Goal: Task Accomplishment & Management: Use online tool/utility

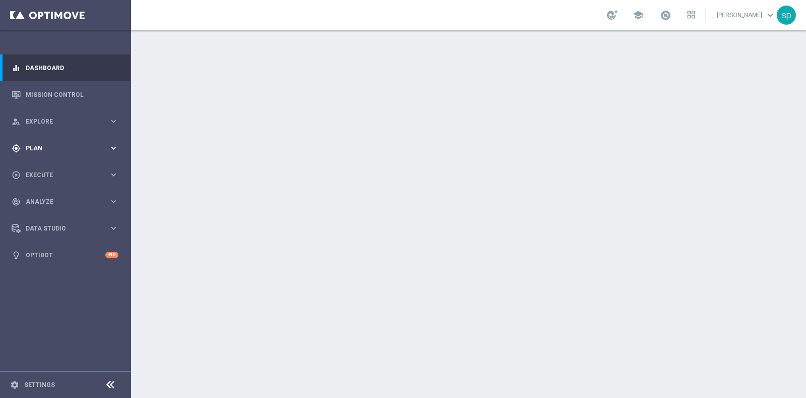
click at [33, 144] on div "gps_fixed Plan" at bounding box center [60, 148] width 97 height 9
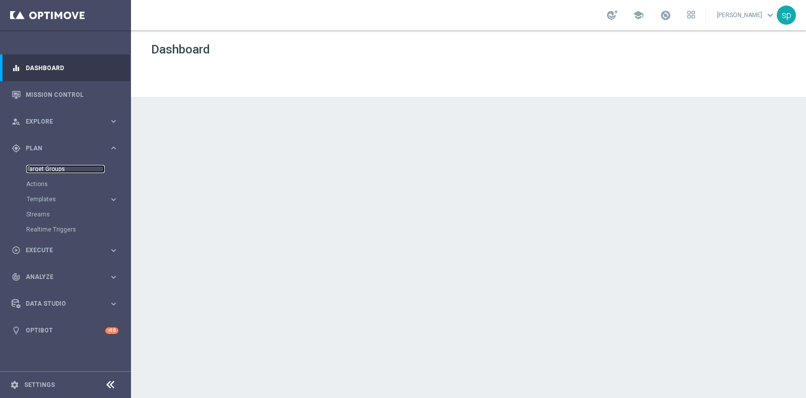
click at [53, 166] on link "Target Groups" at bounding box center [65, 169] width 79 height 8
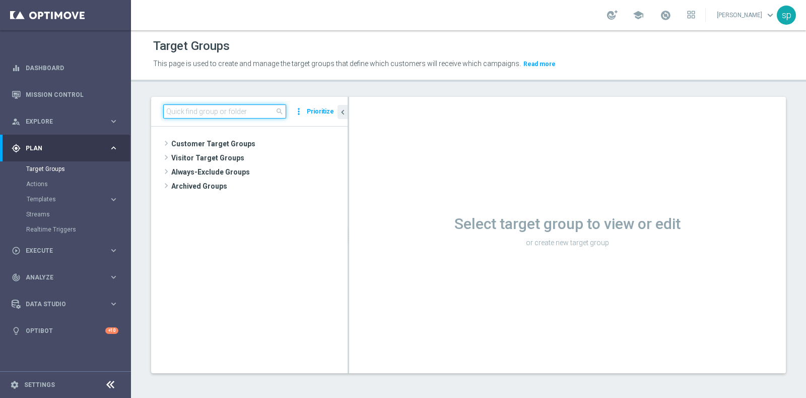
click at [268, 108] on input at bounding box center [224, 111] width 123 height 14
paste input "BF Retention 22.09 10€""
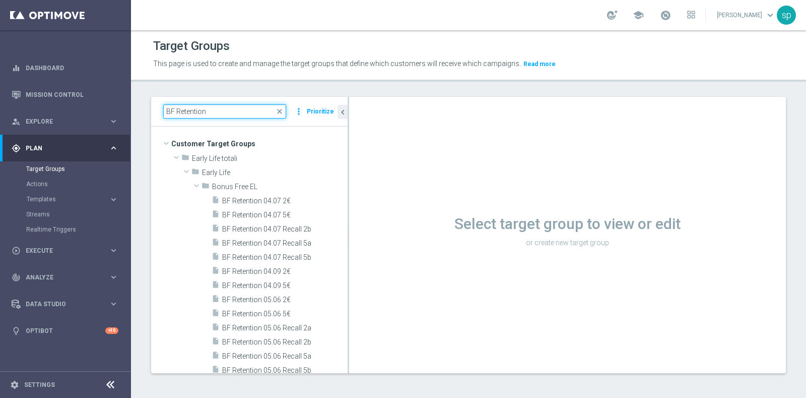
type input "BF Retention"
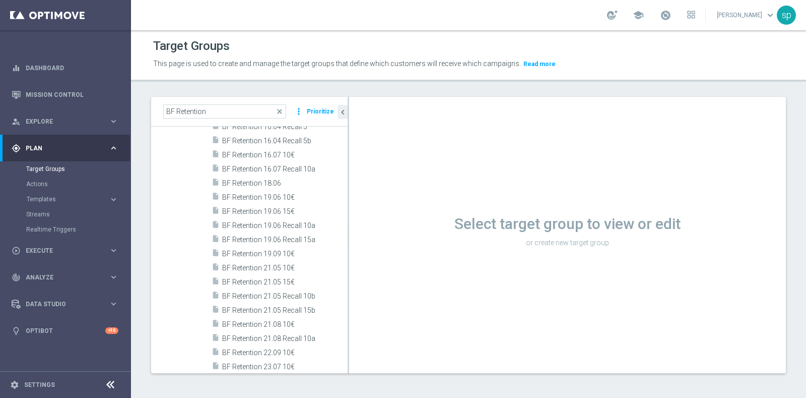
scroll to position [848, 0]
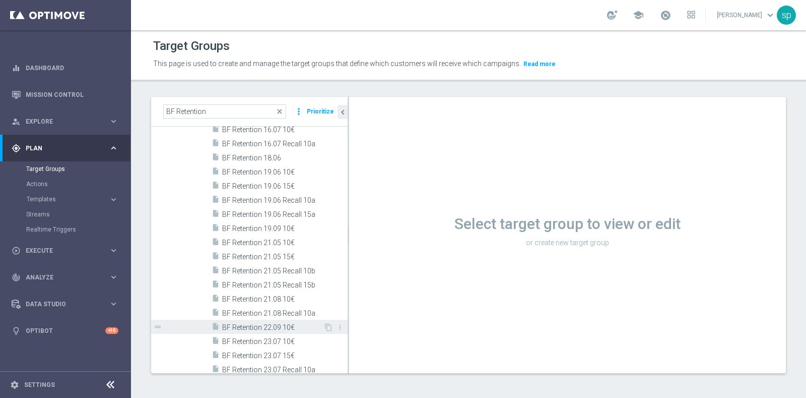
click at [285, 326] on span "BF Retention 22.09 10€" at bounding box center [272, 327] width 101 height 9
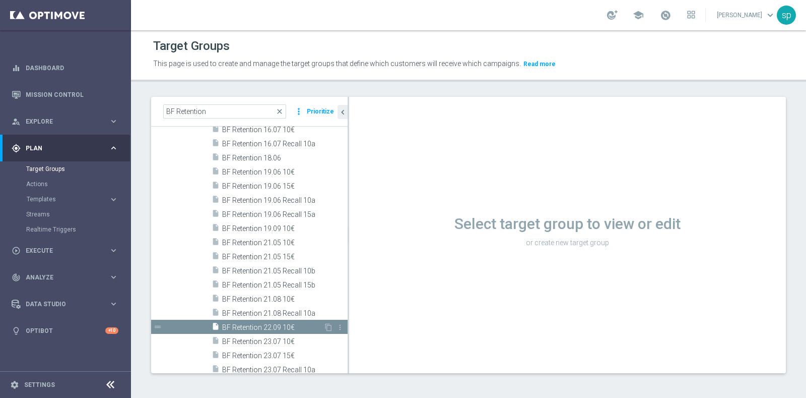
click at [255, 325] on span "BF Retention 22.09 10€" at bounding box center [272, 327] width 101 height 9
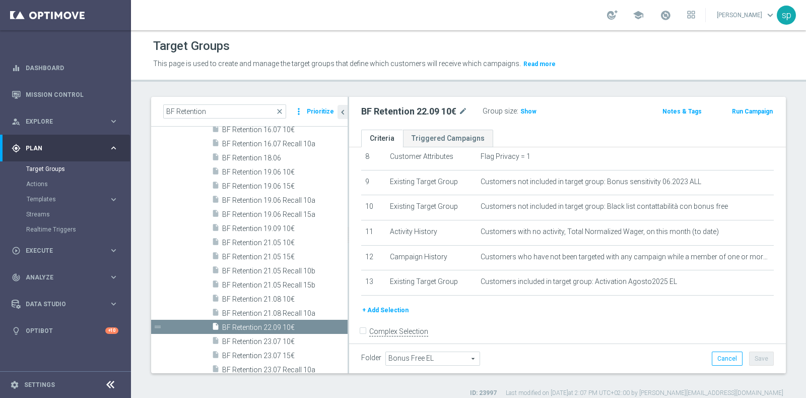
scroll to position [217, 0]
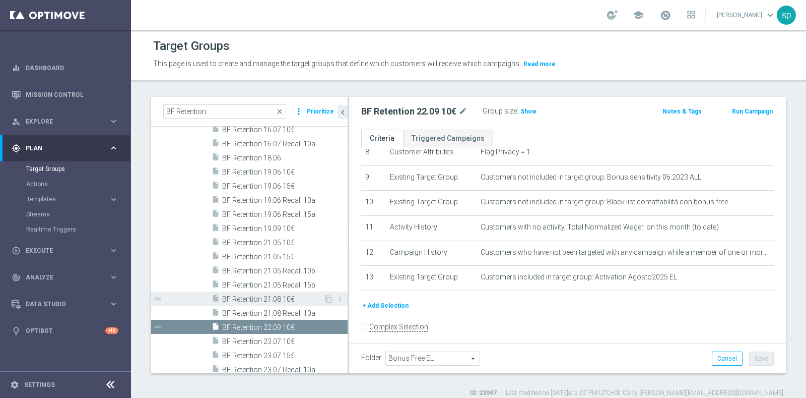
click at [272, 303] on div "insert_drive_file BF Retention 21.08 10€" at bounding box center [268, 298] width 112 height 14
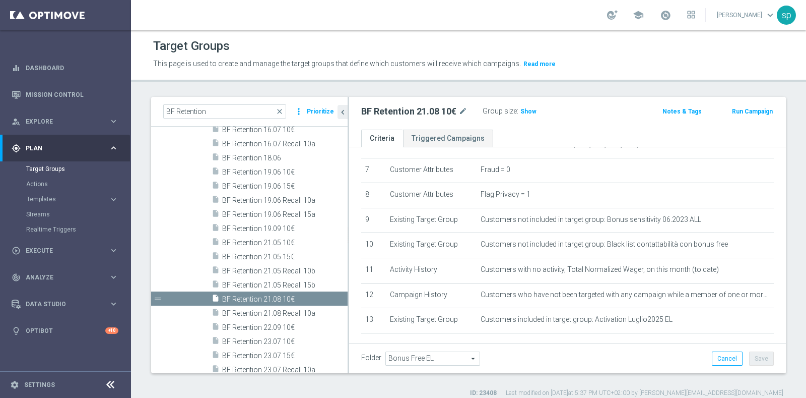
scroll to position [178, 0]
click at [228, 325] on span "BF Retention 22.09 10€" at bounding box center [272, 327] width 101 height 9
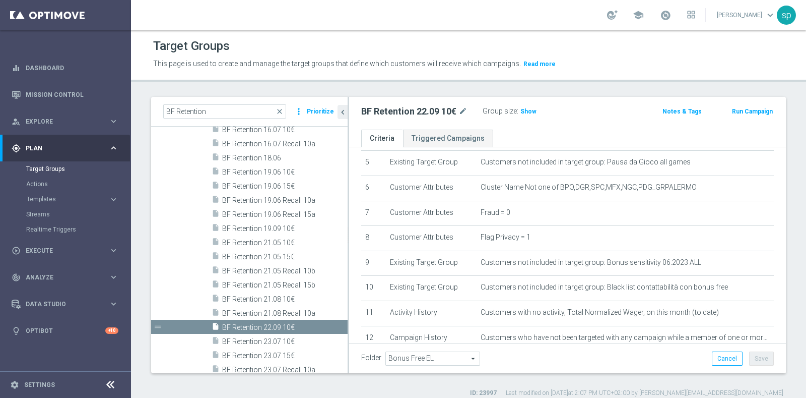
scroll to position [182, 0]
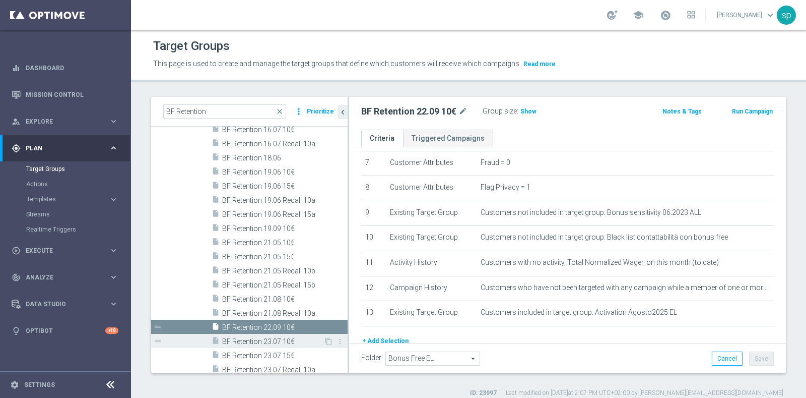
click at [302, 337] on span "BF Retention 23.07 10€" at bounding box center [272, 341] width 101 height 9
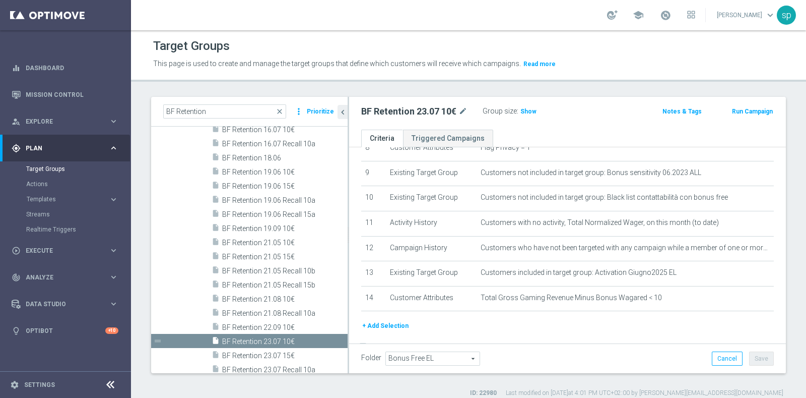
scroll to position [241, 0]
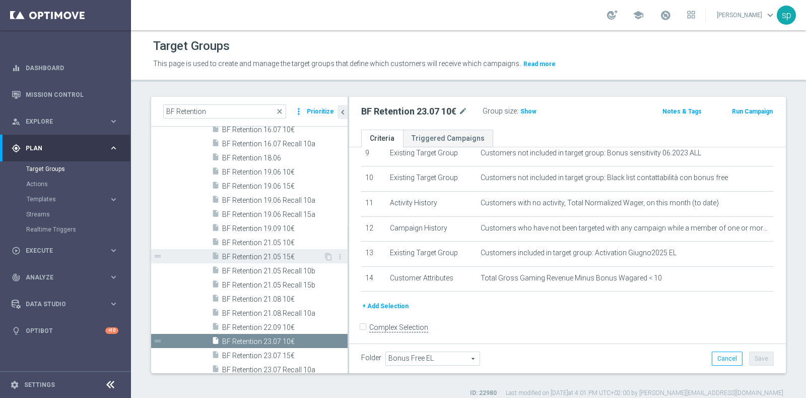
click at [287, 253] on span "BF Retention 21.05 15€" at bounding box center [272, 257] width 101 height 9
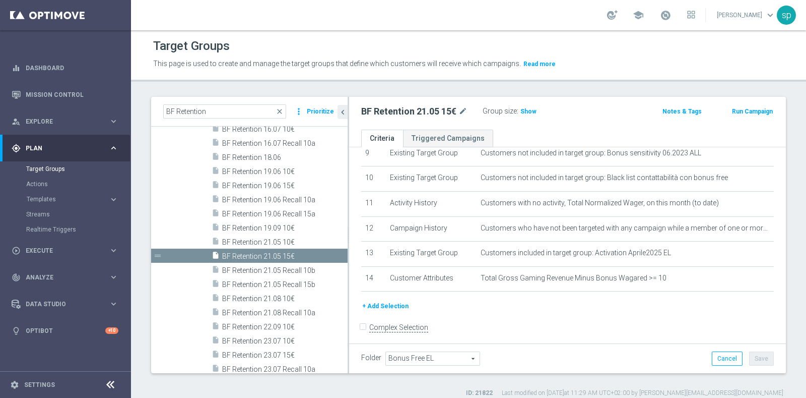
scroll to position [840, 0]
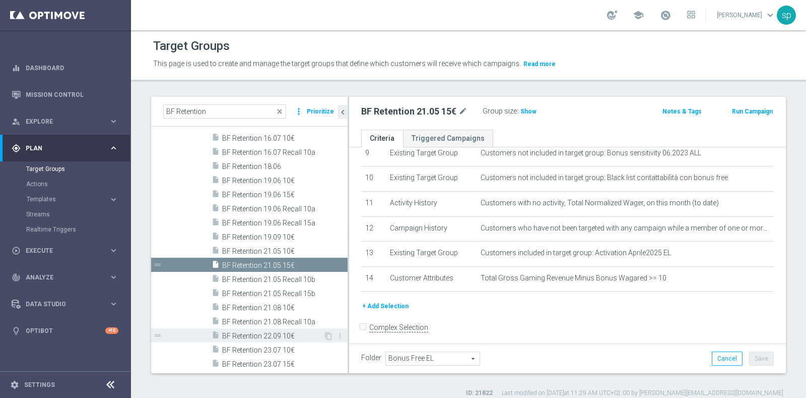
click at [265, 335] on span "BF Retention 22.09 10€" at bounding box center [272, 336] width 101 height 9
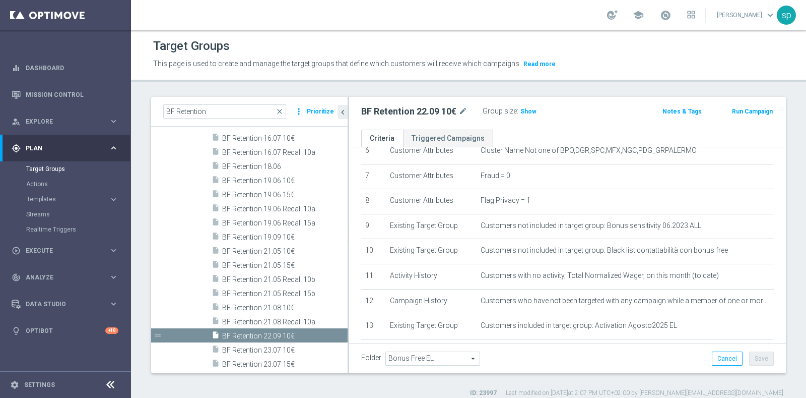
scroll to position [176, 0]
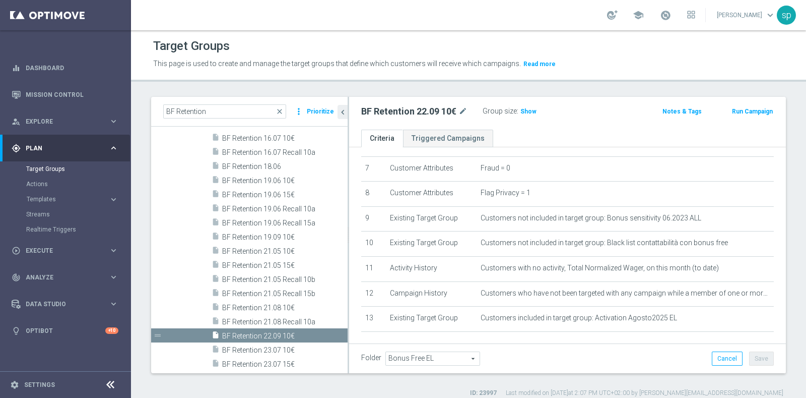
click at [400, 341] on button "+ Add Selection" at bounding box center [385, 346] width 48 height 11
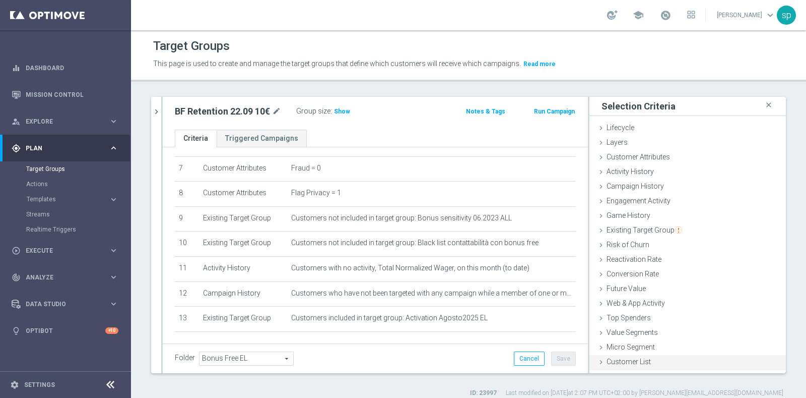
click at [673, 360] on div "Customer List done" at bounding box center [688, 362] width 197 height 15
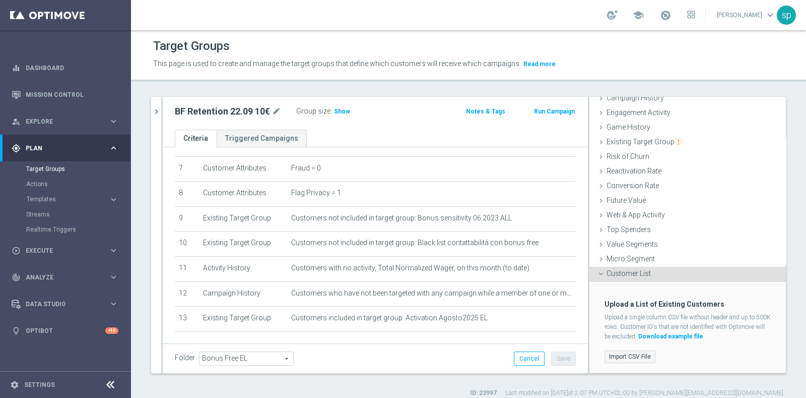
click at [611, 355] on label "Import CSV File" at bounding box center [630, 356] width 51 height 13
click at [0, 0] on input "Import CSV File" at bounding box center [0, 0] width 0 height 0
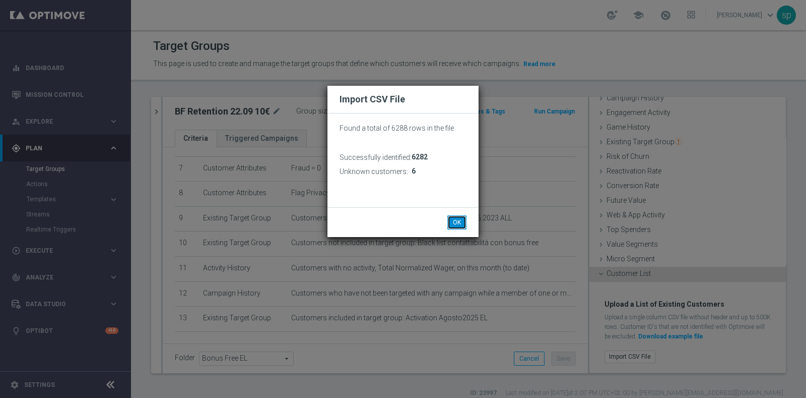
click at [454, 221] on button "OK" at bounding box center [457, 222] width 19 height 14
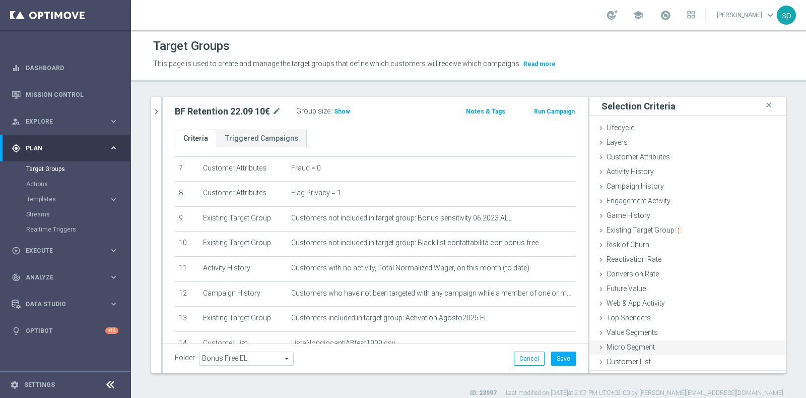
scroll to position [0, 0]
click at [567, 357] on div "Folder Bonus Free EL Bonus Free EL arrow_drop_down search Cancel Save Saving..." at bounding box center [375, 358] width 425 height 30
click at [562, 358] on button "Save" at bounding box center [563, 358] width 25 height 14
click at [344, 109] on span "Show" at bounding box center [342, 111] width 16 height 7
click at [671, 14] on span at bounding box center [665, 15] width 11 height 11
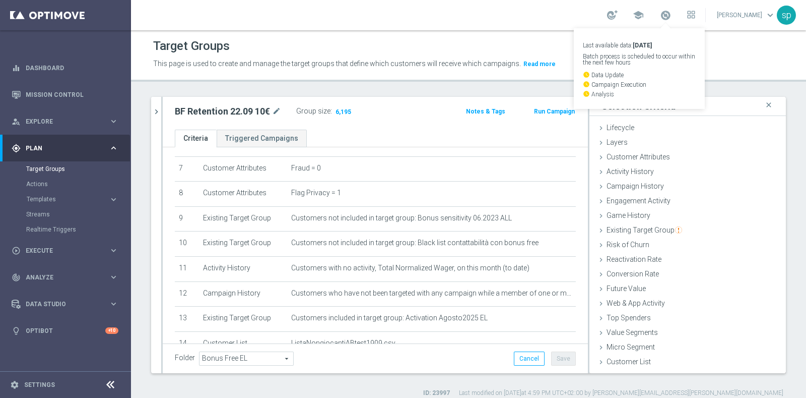
click at [746, 55] on div "Target Groups" at bounding box center [468, 46] width 631 height 20
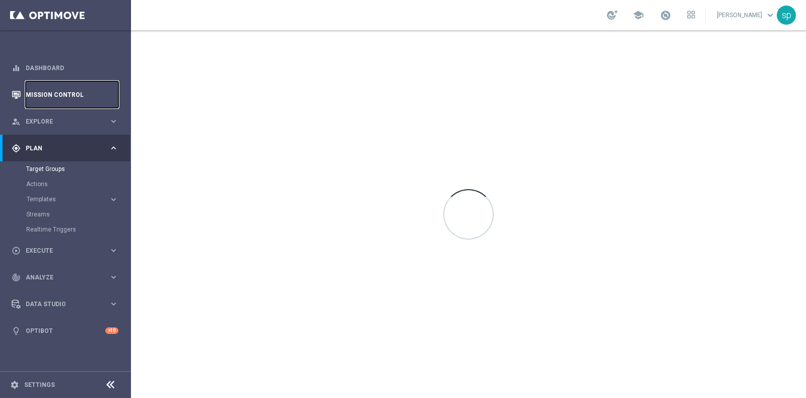
click at [55, 91] on link "Mission Control" at bounding box center [72, 94] width 93 height 27
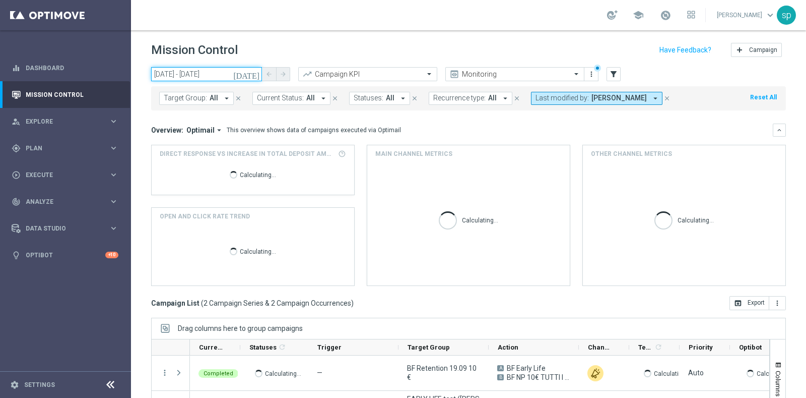
click at [198, 79] on input "19 Sep 2025 - 19 Sep 2025" at bounding box center [206, 74] width 111 height 14
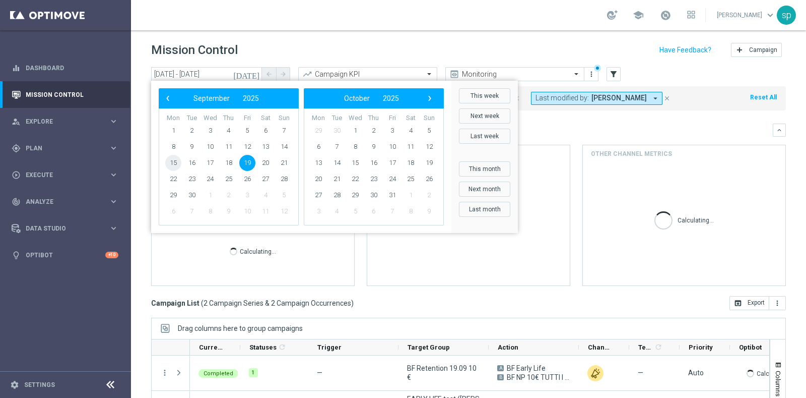
click at [174, 161] on span "15" at bounding box center [173, 163] width 16 height 16
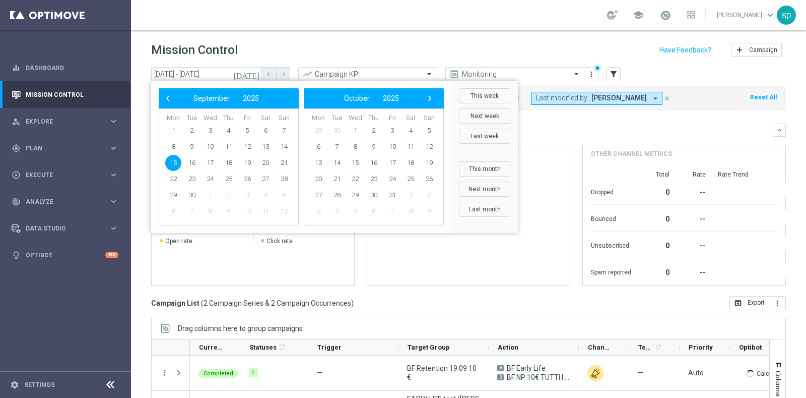
click at [174, 161] on span "15" at bounding box center [173, 163] width 16 height 16
type input "15 Sep 2025 - 15 Sep 2025"
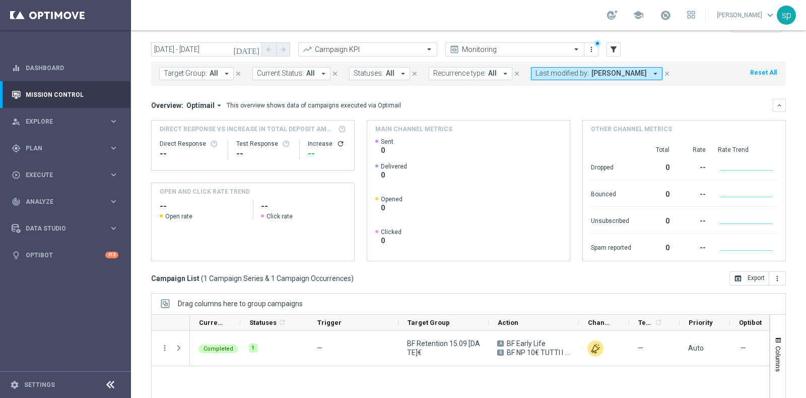
scroll to position [50, 0]
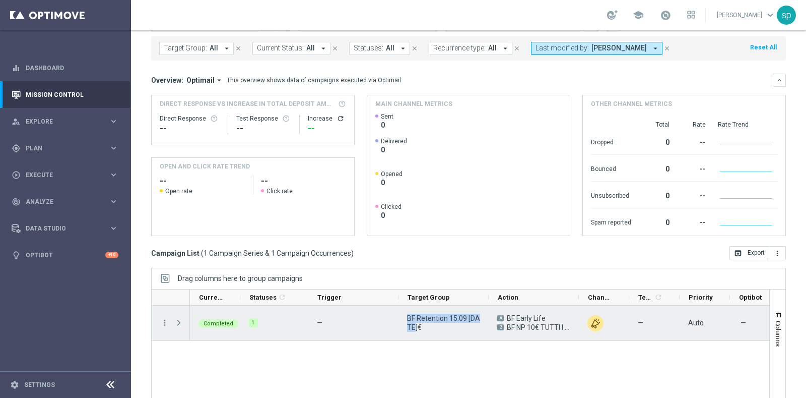
drag, startPoint x: 429, startPoint y: 327, endPoint x: 408, endPoint y: 317, distance: 23.0
click at [408, 317] on span "BF Retention 15.09 [DATE]€" at bounding box center [443, 323] width 73 height 18
click at [182, 321] on span "Press SPACE to select this row." at bounding box center [178, 323] width 9 height 8
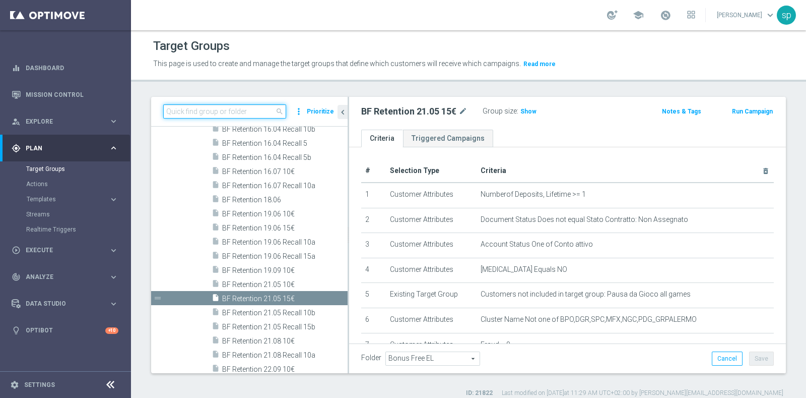
click at [253, 111] on input at bounding box center [224, 111] width 123 height 14
paste input "BF Retention 15.09 [DATE]€"
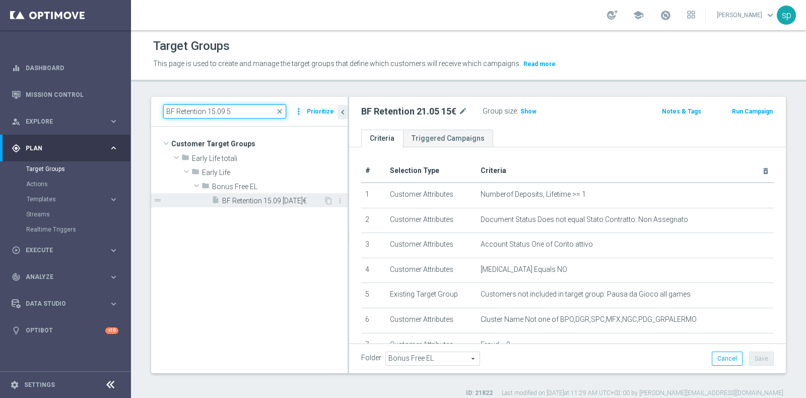
type input "BF Retention 15.09 5"
click at [275, 198] on span "BF Retention 15.09 [DATE]€" at bounding box center [272, 201] width 101 height 9
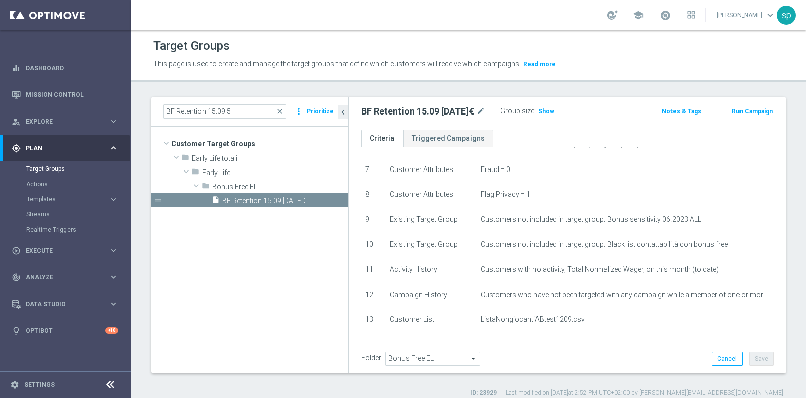
scroll to position [176, 0]
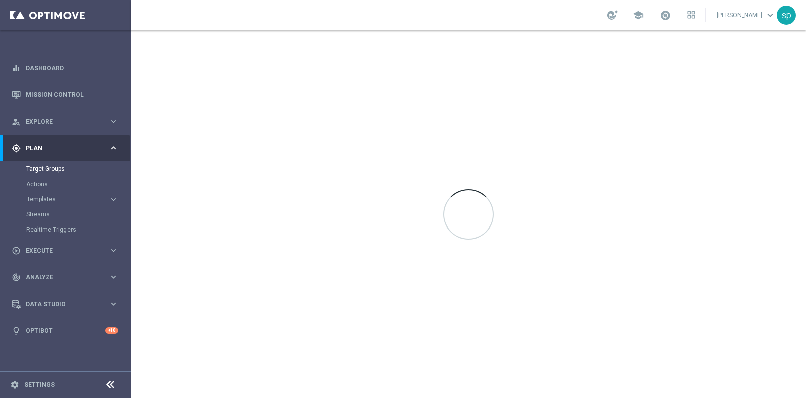
click at [690, 16] on div "school" at bounding box center [651, 15] width 88 height 17
click at [671, 14] on span at bounding box center [665, 15] width 11 height 11
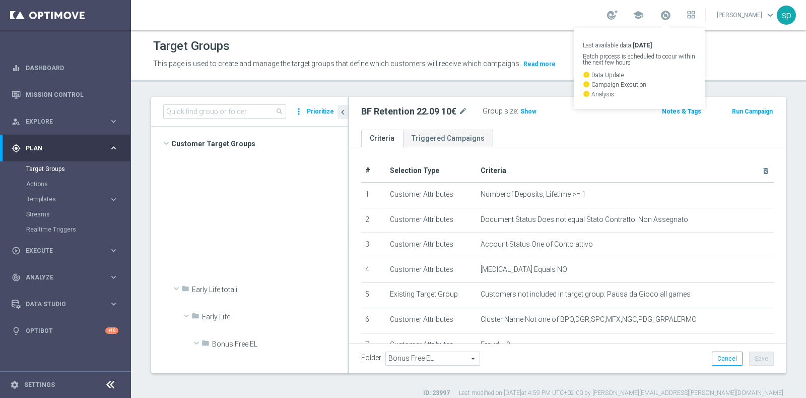
scroll to position [1030, 0]
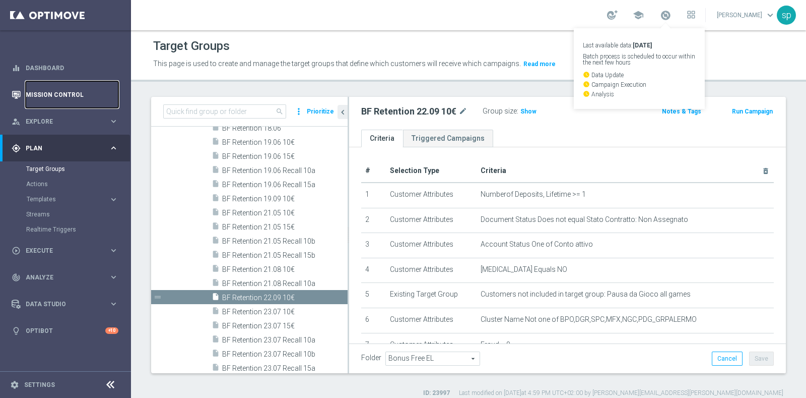
click at [68, 89] on link "Mission Control" at bounding box center [72, 94] width 93 height 27
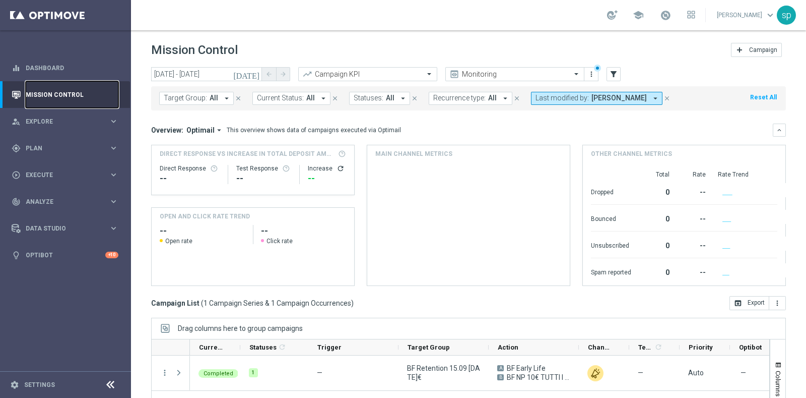
scroll to position [105, 0]
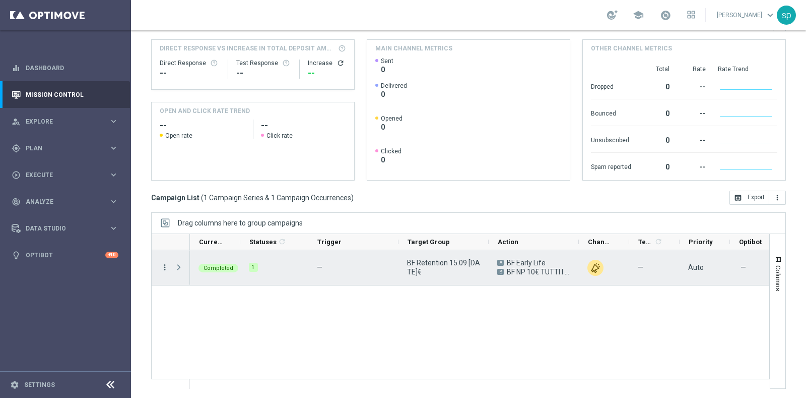
click at [164, 265] on icon "more_vert" at bounding box center [164, 267] width 9 height 9
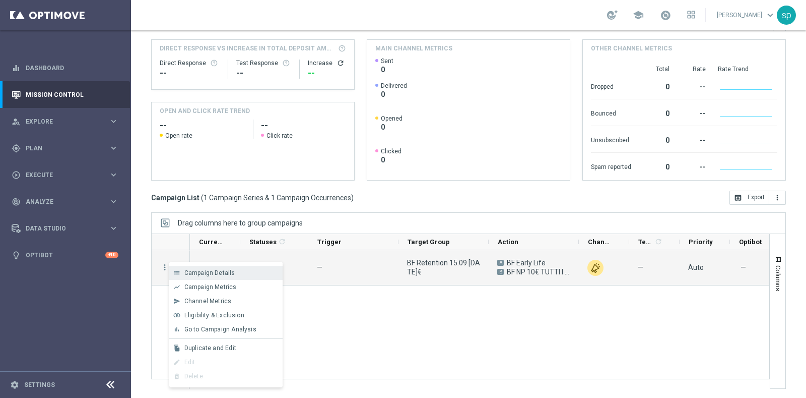
click at [214, 273] on span "Campaign Details" at bounding box center [209, 272] width 51 height 7
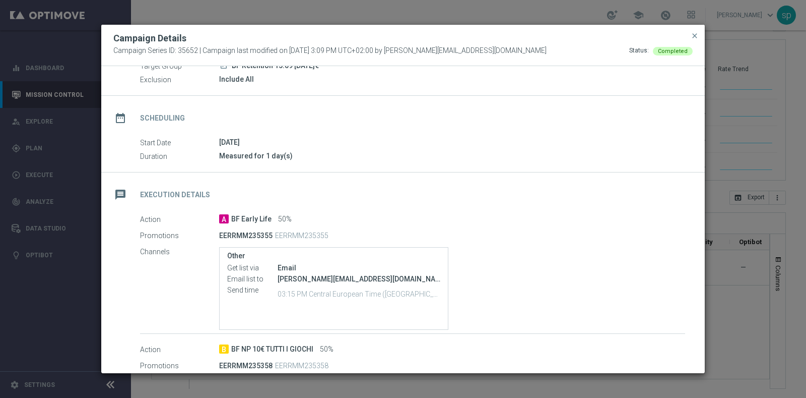
scroll to position [44, 0]
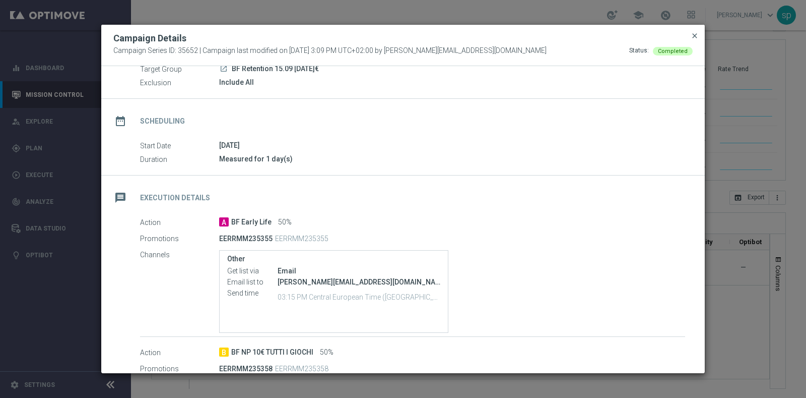
click at [696, 36] on span "close" at bounding box center [695, 36] width 8 height 8
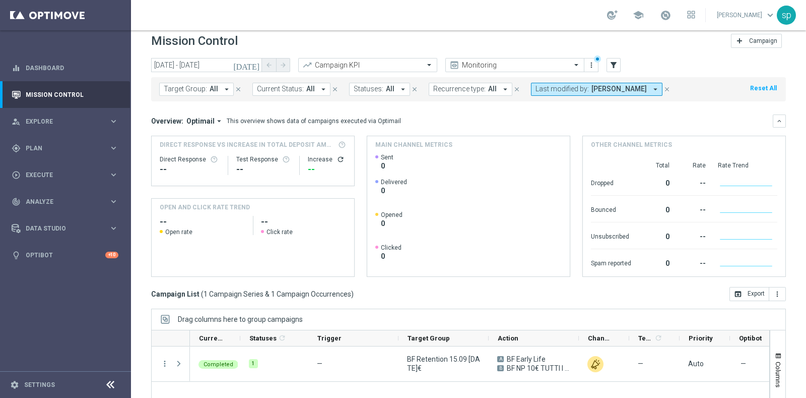
scroll to position [0, 0]
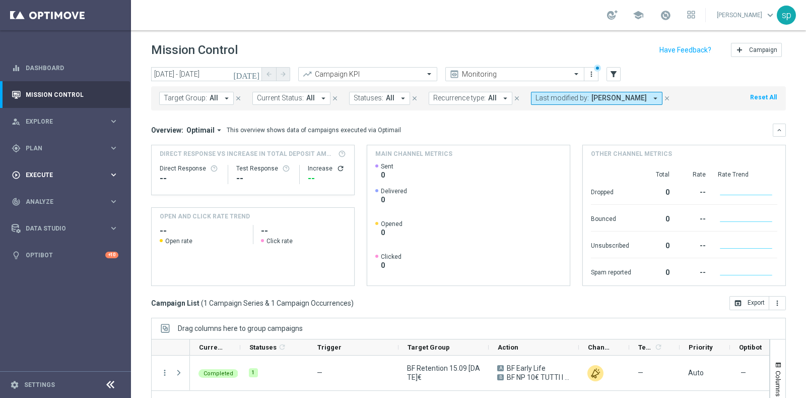
click at [36, 170] on div "play_circle_outline Execute" at bounding box center [60, 174] width 97 height 9
click at [56, 192] on link "Campaign Builder" at bounding box center [65, 196] width 79 height 8
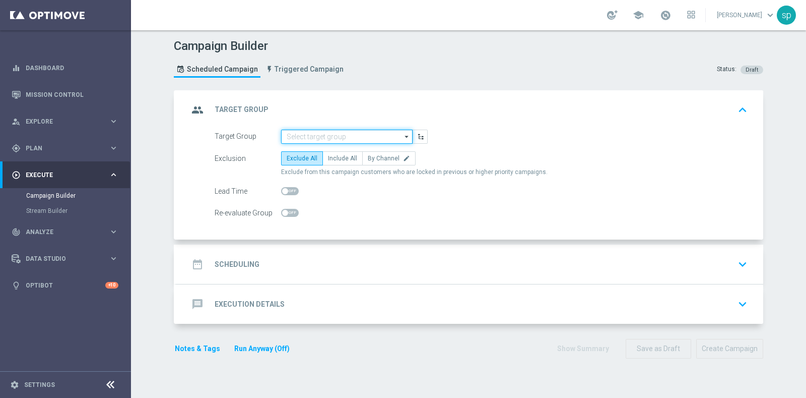
click at [357, 131] on input at bounding box center [347, 137] width 132 height 14
paste input "F Retention 22.09 10€"
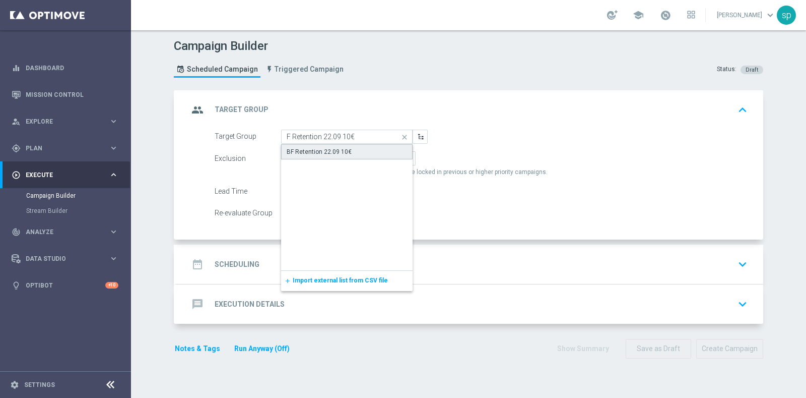
click at [358, 150] on div "BF Retention 22.09 10€" at bounding box center [347, 151] width 132 height 15
type input "BF Retention 22.09 10€"
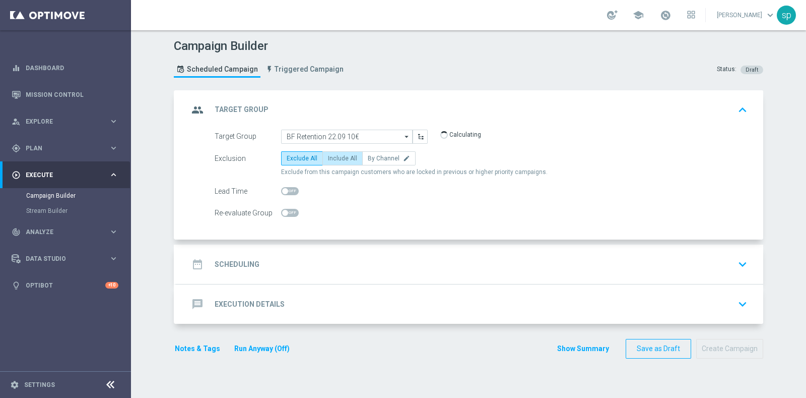
click at [347, 156] on span "Include All" at bounding box center [342, 158] width 29 height 7
click at [335, 157] on input "Include All" at bounding box center [331, 160] width 7 height 7
radio input "true"
click at [239, 260] on h2 "Scheduling" at bounding box center [237, 265] width 45 height 10
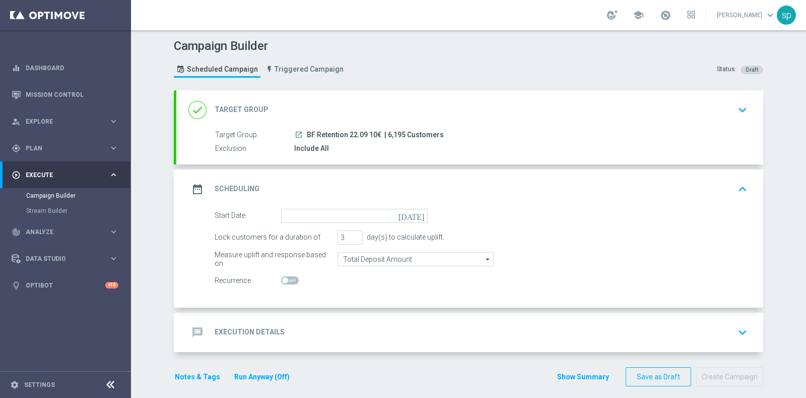
click at [416, 213] on icon "[DATE]" at bounding box center [414, 214] width 30 height 11
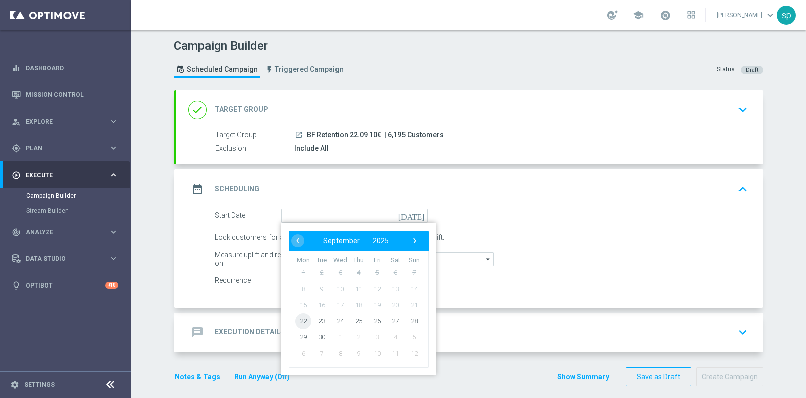
click at [298, 321] on span "22" at bounding box center [303, 320] width 16 height 16
type input "22 Sep 2025"
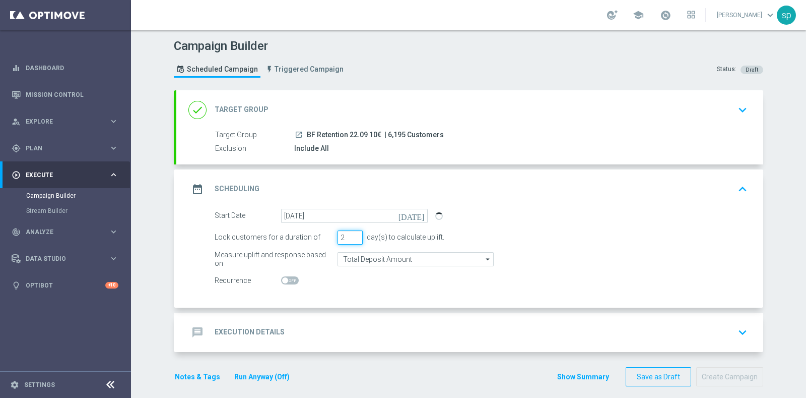
click at [350, 238] on input "2" at bounding box center [350, 237] width 25 height 14
type input "1"
click at [350, 238] on input "1" at bounding box center [350, 237] width 25 height 14
click at [296, 335] on div "message Execution Details keyboard_arrow_down" at bounding box center [470, 332] width 563 height 19
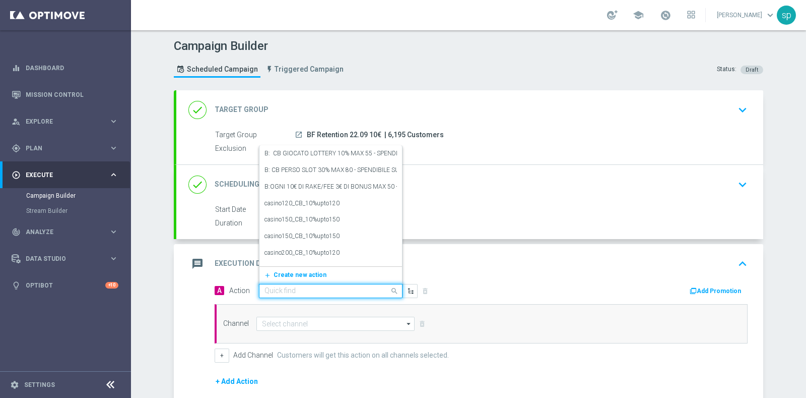
click at [284, 292] on input "text" at bounding box center [321, 291] width 112 height 9
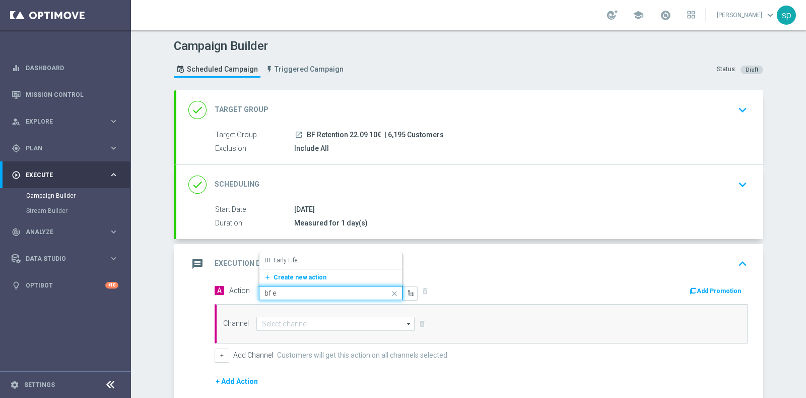
type input "bf ea"
click at [317, 255] on div "BF Early Life edit" at bounding box center [331, 260] width 133 height 17
click at [722, 288] on button "Add Promotion" at bounding box center [717, 290] width 56 height 11
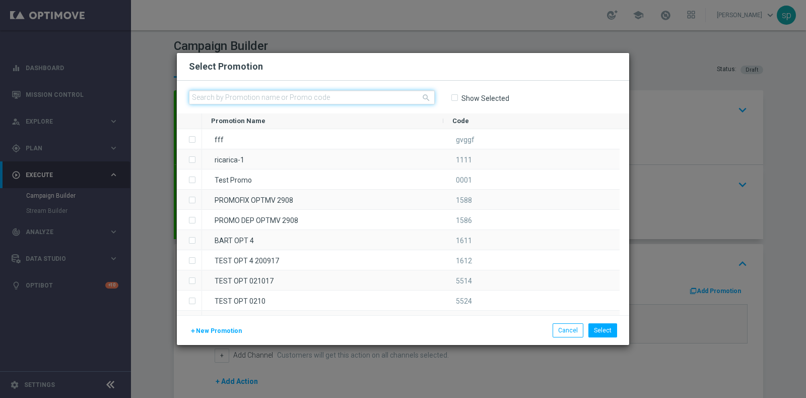
click at [354, 93] on input "text" at bounding box center [312, 97] width 246 height 14
paste input "236918"
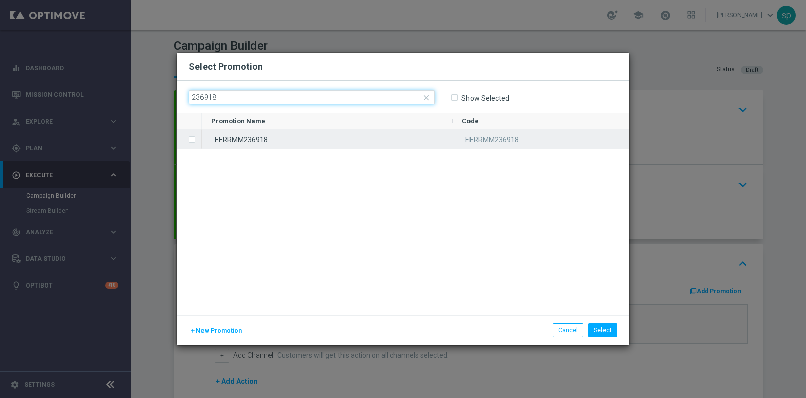
type input "236918"
click at [313, 138] on div "EERRMM236918" at bounding box center [327, 139] width 251 height 20
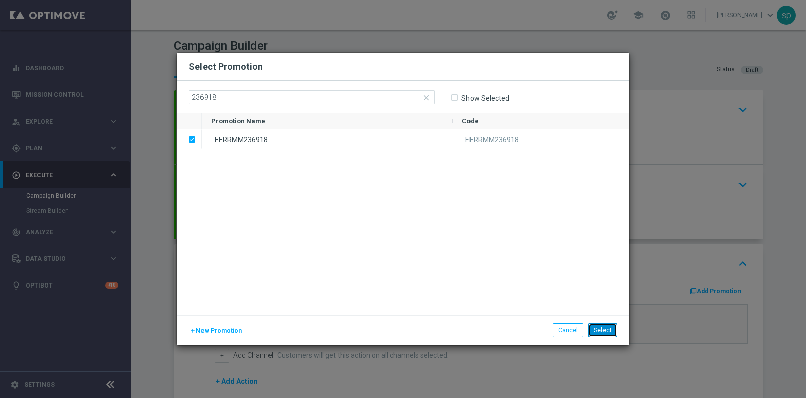
click at [607, 328] on button "Select" at bounding box center [603, 330] width 29 height 14
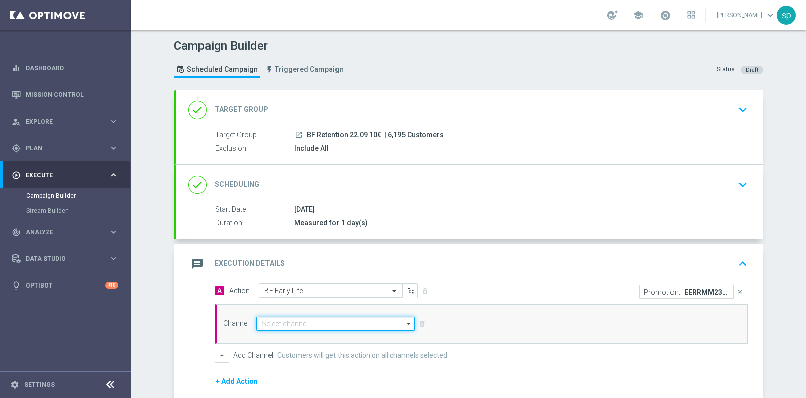
click at [327, 320] on input at bounding box center [336, 324] width 158 height 14
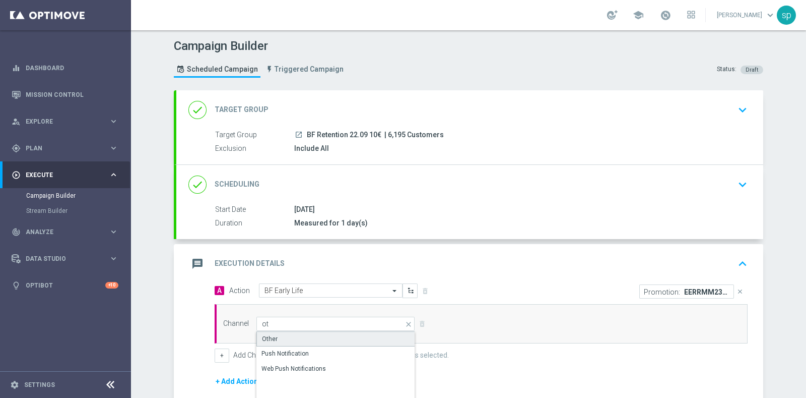
click at [334, 340] on div "Other" at bounding box center [336, 338] width 159 height 15
type input "Other"
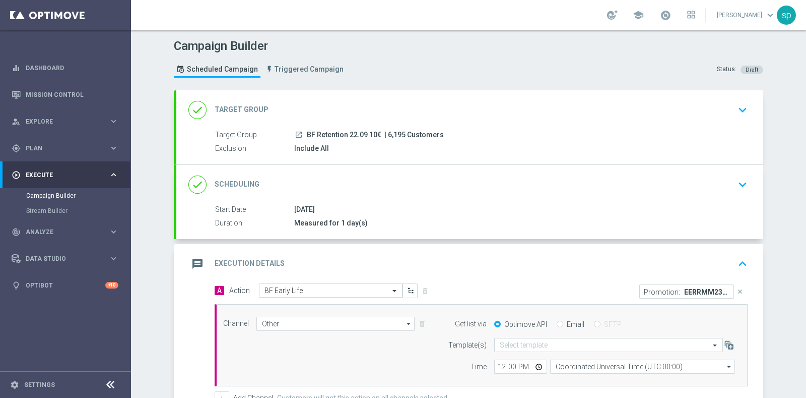
click at [567, 321] on label "Email" at bounding box center [576, 324] width 18 height 9
click at [563, 322] on input "Email" at bounding box center [560, 325] width 7 height 7
radio input "true"
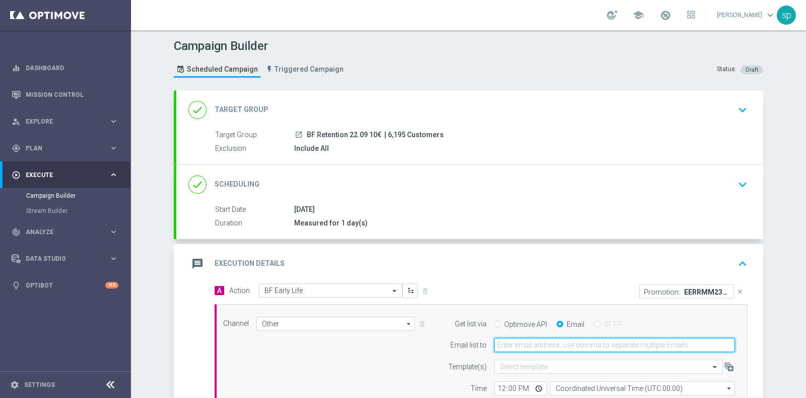
click at [566, 339] on input "email" at bounding box center [614, 345] width 241 height 14
type input "sara.parisi@sisal.it"
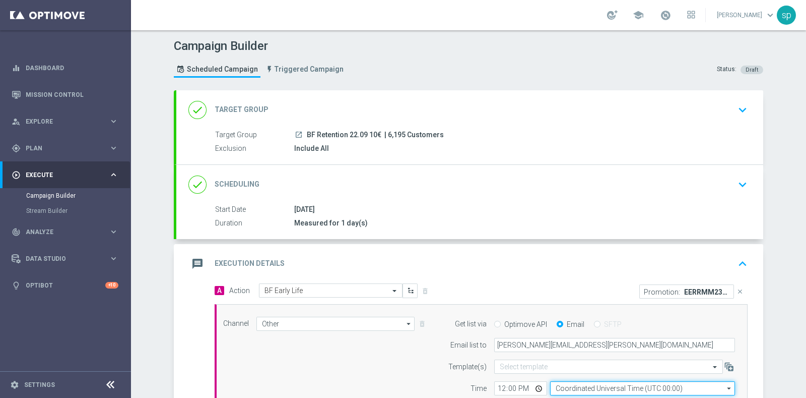
click at [610, 392] on input "Coordinated Universal Time (UTC 00:00)" at bounding box center [642, 388] width 185 height 14
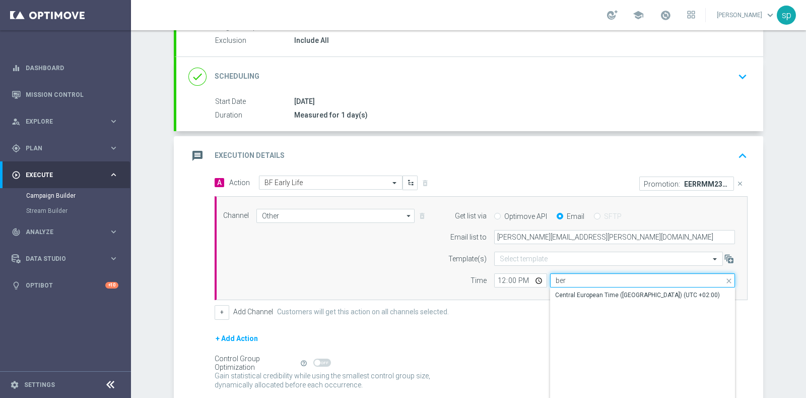
scroll to position [115, 0]
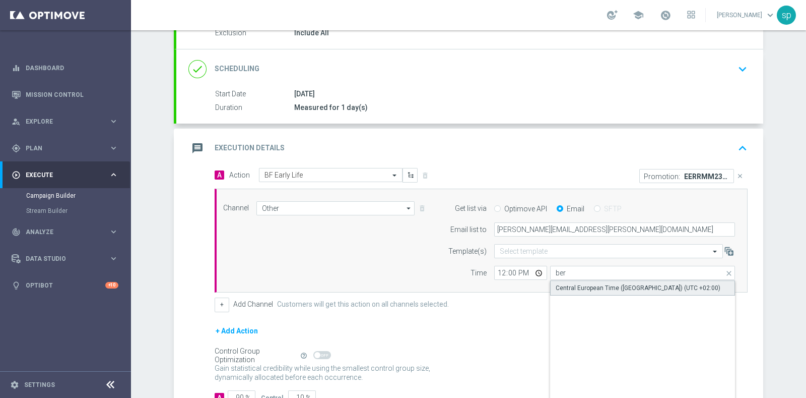
click at [618, 291] on div "Central European Time (Berlin) (UTC +02:00)" at bounding box center [642, 287] width 185 height 15
type input "Central European Time (Berlin) (UTC +02:00)"
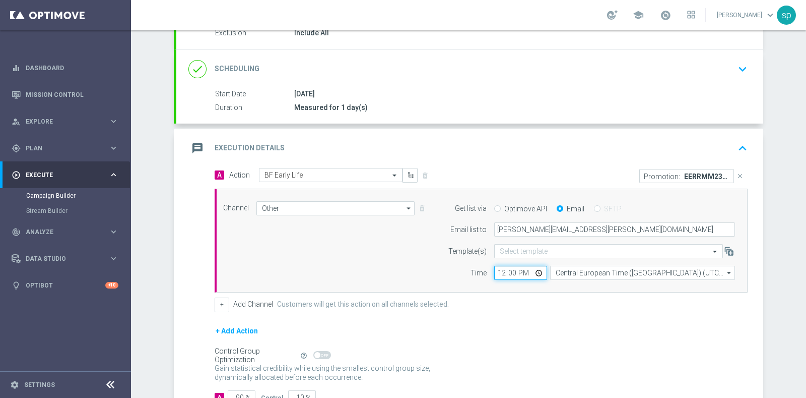
click at [494, 271] on input "12:00" at bounding box center [520, 273] width 53 height 14
type input "17:30"
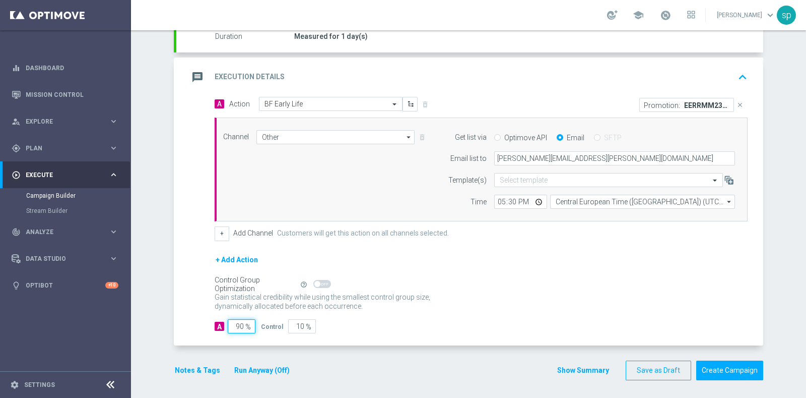
click at [236, 325] on input "90" at bounding box center [242, 326] width 28 height 14
type input "0"
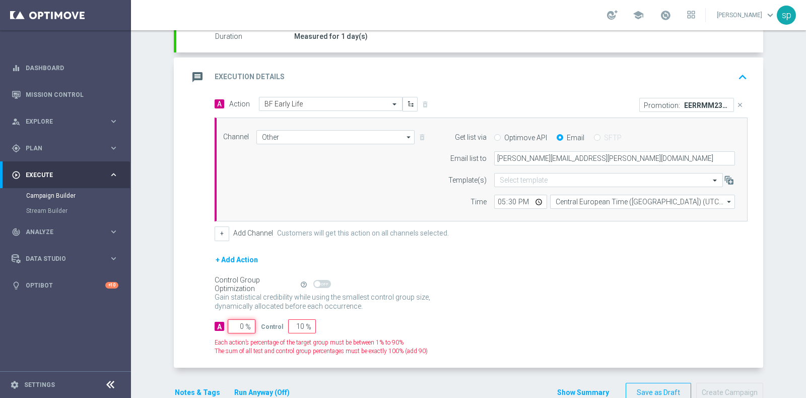
type input "100"
type input "0"
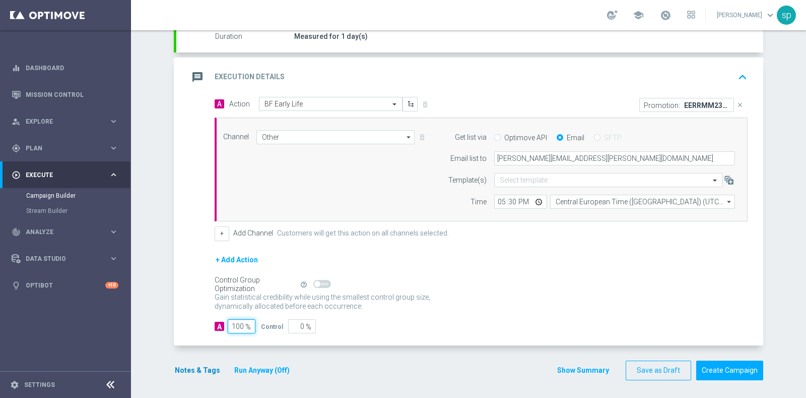
type input "100"
click at [205, 367] on button "Notes & Tags" at bounding box center [197, 370] width 47 height 13
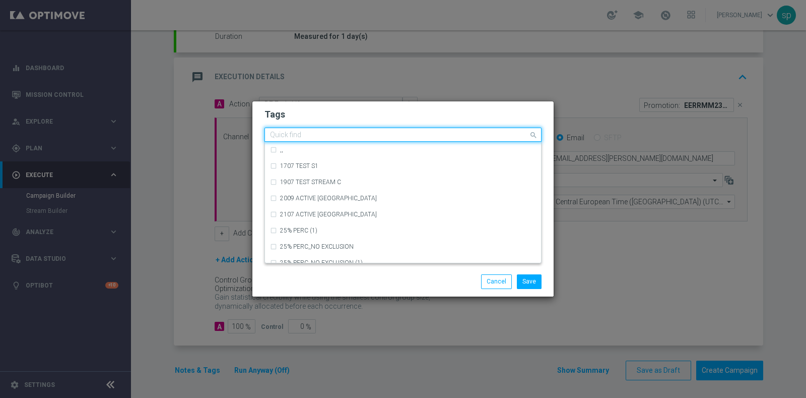
click at [323, 135] on input "text" at bounding box center [399, 135] width 259 height 9
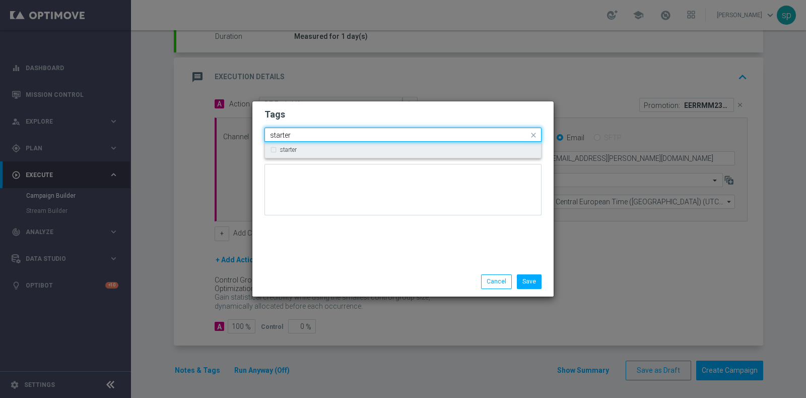
click at [330, 148] on div "starter" at bounding box center [408, 150] width 256 height 6
drag, startPoint x: 317, startPoint y: 134, endPoint x: 254, endPoint y: 135, distance: 63.0
click at [254, 135] on div "Tags Quick find × starter starter starter Notes" at bounding box center [403, 183] width 301 height 165
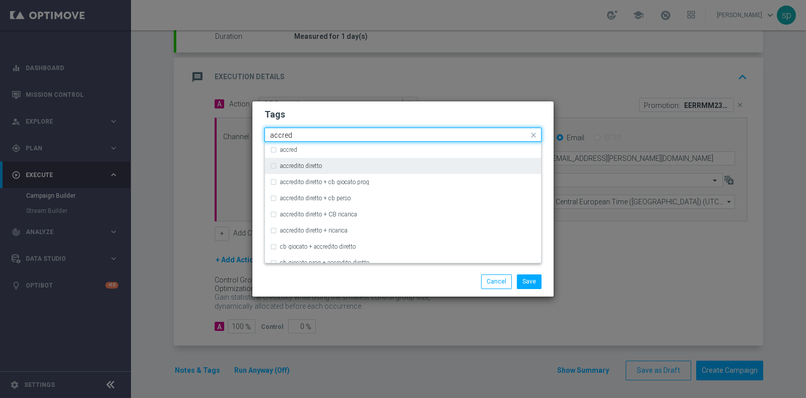
click at [350, 164] on div "accredito diretto" at bounding box center [408, 166] width 256 height 6
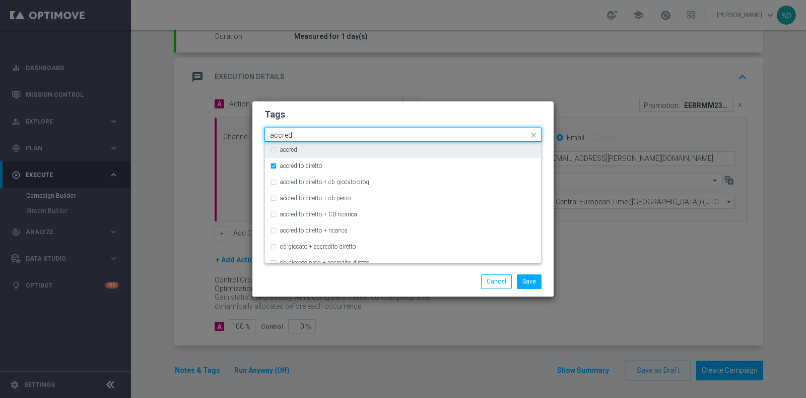
drag, startPoint x: 310, startPoint y: 132, endPoint x: 168, endPoint y: 117, distance: 142.9
click at [168, 117] on modal-container "Tags Quick find × starter × accredito diretto accred accred accredito diretto a…" at bounding box center [403, 199] width 806 height 398
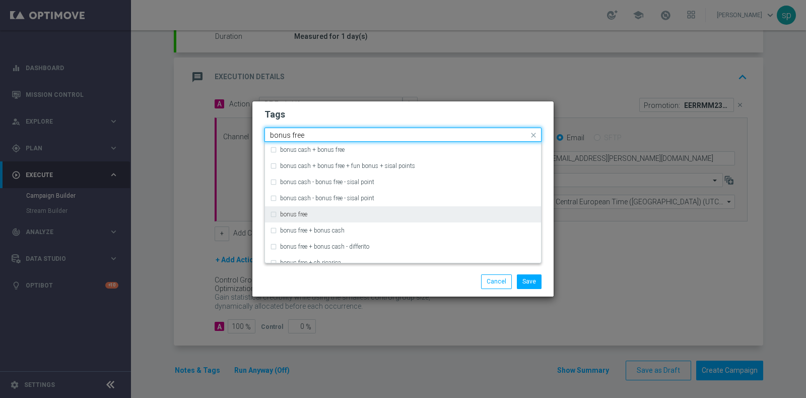
click at [303, 215] on label "bonus free" at bounding box center [293, 214] width 27 height 6
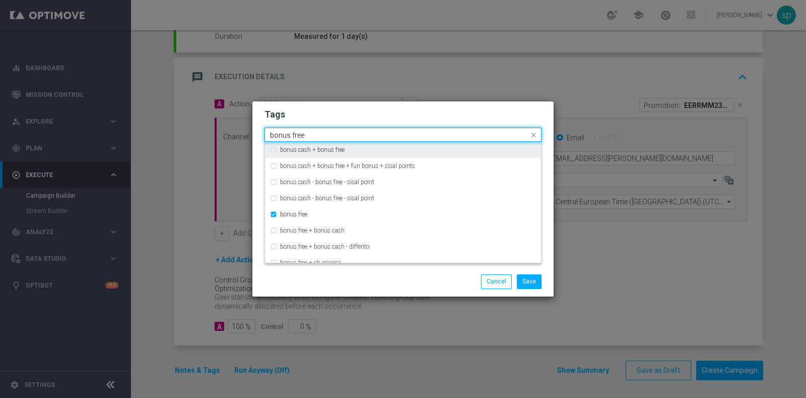
drag, startPoint x: 341, startPoint y: 137, endPoint x: 176, endPoint y: 120, distance: 165.7
click at [176, 120] on modal-container "Tags Quick find × starter × accredito diretto × bonus free bonus free bonus cas…" at bounding box center [403, 199] width 806 height 398
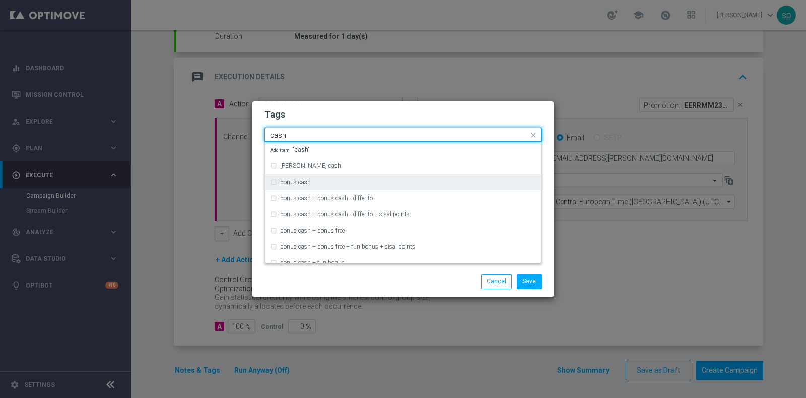
click at [326, 180] on div "bonus cash" at bounding box center [408, 182] width 256 height 6
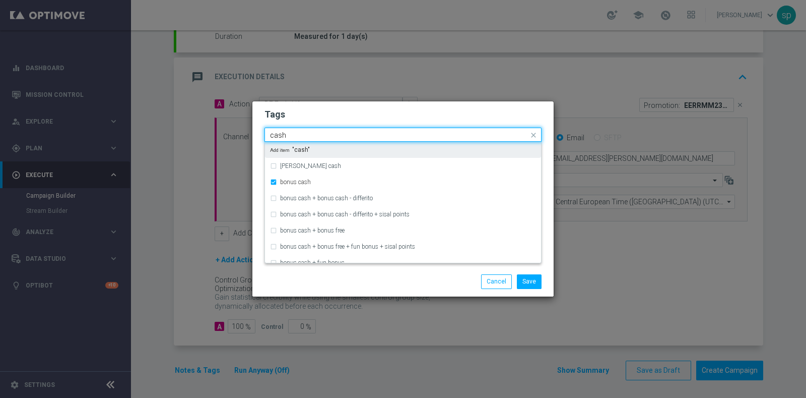
drag, startPoint x: 306, startPoint y: 129, endPoint x: 242, endPoint y: 127, distance: 64.5
click at [242, 127] on modal-container "Tags Quick find × starter × accredito diretto × bonus free × bonus cash cash bo…" at bounding box center [403, 199] width 806 height 398
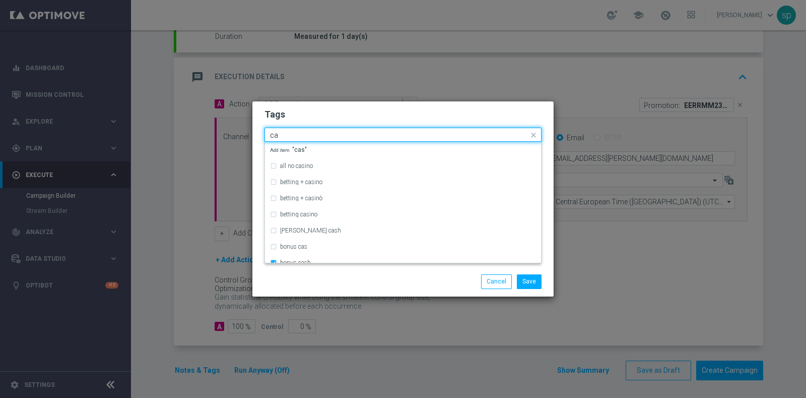
type input "c"
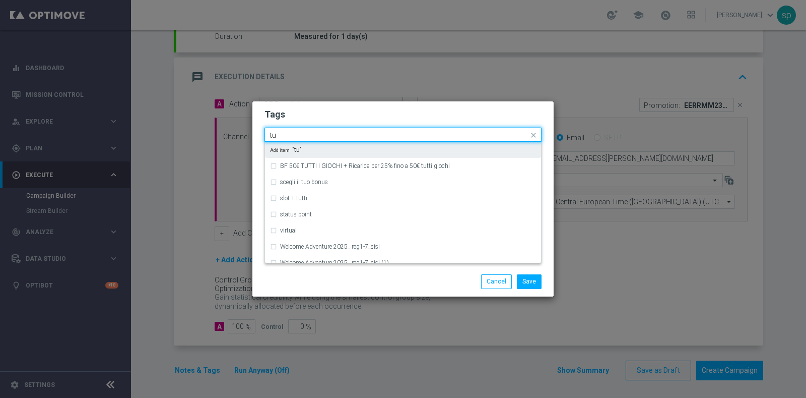
type input "t"
click at [310, 152] on div "all" at bounding box center [408, 150] width 256 height 6
type input "all"
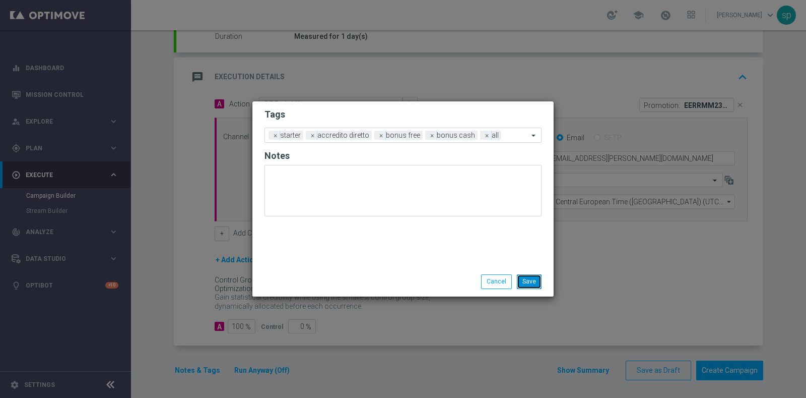
click at [534, 279] on button "Save" at bounding box center [529, 281] width 25 height 14
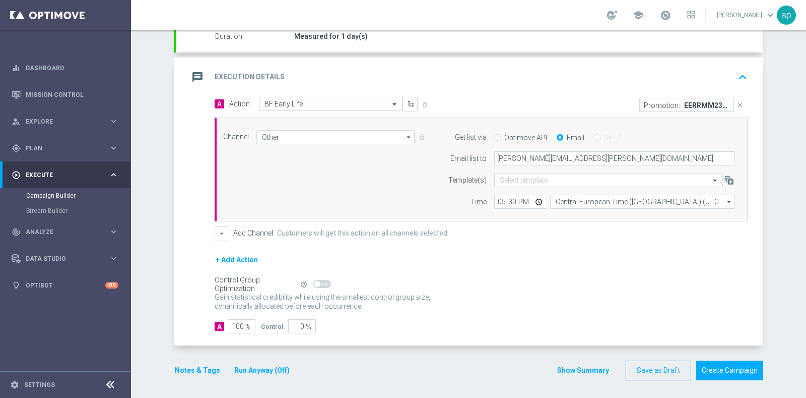
click at [195, 367] on button "Notes & Tags" at bounding box center [197, 370] width 47 height 13
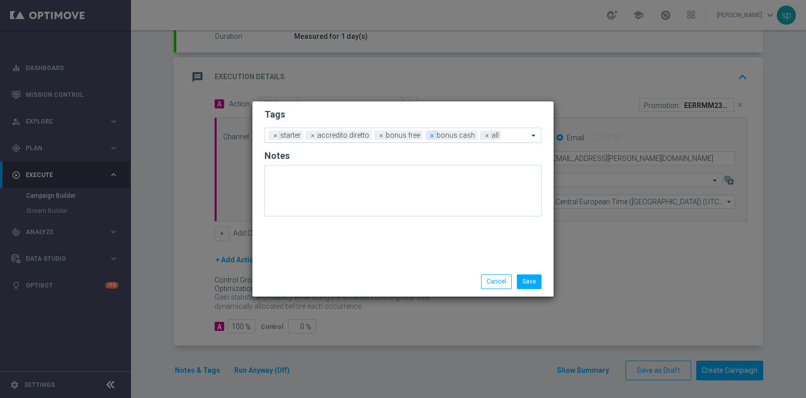
click at [428, 136] on span "×" at bounding box center [432, 135] width 9 height 9
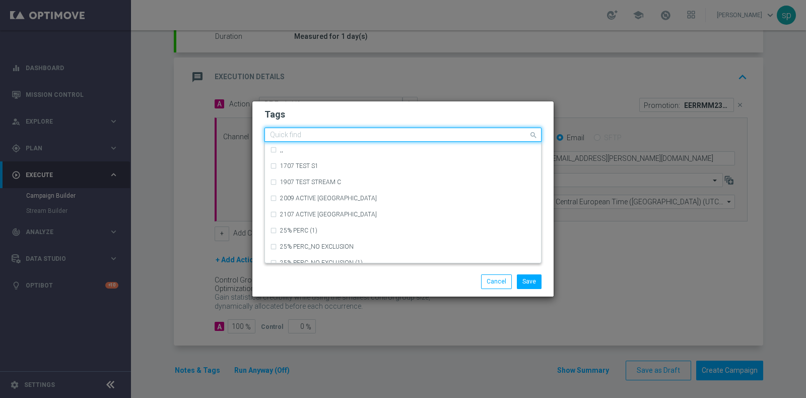
click at [464, 137] on input "text" at bounding box center [399, 135] width 259 height 9
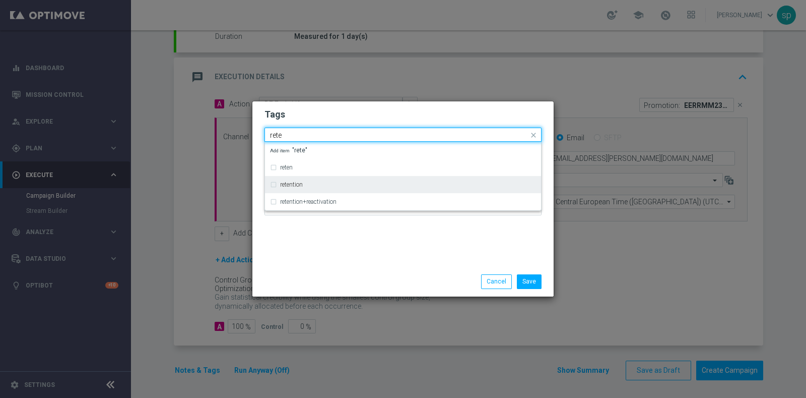
click at [333, 178] on div "retention" at bounding box center [403, 184] width 266 height 16
type input "rete"
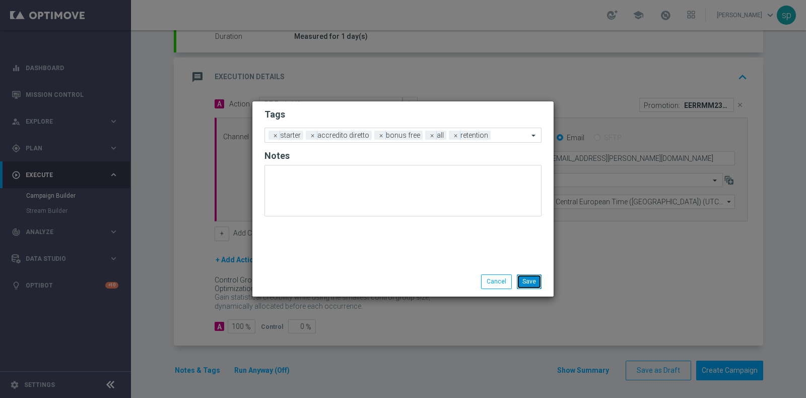
click at [531, 287] on button "Save" at bounding box center [529, 281] width 25 height 14
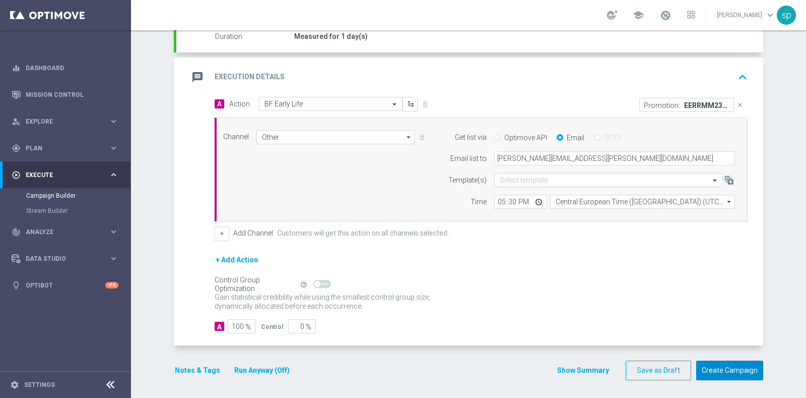
click at [733, 373] on button "Create Campaign" at bounding box center [730, 370] width 67 height 20
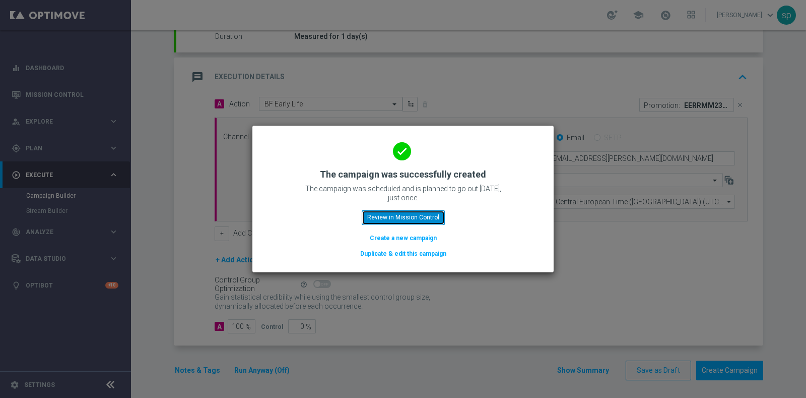
click at [412, 218] on button "Review in Mission Control" at bounding box center [403, 217] width 83 height 14
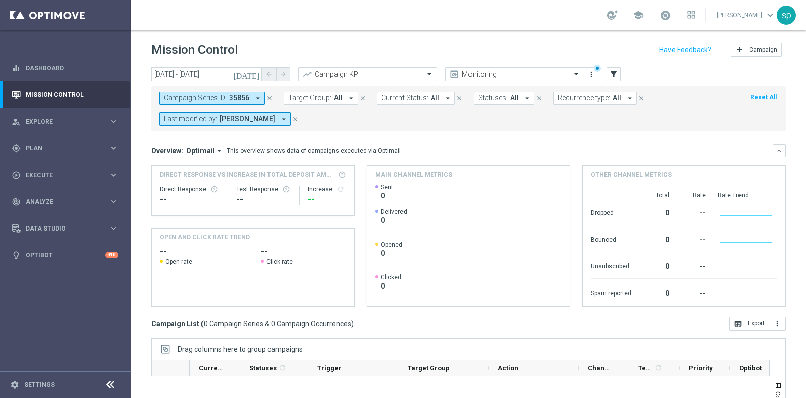
click at [279, 117] on icon "arrow_drop_down" at bounding box center [283, 118] width 9 height 9
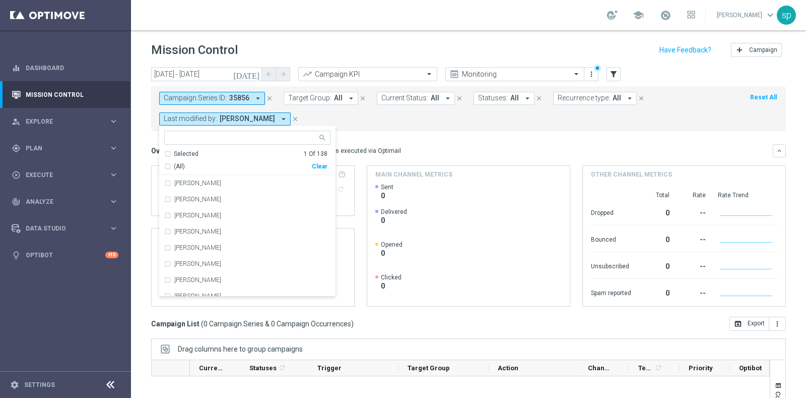
click at [292, 117] on icon "close" at bounding box center [295, 118] width 7 height 7
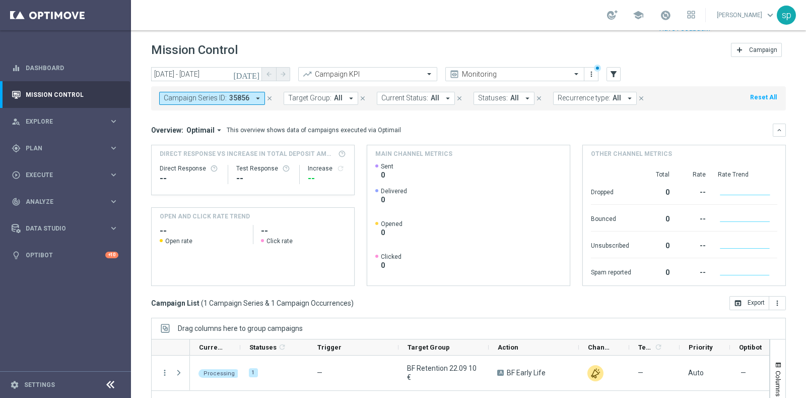
scroll to position [105, 0]
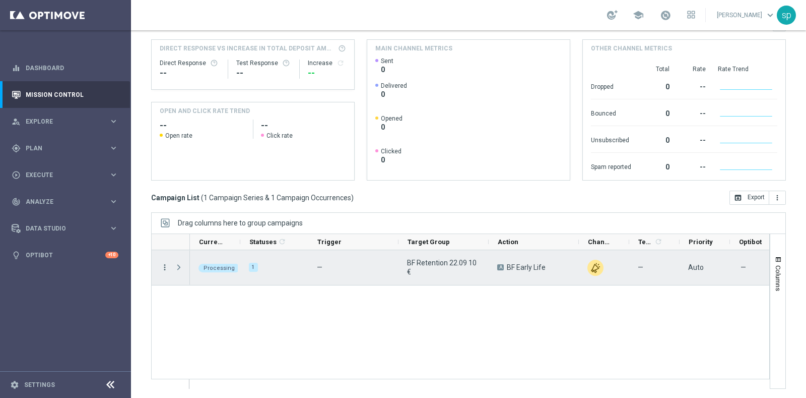
click at [166, 265] on icon "more_vert" at bounding box center [164, 267] width 9 height 9
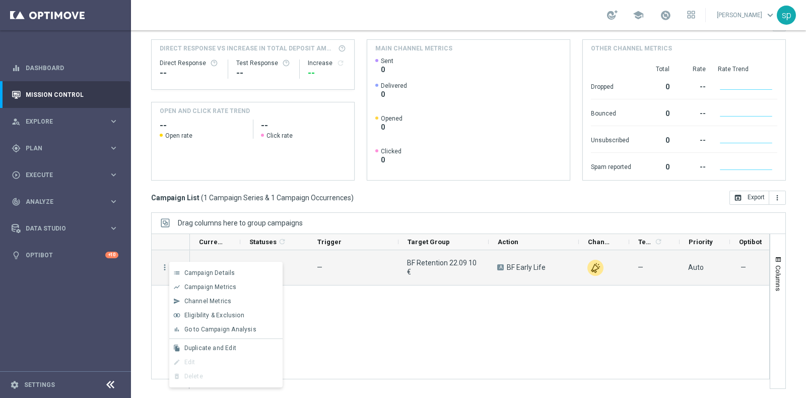
click at [343, 295] on div "Processing 1 — BF Retention 22.09 10€ A BF Early Life unfold_more — Auto — sara…" at bounding box center [480, 319] width 580 height 138
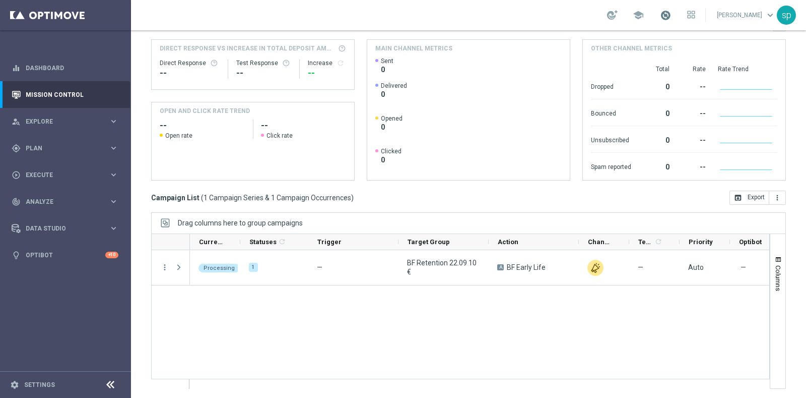
click at [671, 13] on span at bounding box center [665, 15] width 11 height 11
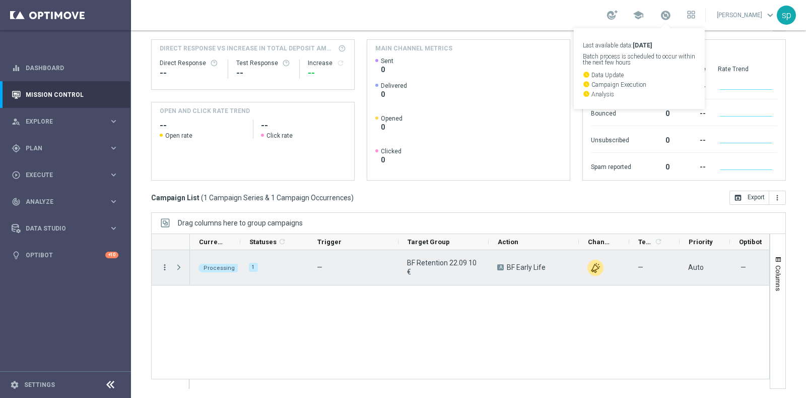
click at [166, 264] on icon "more_vert" at bounding box center [164, 267] width 9 height 9
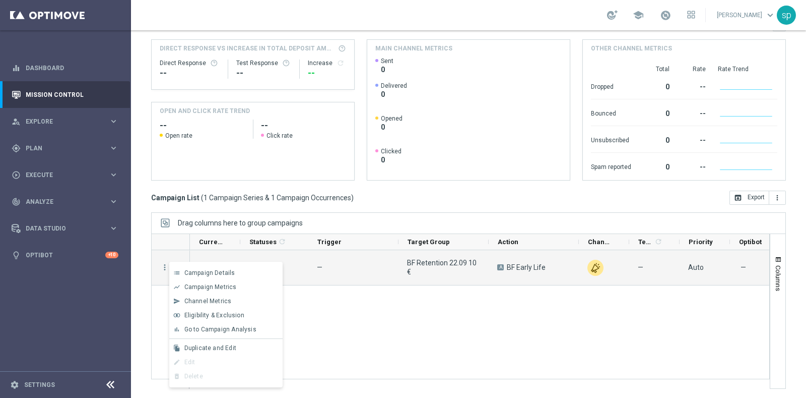
click at [544, 314] on div "Processing 1 — BF Retention 22.09 10€ A BF Early Life unfold_more — Auto — sara…" at bounding box center [480, 319] width 580 height 138
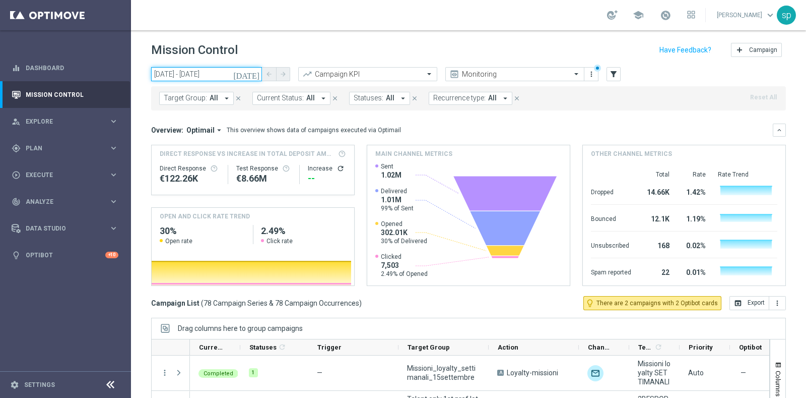
click at [226, 70] on input "[DATE] - [DATE]" at bounding box center [206, 74] width 111 height 14
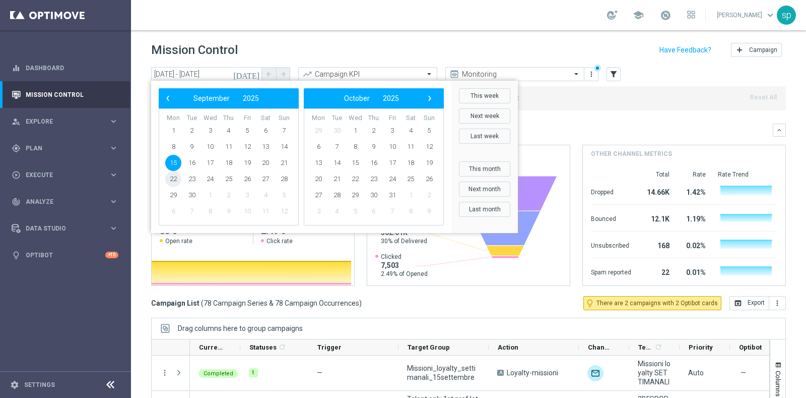
click at [174, 180] on span "22" at bounding box center [173, 179] width 16 height 16
type input "[DATE] - [DATE]"
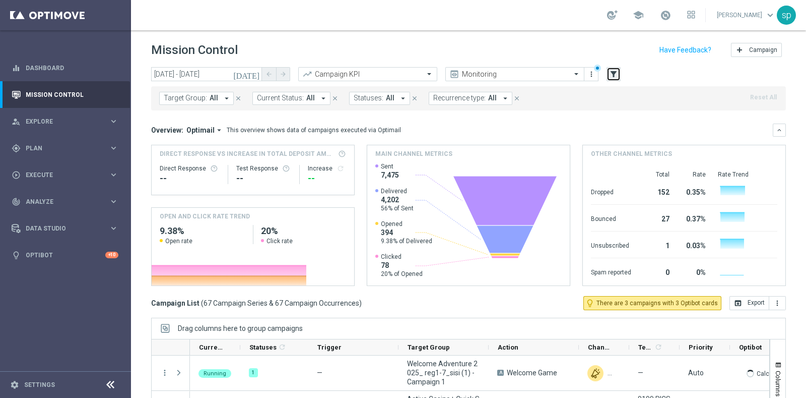
click at [611, 72] on icon "filter_alt" at bounding box center [613, 74] width 9 height 9
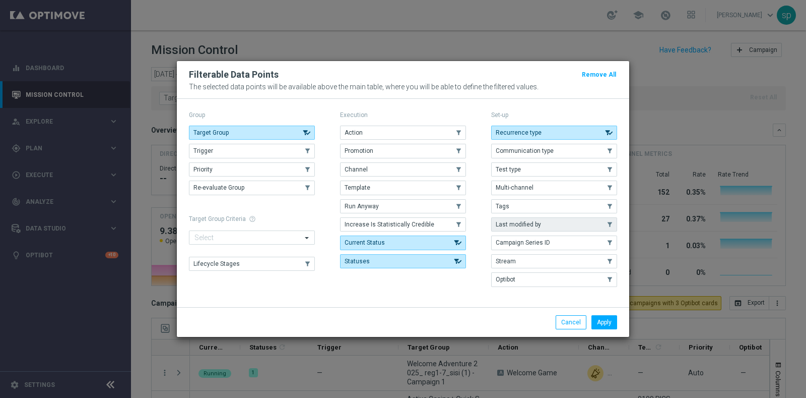
click at [570, 227] on button "Last modified by" at bounding box center [554, 224] width 126 height 14
click at [615, 319] on button "Apply" at bounding box center [605, 322] width 26 height 14
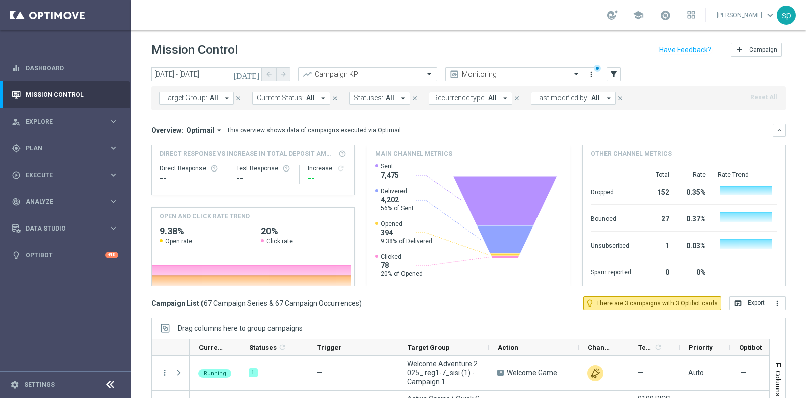
click at [561, 98] on span "Last modified by:" at bounding box center [562, 98] width 53 height 9
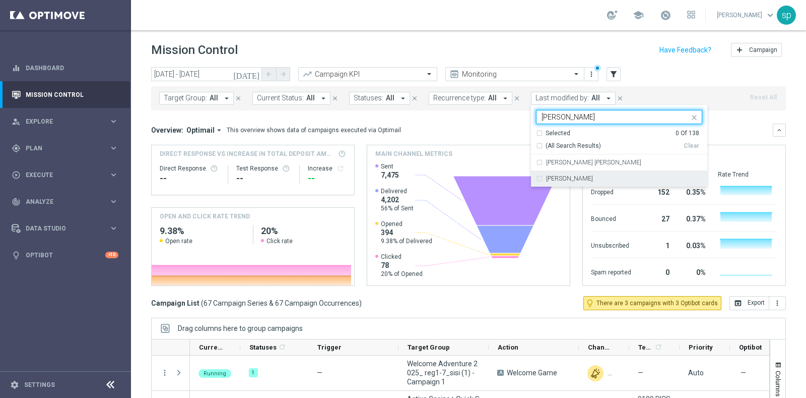
click at [587, 180] on div "[PERSON_NAME]" at bounding box center [624, 178] width 156 height 6
type input "sara"
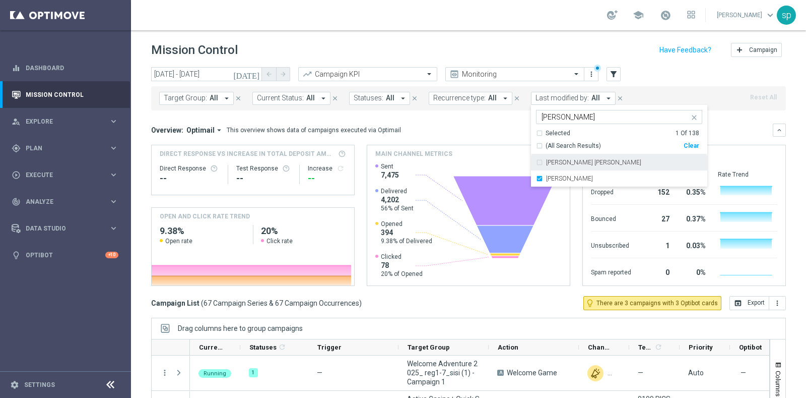
click at [748, 131] on div "Overview: Optimail arrow_drop_down This overview shows data of campaigns execut…" at bounding box center [462, 130] width 622 height 9
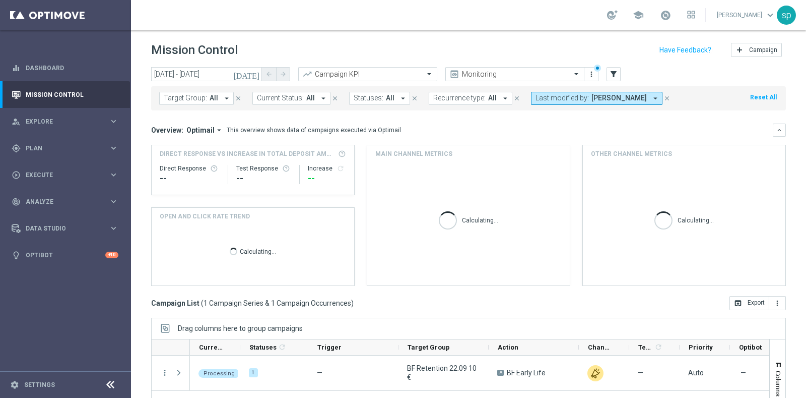
scroll to position [58, 0]
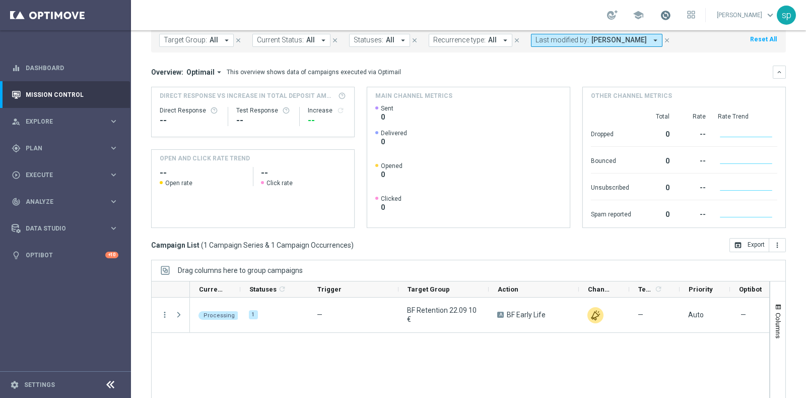
click at [671, 17] on span at bounding box center [665, 15] width 11 height 11
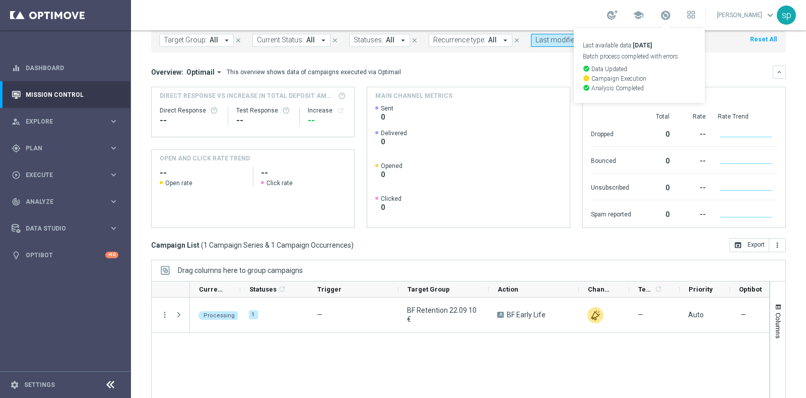
click at [740, 66] on div "Overview: Optimail arrow_drop_down This overview shows data of campaigns execut…" at bounding box center [468, 72] width 635 height 13
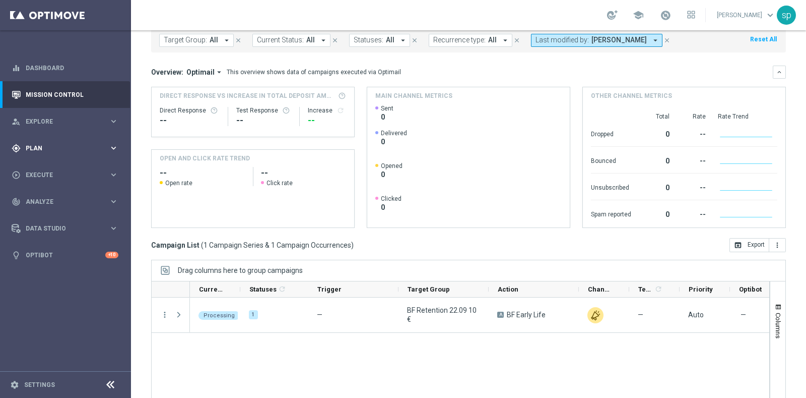
click at [33, 145] on span "Plan" at bounding box center [67, 148] width 83 height 6
click at [45, 169] on link "Target Groups" at bounding box center [65, 169] width 79 height 8
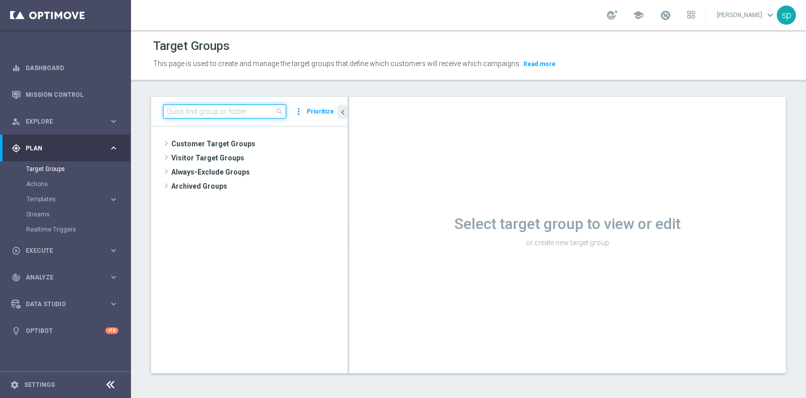
click at [272, 104] on input at bounding box center [224, 111] width 123 height 14
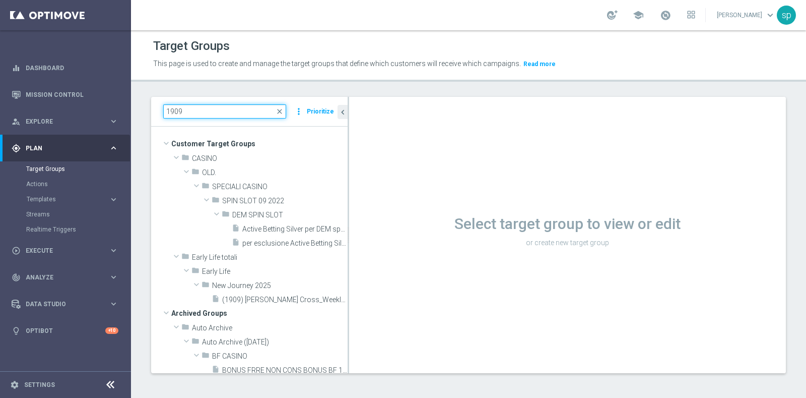
type input "1909"
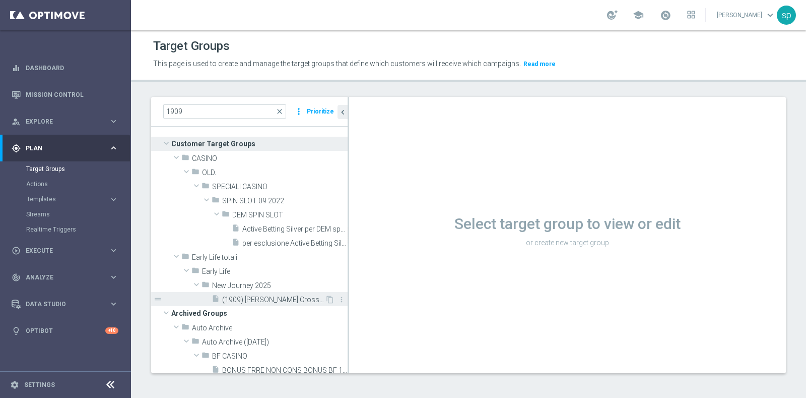
click at [289, 301] on span "(1909) [PERSON_NAME] Cross_Weekly_Si-No_reg 8-16" at bounding box center [273, 299] width 103 height 9
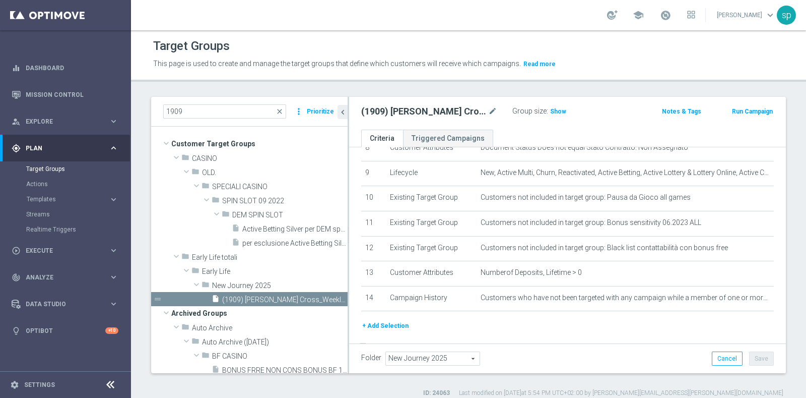
scroll to position [241, 0]
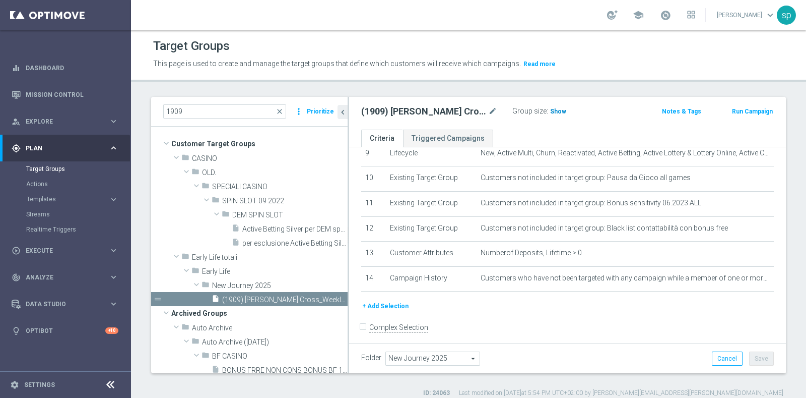
click at [555, 110] on span "Show" at bounding box center [558, 111] width 16 height 7
click at [326, 301] on icon "content_copy" at bounding box center [330, 299] width 8 height 8
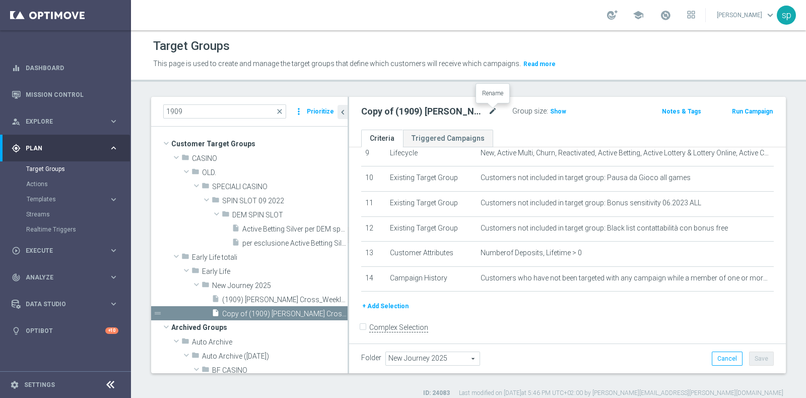
click at [490, 112] on icon "mode_edit" at bounding box center [492, 111] width 9 height 12
click at [383, 113] on input "Copy of (1909) J. Cross_Weekly_Si-No_reg 8-16" at bounding box center [429, 112] width 136 height 14
type input "Copy of (2209) [PERSON_NAME] Cross_Weekly_Si-No_reg 8-16"
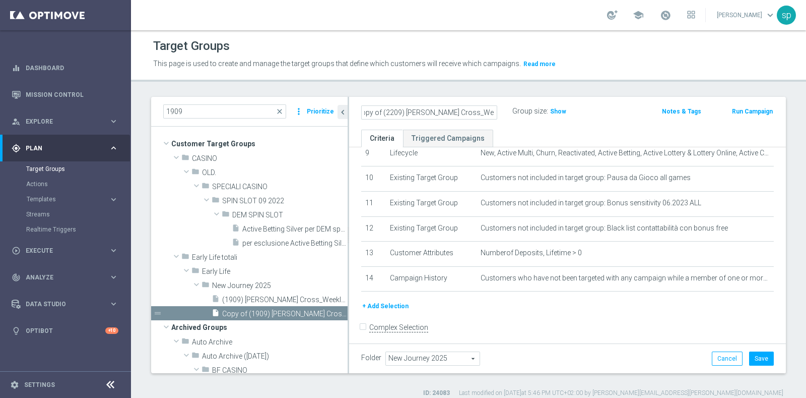
scroll to position [0, 0]
click at [534, 127] on div "Copy of (2209) J. Cross_Weekly_Si-No_reg 8-16 Group size : Show Notes & Tags Ru…" at bounding box center [567, 113] width 437 height 33
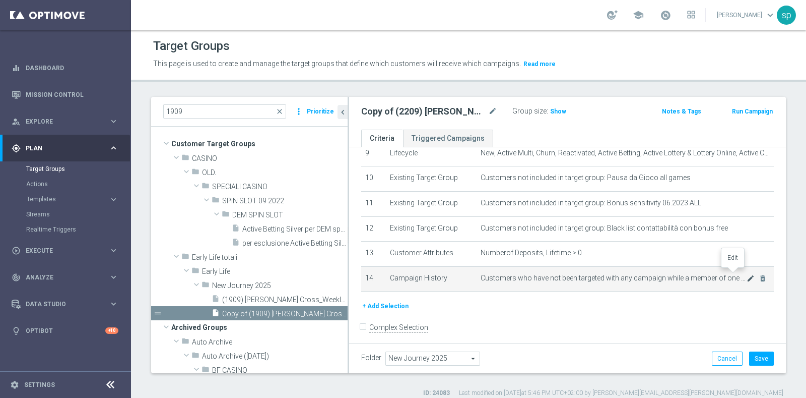
click at [747, 274] on icon "mode_edit" at bounding box center [751, 278] width 8 height 8
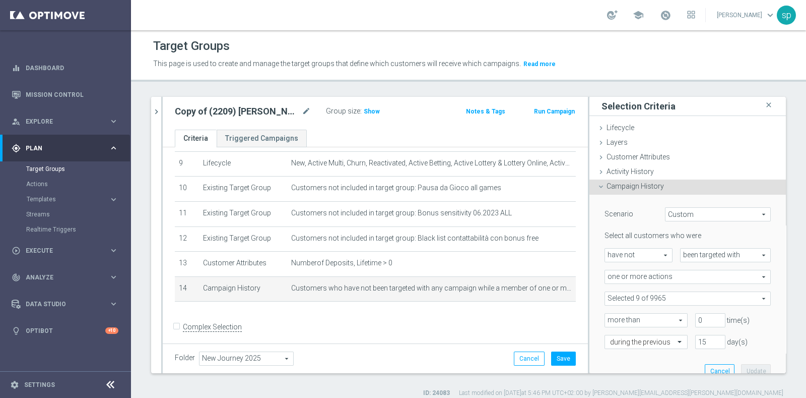
scroll to position [188, 0]
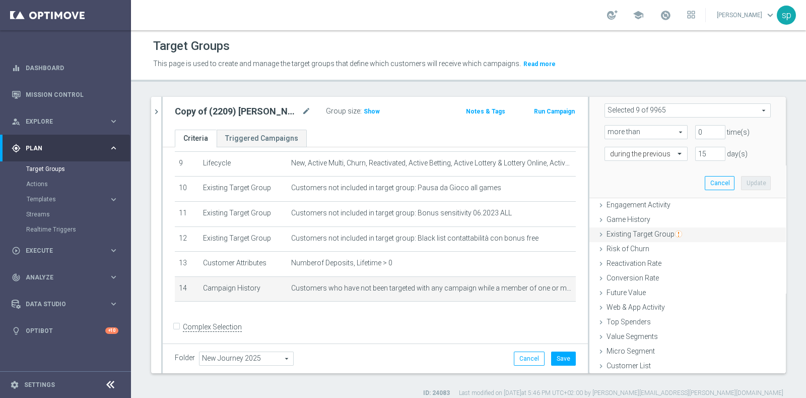
click at [615, 231] on span "Existing Target Group" at bounding box center [645, 234] width 76 height 8
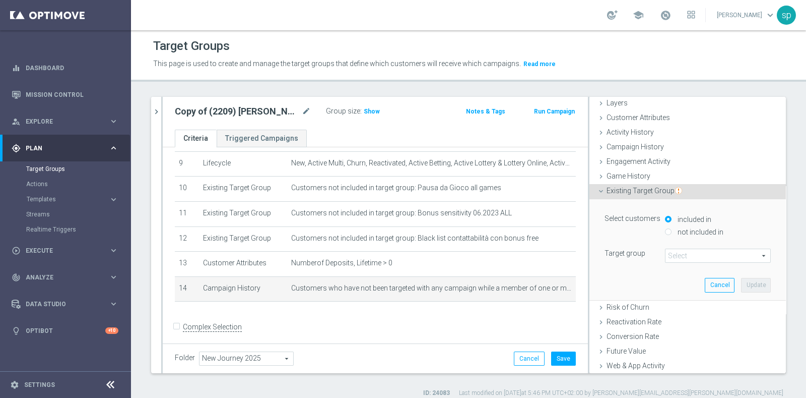
click at [685, 230] on label "not included in" at bounding box center [699, 231] width 48 height 9
click at [672, 230] on input "not included in" at bounding box center [668, 231] width 7 height 7
radio input "true"
click at [692, 254] on span at bounding box center [718, 255] width 105 height 13
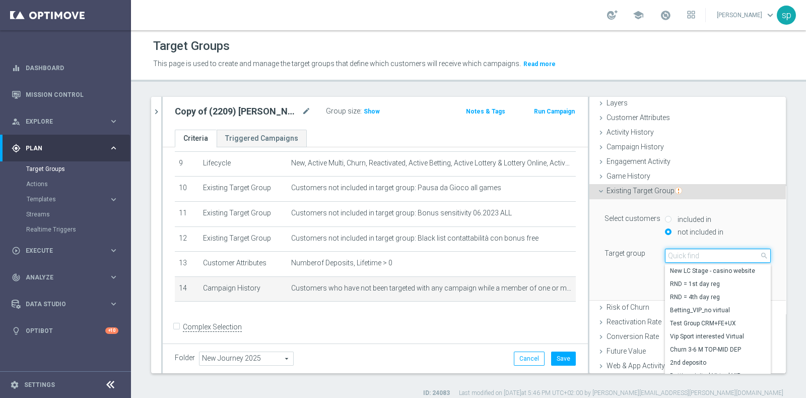
click at [692, 254] on input "search" at bounding box center [718, 255] width 106 height 14
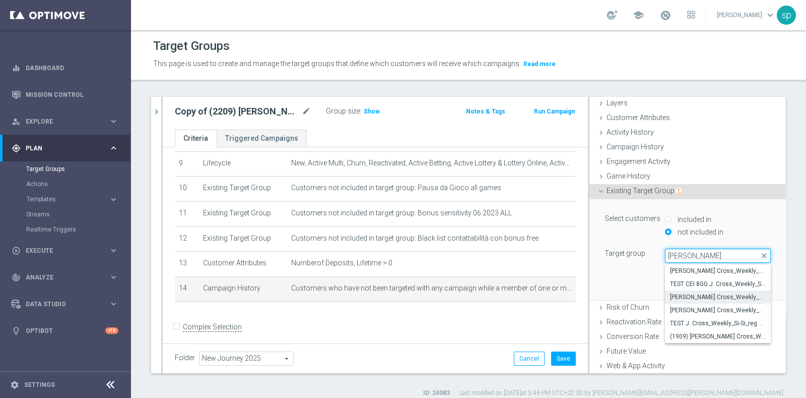
type input "j. cross"
click at [721, 296] on span "[PERSON_NAME] Cross_Weekly_Si-Si_reg 8-16" at bounding box center [718, 297] width 96 height 8
type input "[PERSON_NAME] Cross_Weekly_Si-Si_reg 8-16"
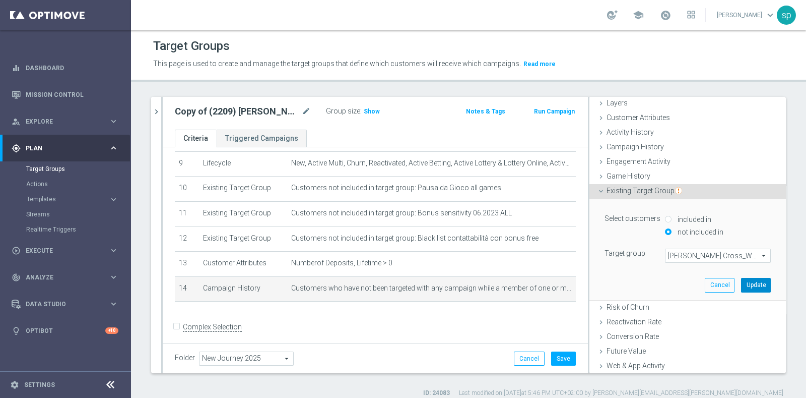
click at [741, 283] on button "Update" at bounding box center [756, 285] width 30 height 14
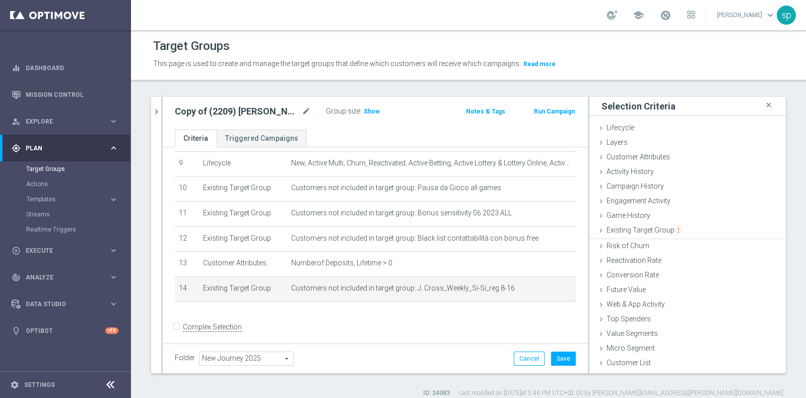
scroll to position [0, 0]
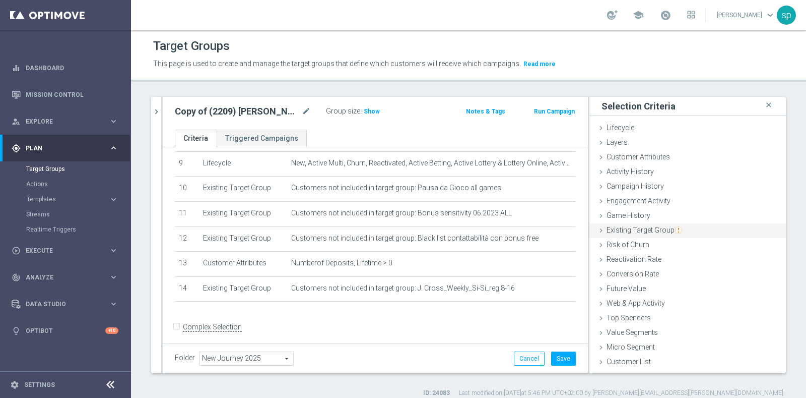
click at [643, 229] on span "Existing Target Group" at bounding box center [645, 230] width 76 height 8
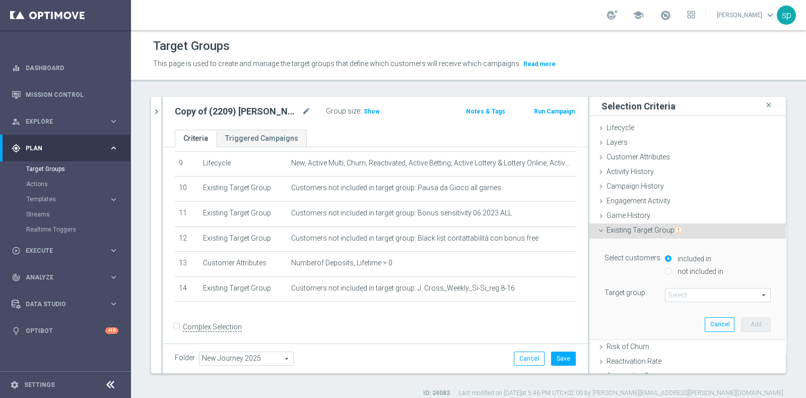
click at [684, 275] on div "not included in" at bounding box center [718, 272] width 106 height 13
click at [699, 270] on label "not included in" at bounding box center [699, 271] width 48 height 9
click at [672, 270] on input "not included in" at bounding box center [668, 271] width 7 height 7
radio input "true"
click at [699, 296] on span at bounding box center [718, 294] width 105 height 13
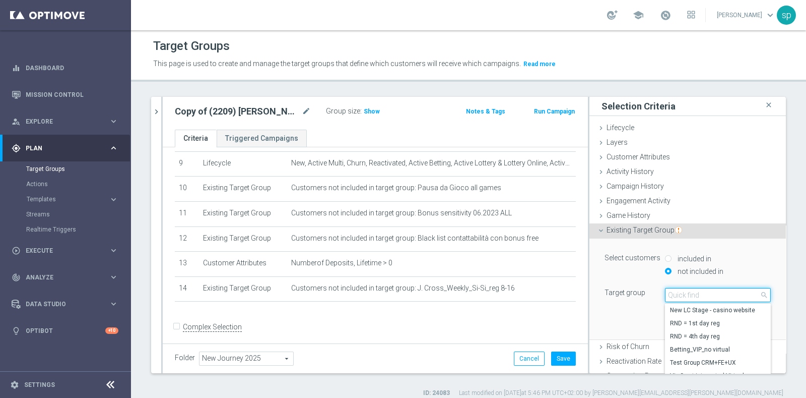
click at [699, 296] on input "search" at bounding box center [718, 295] width 106 height 14
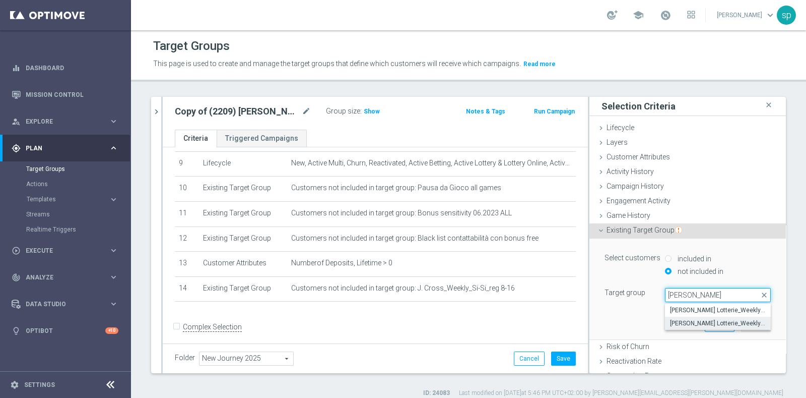
type input "j. lott"
click at [734, 322] on span "[PERSON_NAME] Lotterie_Weekly_Si-Si-reg 8-16" at bounding box center [718, 323] width 96 height 8
type input "[PERSON_NAME] Lotterie_Weekly_Si-Si-reg 8-16"
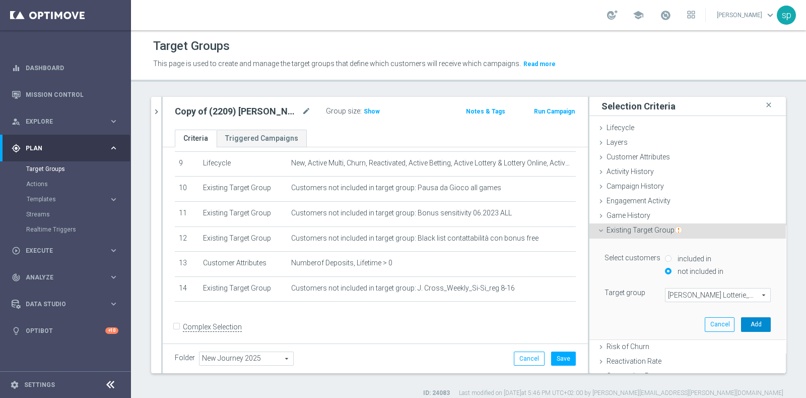
click at [741, 322] on button "Add" at bounding box center [756, 324] width 30 height 14
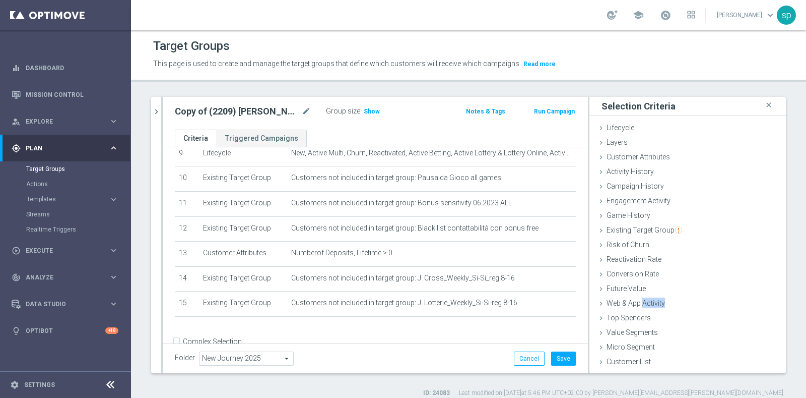
click at [734, 322] on ul "Lifecycle done Cancel Add Layers done Cancel Add Customer Attributes done" at bounding box center [688, 245] width 197 height 249
click at [675, 229] on div "Existing Target Group done selection saved" at bounding box center [688, 230] width 197 height 15
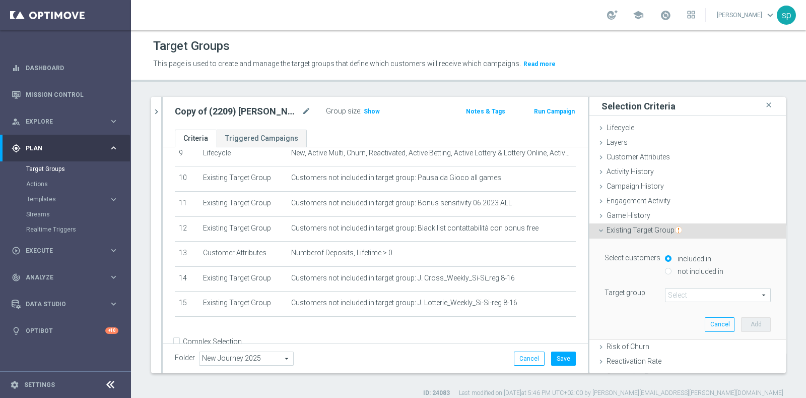
click at [692, 267] on label "not included in" at bounding box center [699, 271] width 48 height 9
click at [672, 268] on input "not included in" at bounding box center [668, 271] width 7 height 7
radio input "true"
click at [711, 294] on span at bounding box center [718, 294] width 105 height 13
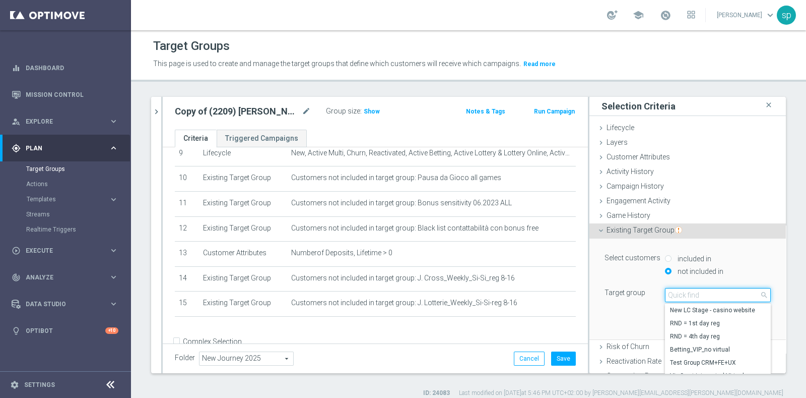
click at [711, 294] on input "search" at bounding box center [718, 295] width 106 height 14
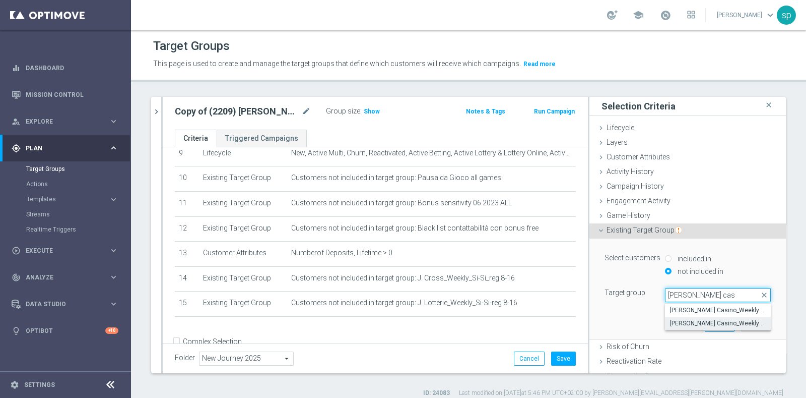
type input "j. cas"
click at [726, 321] on span "[PERSON_NAME] Casino_Weekly_Si-Si- reg 8-16" at bounding box center [718, 323] width 96 height 8
type input "[PERSON_NAME] Casino_Weekly_Si-Si- reg 8-16"
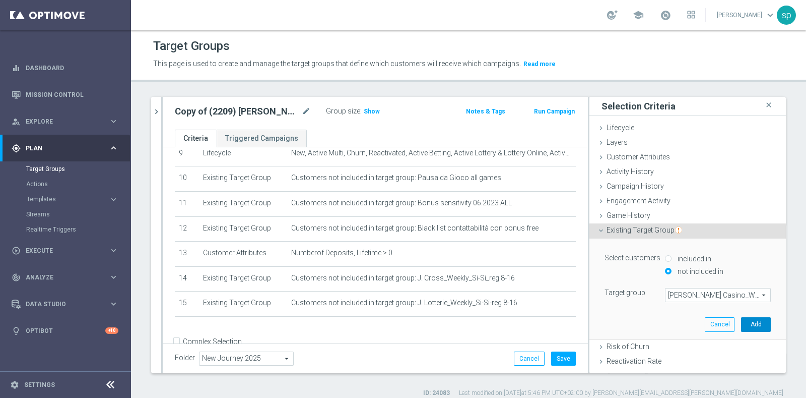
click at [741, 321] on button "Add" at bounding box center [756, 324] width 30 height 14
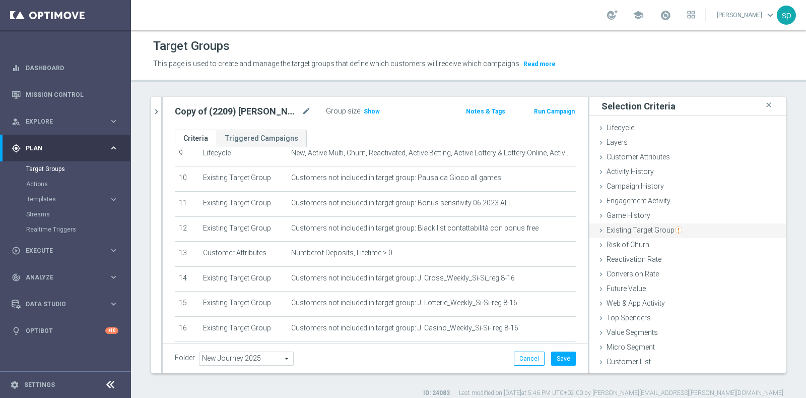
click at [661, 229] on span "Existing Target Group" at bounding box center [645, 230] width 76 height 8
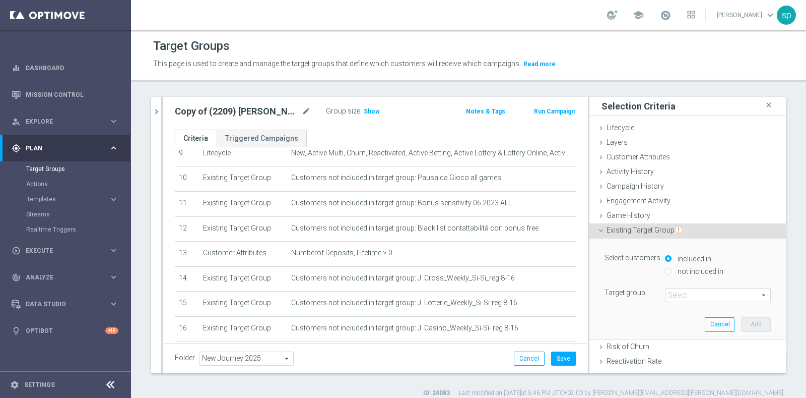
click at [678, 271] on label "not included in" at bounding box center [699, 271] width 48 height 9
click at [672, 271] on input "not included in" at bounding box center [668, 271] width 7 height 7
radio input "true"
click at [692, 295] on span at bounding box center [718, 294] width 105 height 13
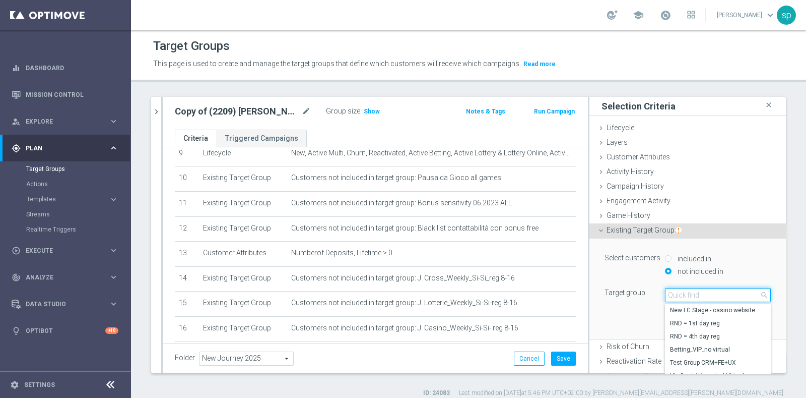
click at [692, 295] on input "search" at bounding box center [718, 295] width 106 height 14
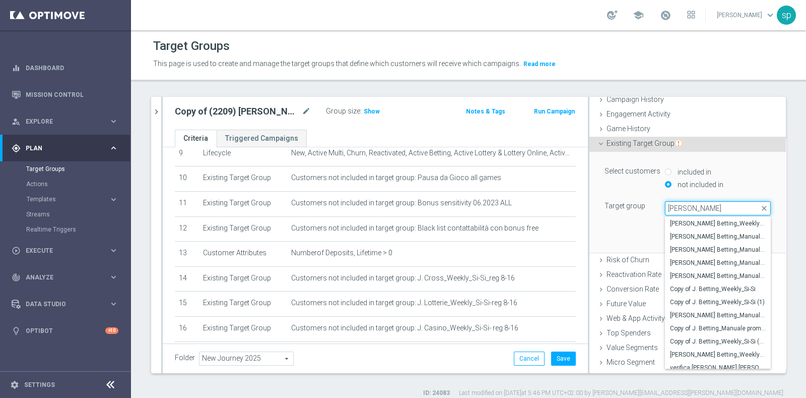
scroll to position [94, 0]
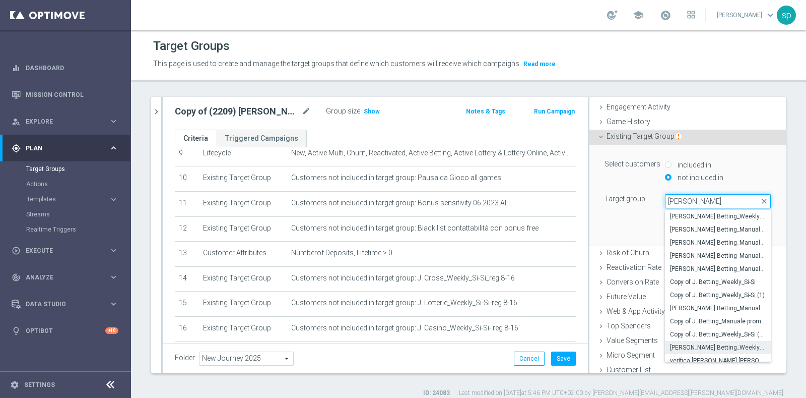
type input "j. bett"
click at [680, 345] on span "[PERSON_NAME] Betting_Weekly_Si-Si reg 8-16" at bounding box center [718, 347] width 96 height 8
type input "[PERSON_NAME] Betting_Weekly_Si-Si reg 8-16"
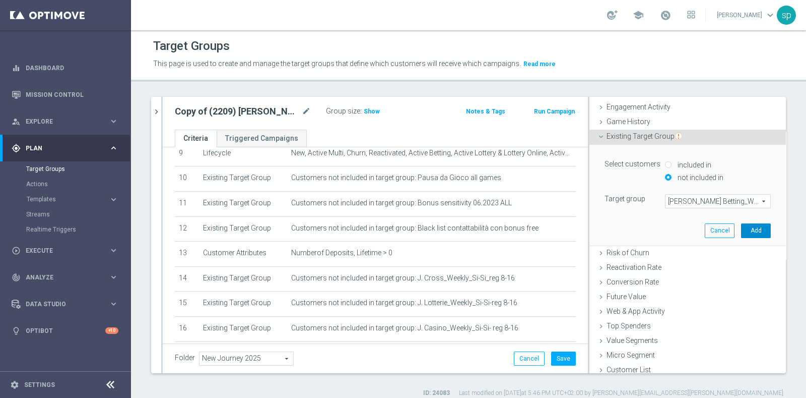
click at [741, 227] on button "Add" at bounding box center [756, 230] width 30 height 14
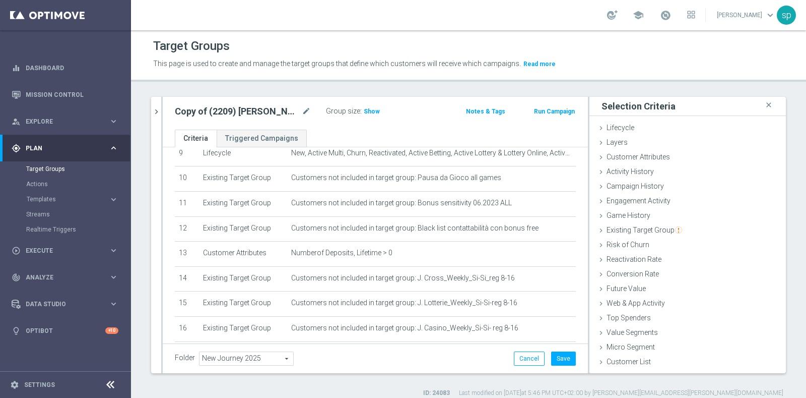
scroll to position [305, 0]
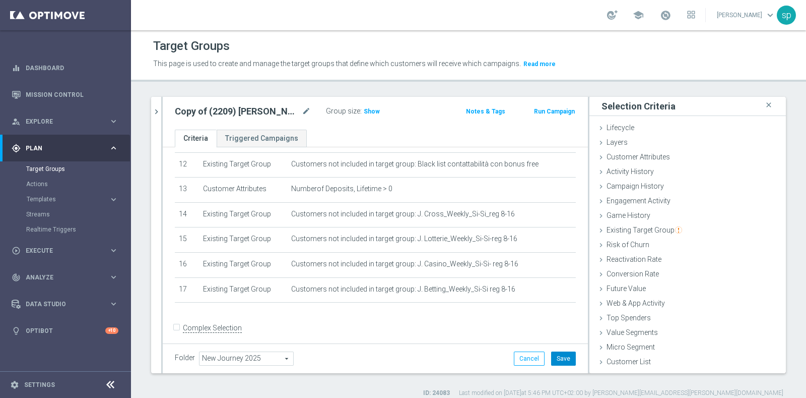
click at [562, 354] on button "Save" at bounding box center [563, 358] width 25 height 14
click at [373, 112] on span "Show" at bounding box center [372, 111] width 16 height 7
click at [671, 11] on span at bounding box center [665, 15] width 11 height 11
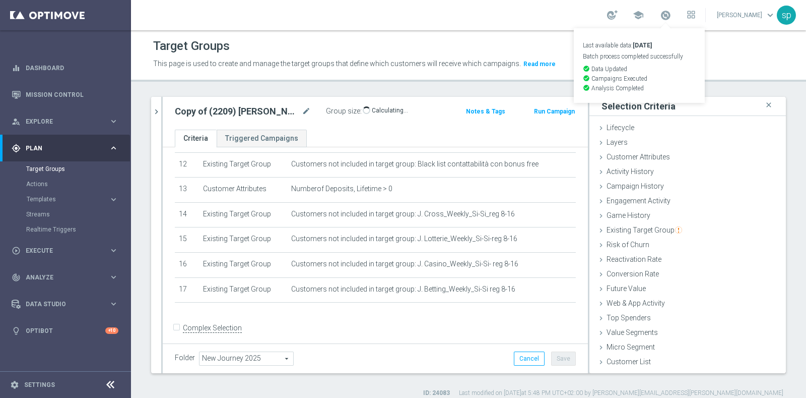
click at [745, 49] on div "Target Groups" at bounding box center [468, 46] width 631 height 20
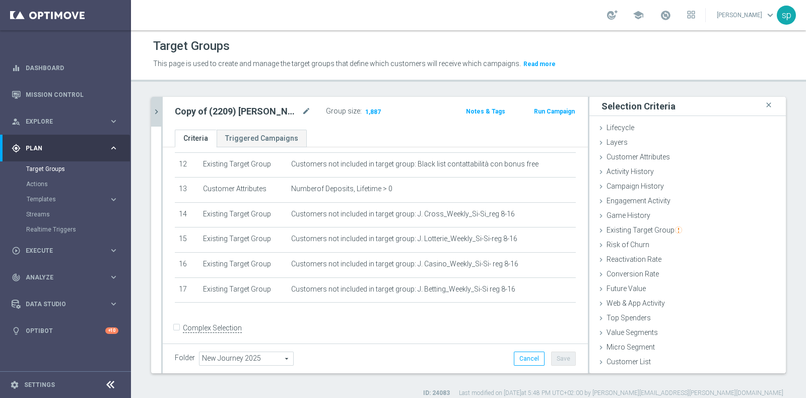
click at [156, 110] on icon "chevron_right" at bounding box center [157, 112] width 10 height 10
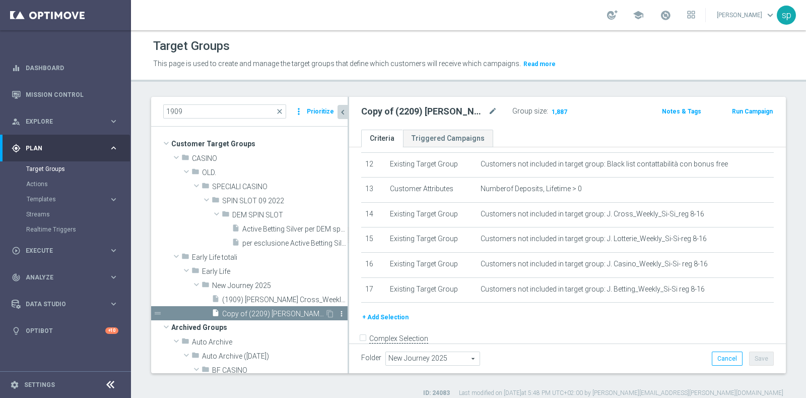
click at [338, 310] on icon "more_vert" at bounding box center [342, 313] width 8 height 8
click at [361, 338] on span "Delete" at bounding box center [359, 339] width 22 height 7
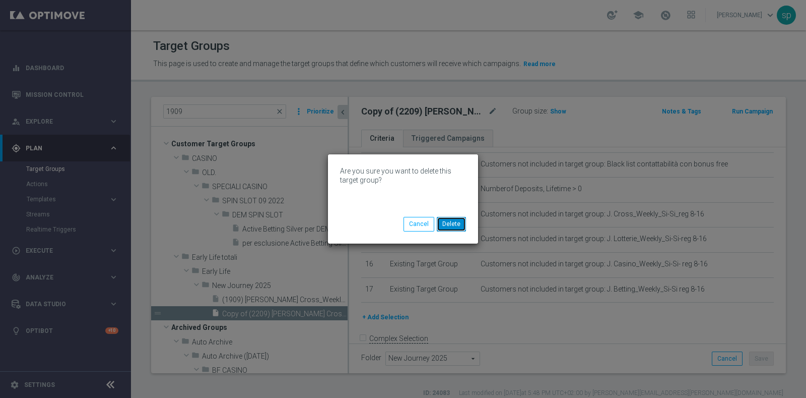
click at [461, 221] on button "Delete" at bounding box center [451, 224] width 29 height 14
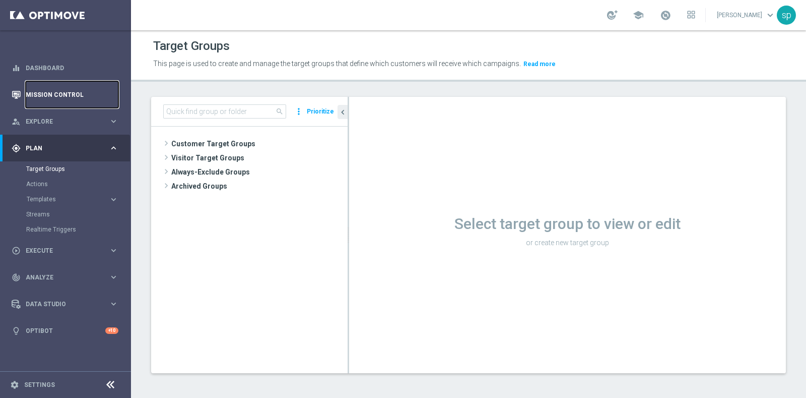
click at [62, 93] on link "Mission Control" at bounding box center [72, 94] width 93 height 27
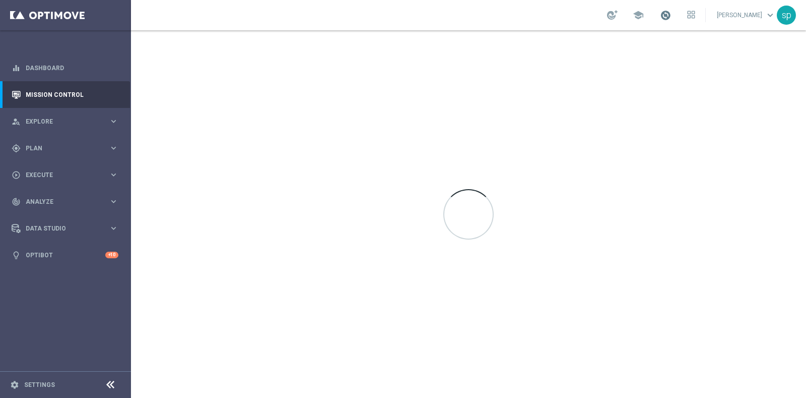
click at [671, 14] on span at bounding box center [665, 15] width 11 height 11
click at [767, 60] on div at bounding box center [468, 213] width 675 height 367
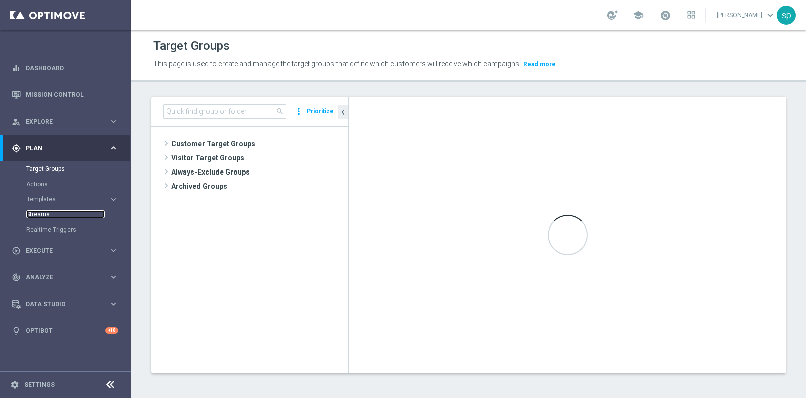
click at [44, 210] on link "Streams" at bounding box center [65, 214] width 79 height 8
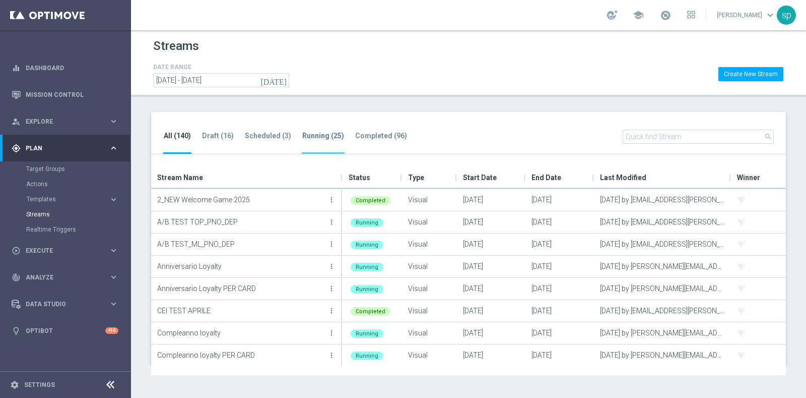
click at [304, 134] on tab-header "Running (25)" at bounding box center [323, 136] width 42 height 9
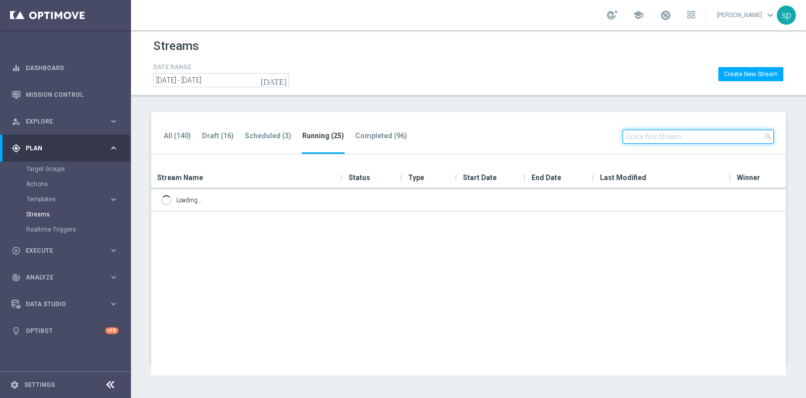
click at [636, 133] on input "text" at bounding box center [698, 137] width 151 height 14
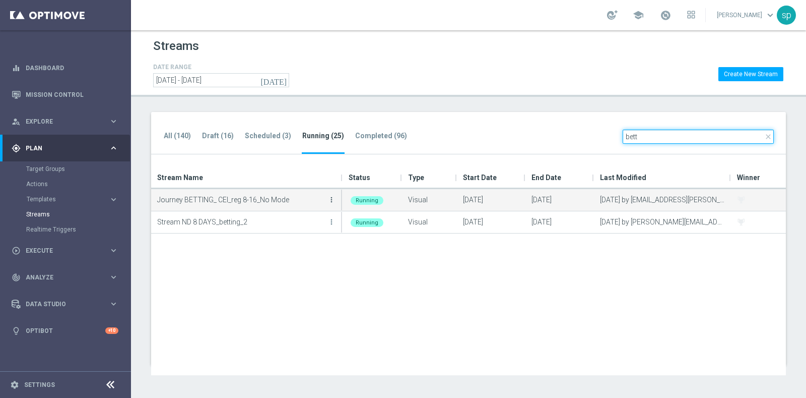
type input "bett"
click at [335, 198] on icon "more_vert" at bounding box center [332, 200] width 8 height 8
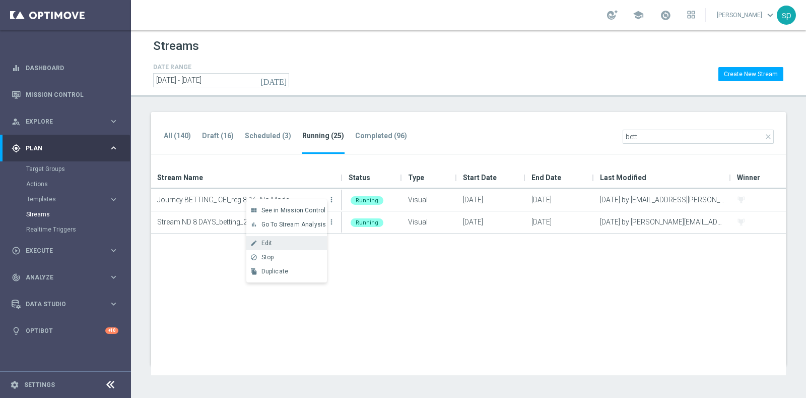
click at [308, 240] on div "Edit" at bounding box center [292, 242] width 61 height 7
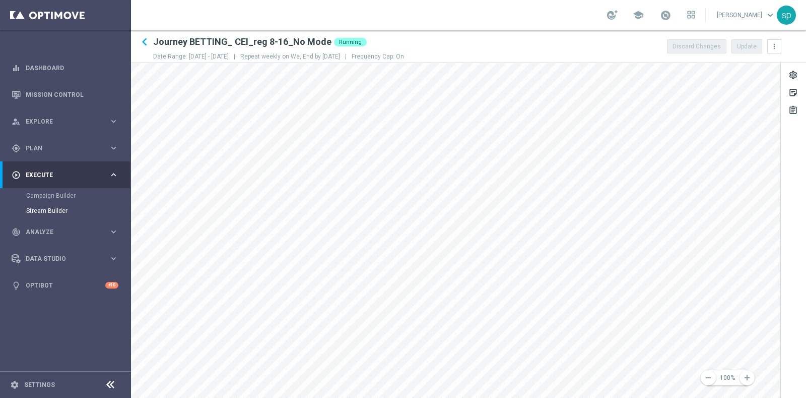
click at [806, 164] on div "remove 100% add settings sticky_note_2 assignment" at bounding box center [468, 230] width 675 height 335
click at [806, 175] on div "remove 100% add settings sticky_note_2 assignment" at bounding box center [468, 230] width 675 height 335
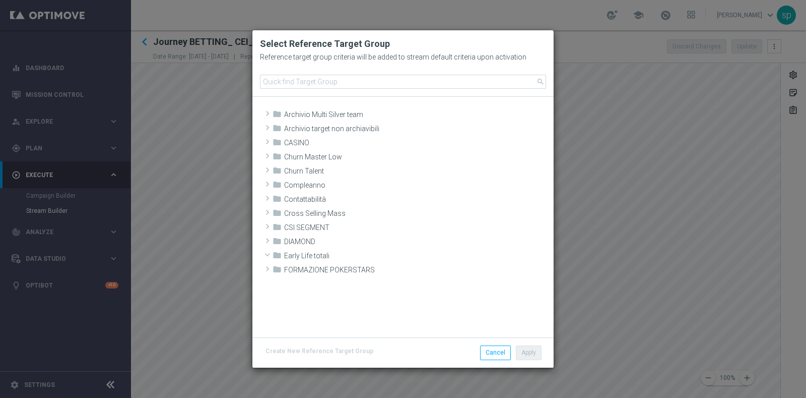
scroll to position [180, 0]
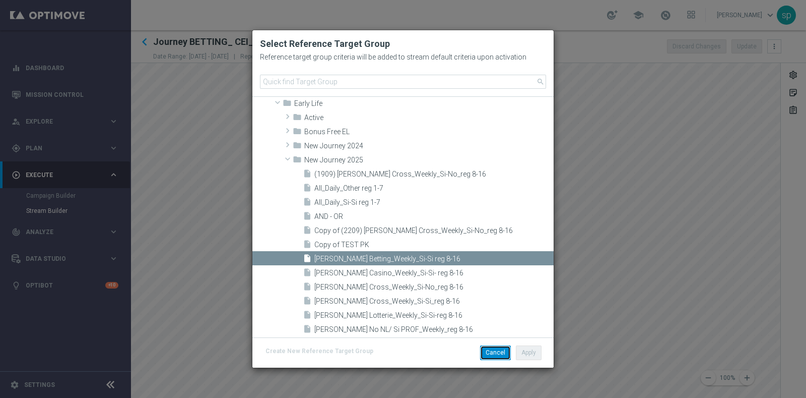
click at [501, 352] on button "Cancel" at bounding box center [495, 352] width 31 height 14
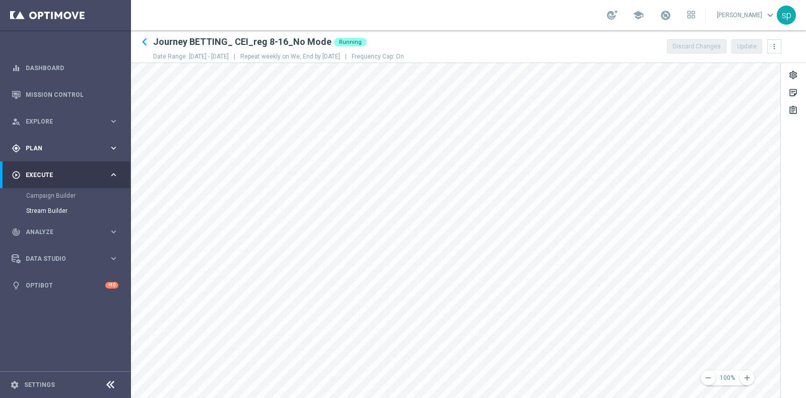
click at [40, 149] on span "Plan" at bounding box center [67, 148] width 83 height 6
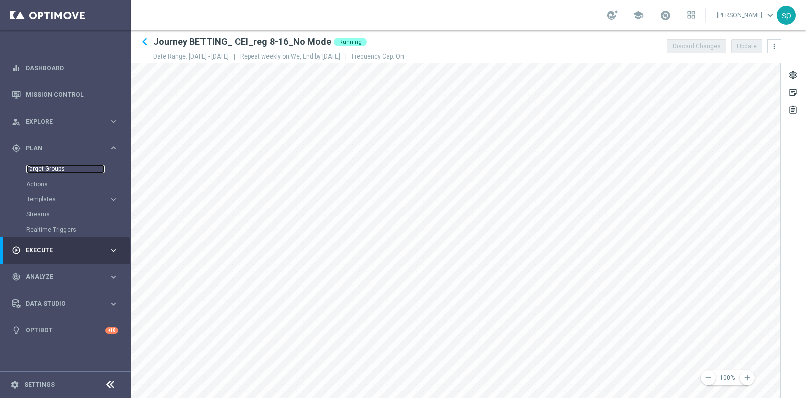
click at [42, 168] on link "Target Groups" at bounding box center [65, 169] width 79 height 8
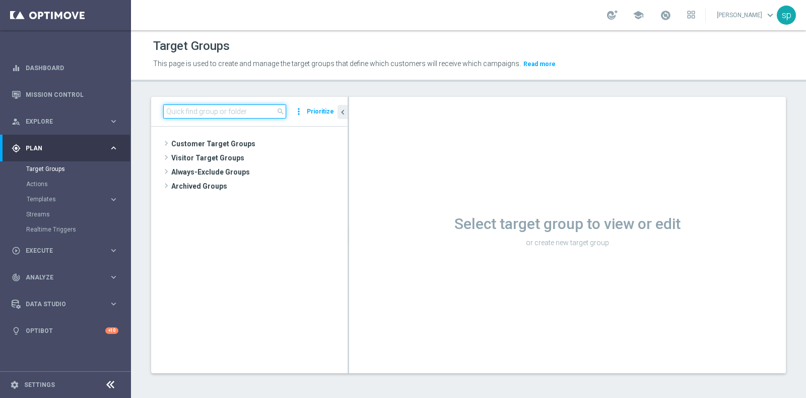
click at [229, 113] on input at bounding box center [224, 111] width 123 height 14
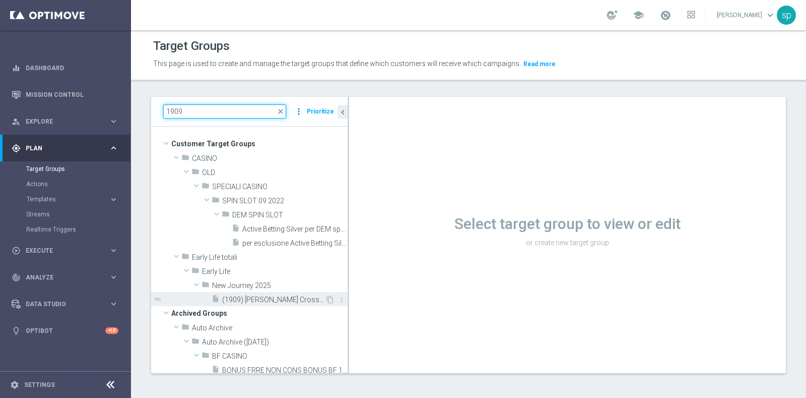
type input "1909"
click at [264, 296] on span "(1909) [PERSON_NAME] Cross_Weekly_Si-No_reg 8-16" at bounding box center [273, 299] width 103 height 9
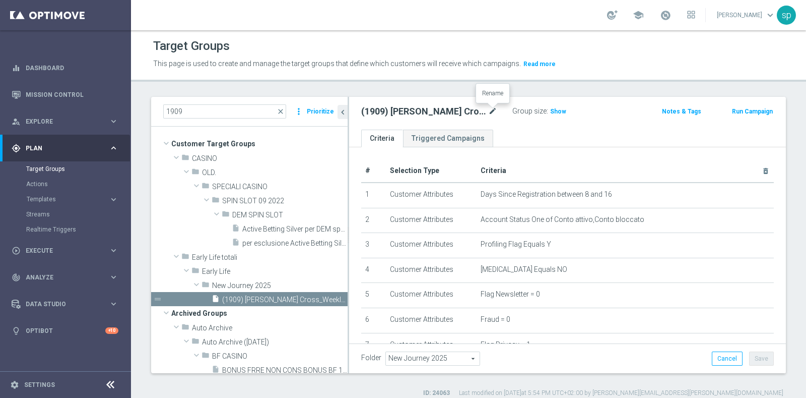
click at [494, 111] on icon "mode_edit" at bounding box center [492, 111] width 9 height 12
click at [375, 113] on input "(1909) [PERSON_NAME] Cross_Weekly_Si-No_reg 8-16" at bounding box center [429, 112] width 136 height 14
type input "(2209) [PERSON_NAME] Cross_Weekly_Si-No_reg 8-16"
click at [547, 134] on ul "Criteria Triggered Campaigns" at bounding box center [567, 139] width 437 height 18
click at [749, 352] on button "Save" at bounding box center [761, 358] width 25 height 14
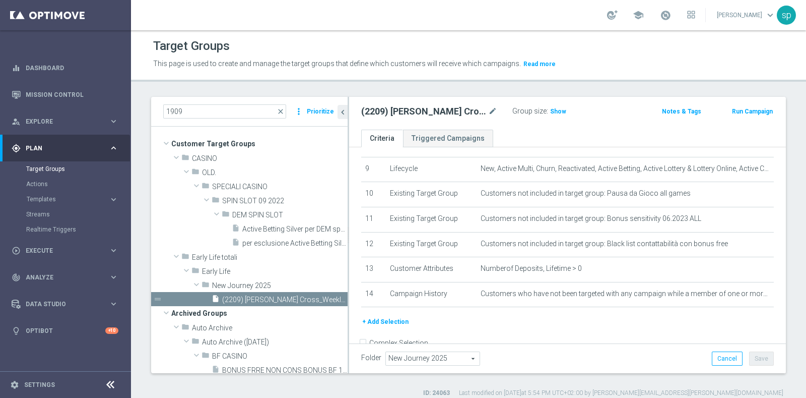
scroll to position [241, 0]
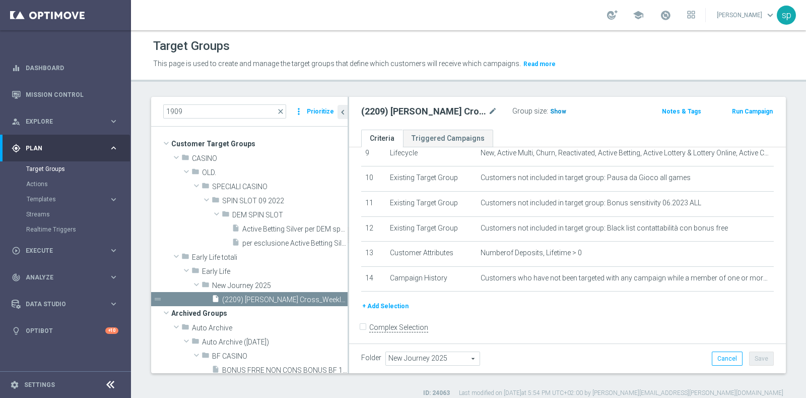
click at [558, 109] on span "Show" at bounding box center [558, 111] width 16 height 7
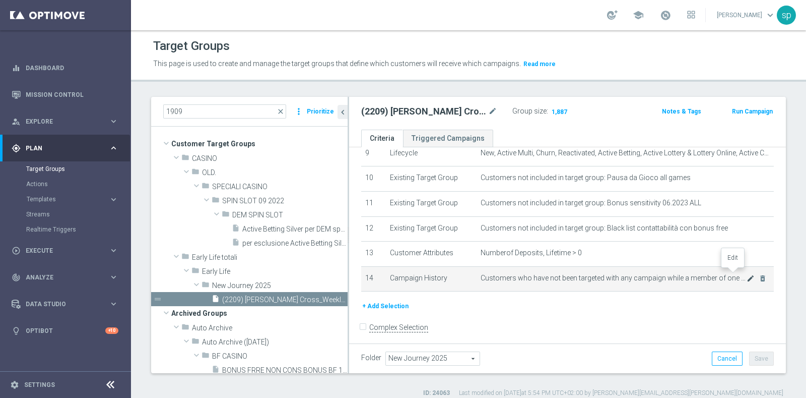
click at [747, 274] on icon "mode_edit" at bounding box center [751, 278] width 8 height 8
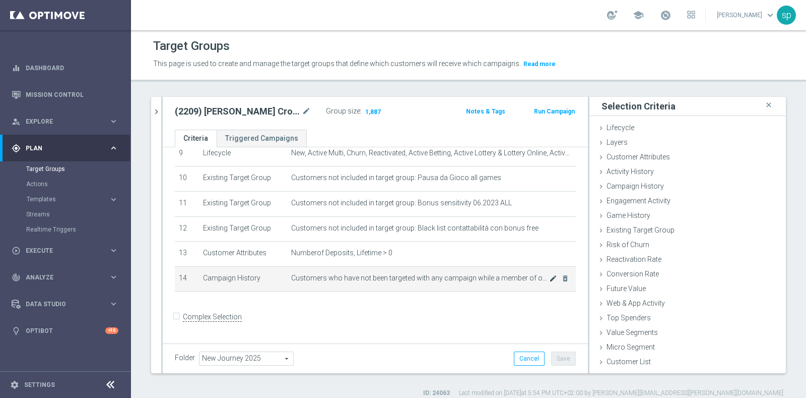
scroll to position [231, 0]
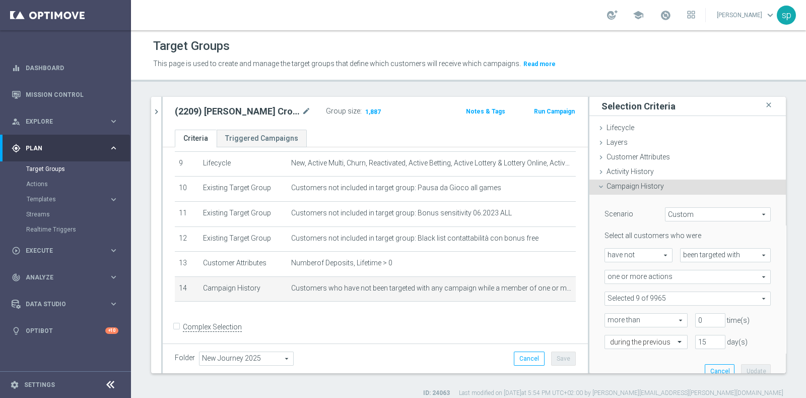
click at [741, 276] on span "one or more actions" at bounding box center [687, 276] width 165 height 13
click at [762, 276] on div "Scenario Custom Custom arrow_drop_down search Select all customers who were hav…" at bounding box center [688, 291] width 197 height 192
click at [741, 300] on span at bounding box center [687, 298] width 165 height 13
click at [609, 319] on input "Show Selected" at bounding box center [612, 320] width 7 height 7
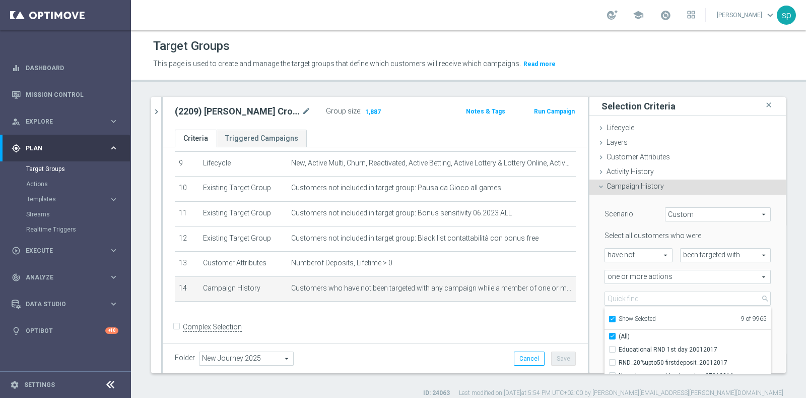
checkbox input "true"
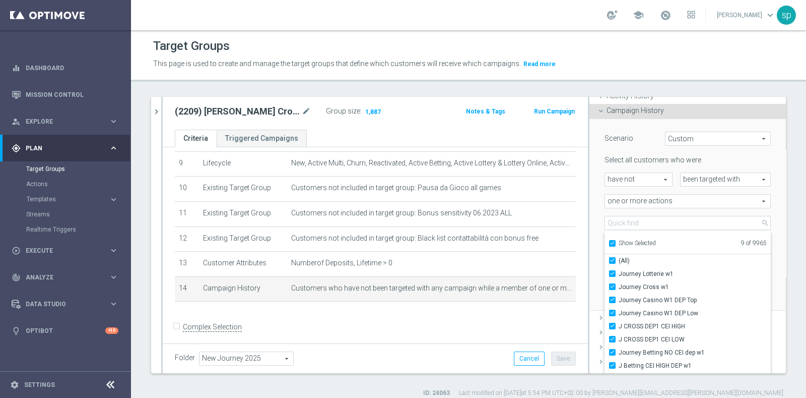
scroll to position [100, 0]
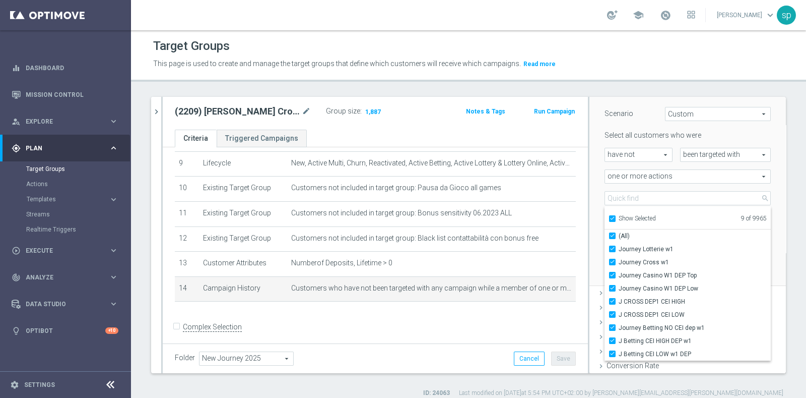
click at [784, 193] on div "1909 close more_vert Prioritize Customer Target Groups library_add create_new_f…" at bounding box center [468, 247] width 675 height 300
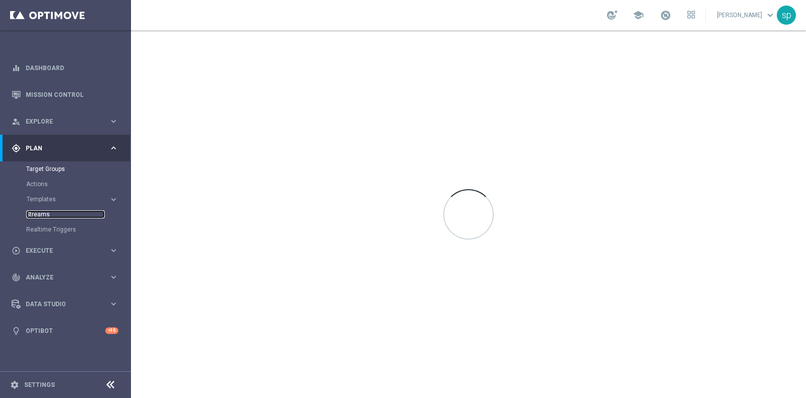
click at [42, 214] on link "Streams" at bounding box center [65, 214] width 79 height 8
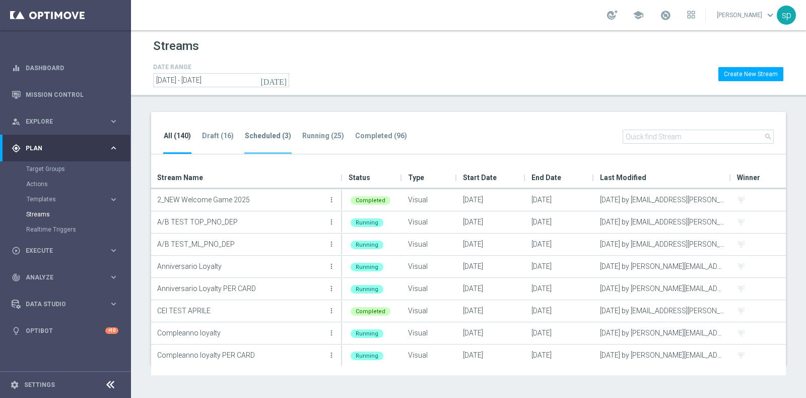
click at [262, 138] on tab-header "Scheduled (3)" at bounding box center [268, 136] width 46 height 9
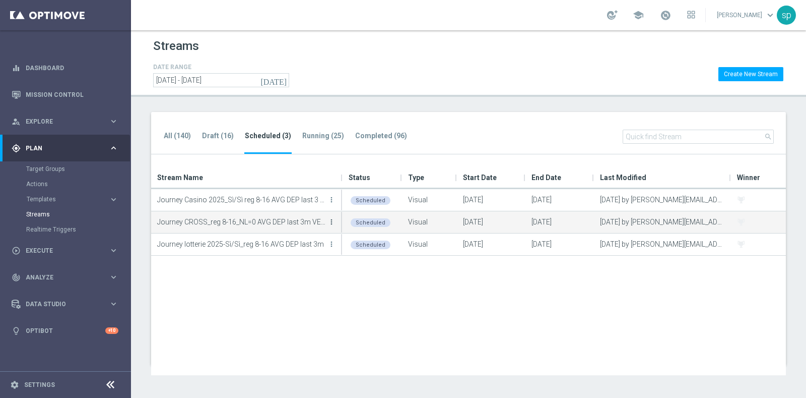
click at [333, 218] on icon "more_vert" at bounding box center [332, 222] width 8 height 8
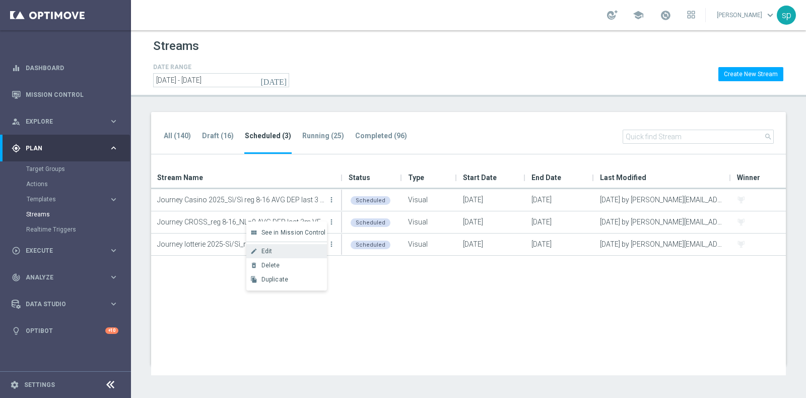
click at [289, 248] on div "Edit" at bounding box center [292, 250] width 61 height 7
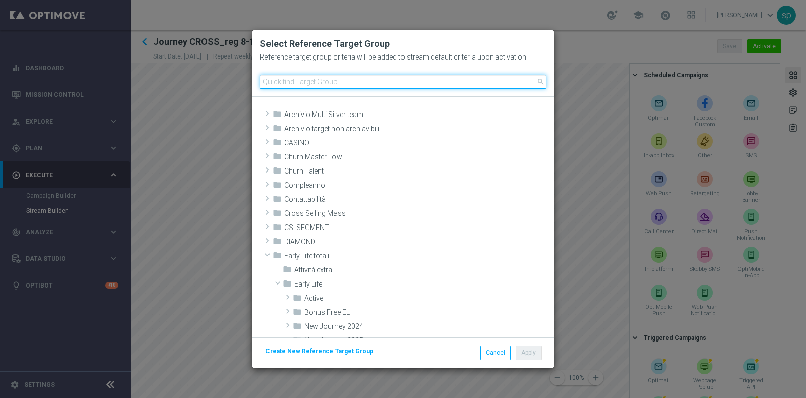
scroll to position [207, 0]
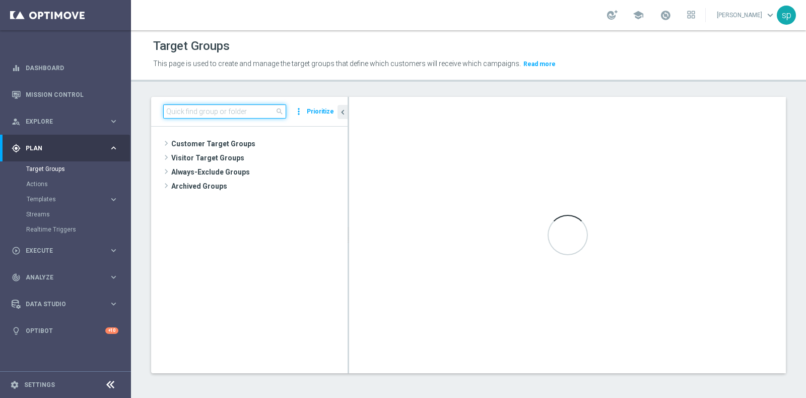
click at [241, 117] on input at bounding box center [224, 111] width 123 height 14
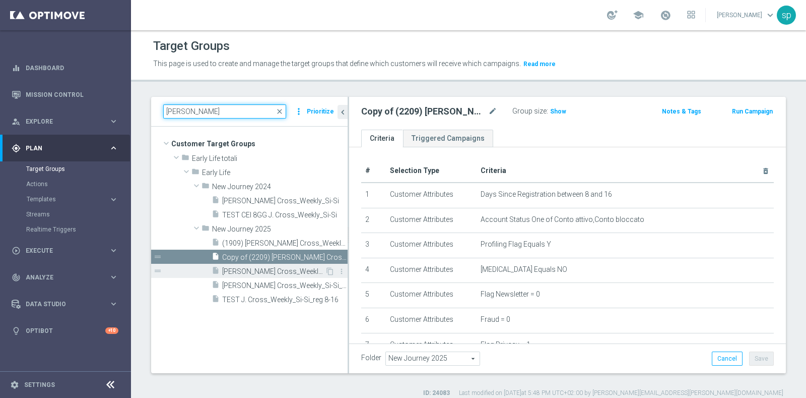
type input "j. cross"
click at [313, 270] on span "J. Cross_Weekly_Si-No_reg 8-16" at bounding box center [273, 271] width 103 height 9
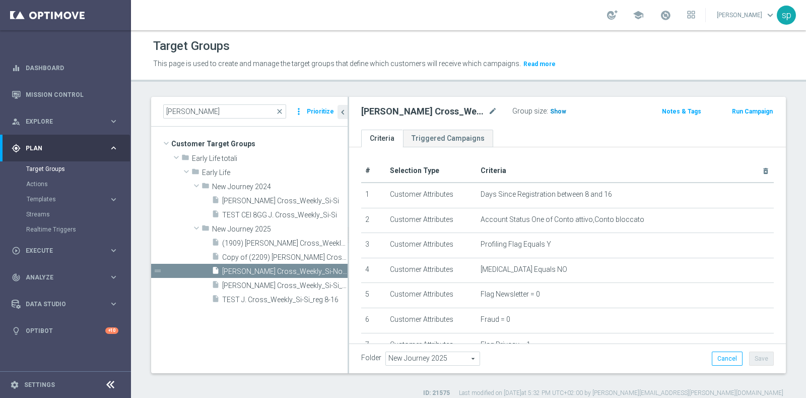
click at [561, 106] on h3 "Show" at bounding box center [558, 111] width 18 height 11
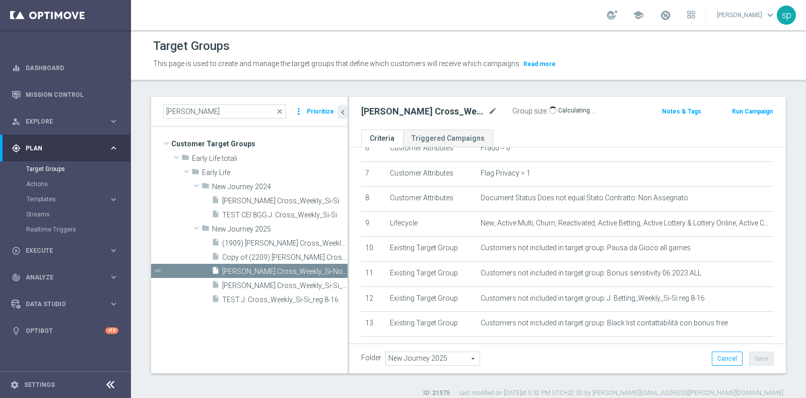
scroll to position [316, 0]
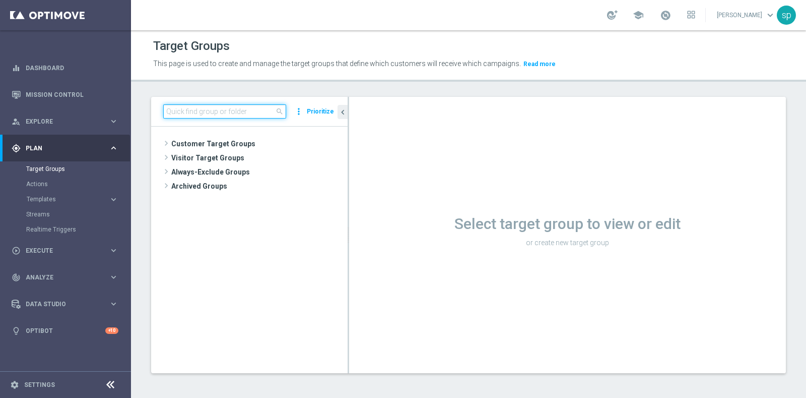
click at [206, 112] on input at bounding box center [224, 111] width 123 height 14
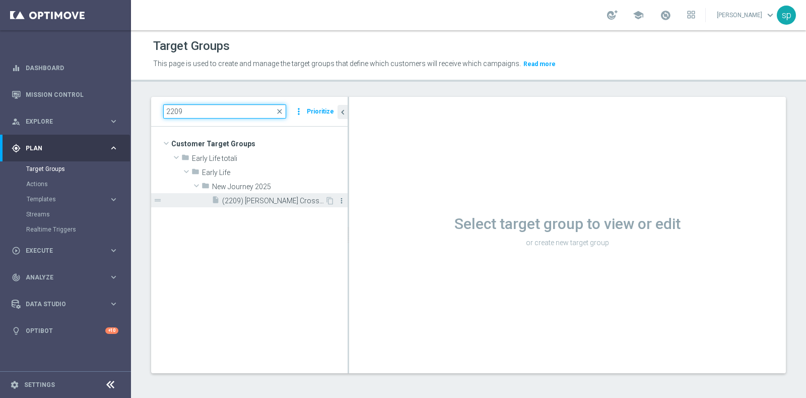
type input "2209"
click at [345, 197] on icon "more_vert" at bounding box center [342, 201] width 8 height 8
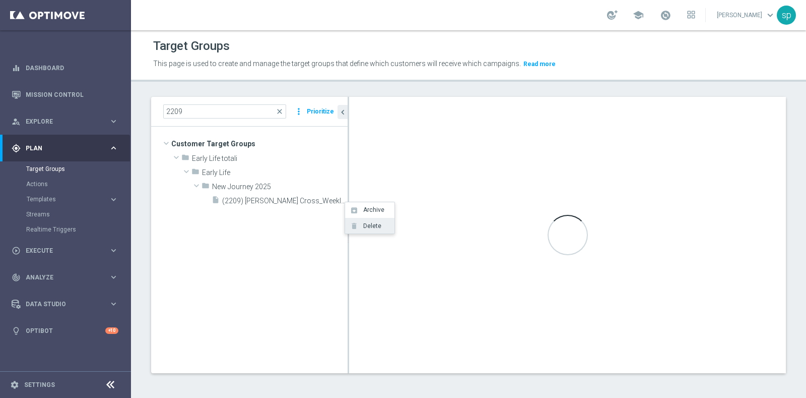
click at [369, 231] on li "delete Delete" at bounding box center [369, 226] width 49 height 16
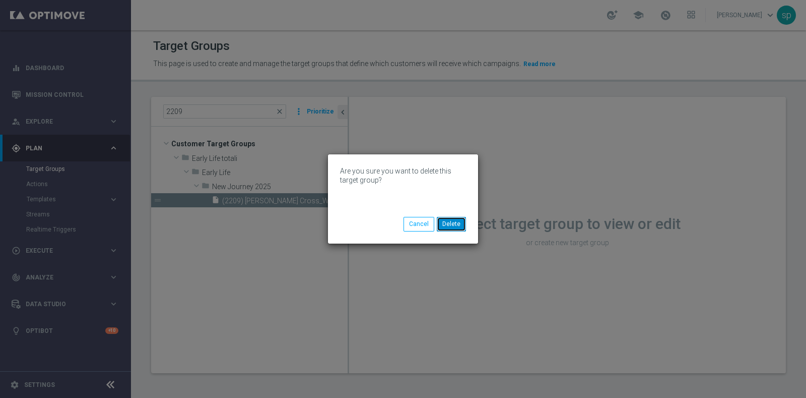
click at [456, 223] on button "Delete" at bounding box center [451, 224] width 29 height 14
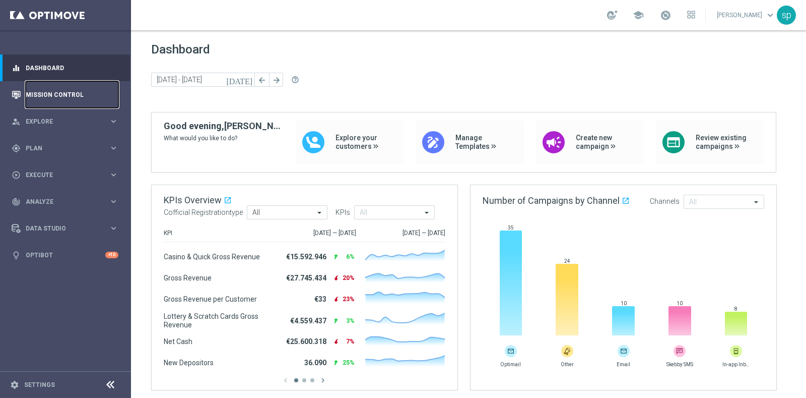
click at [34, 91] on link "Mission Control" at bounding box center [72, 94] width 93 height 27
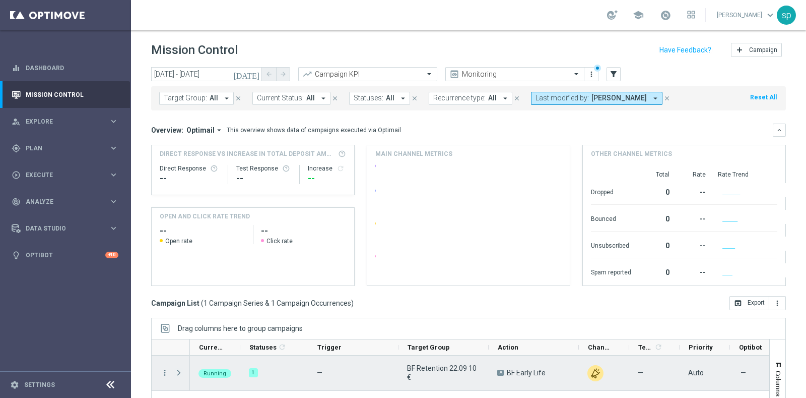
click at [179, 375] on span "Press SPACE to select this row." at bounding box center [178, 372] width 9 height 8
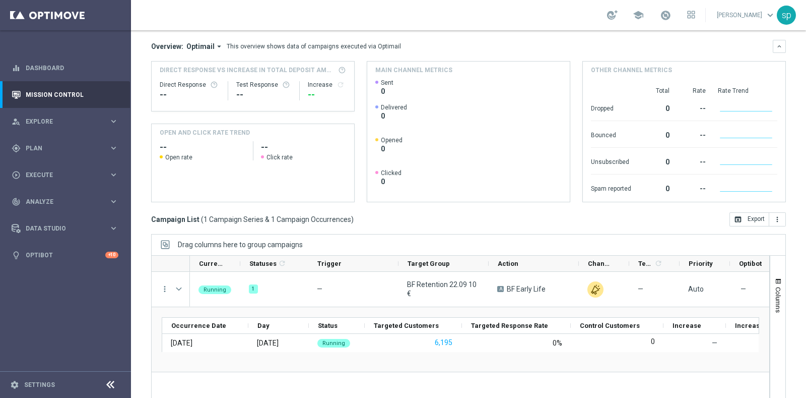
scroll to position [105, 0]
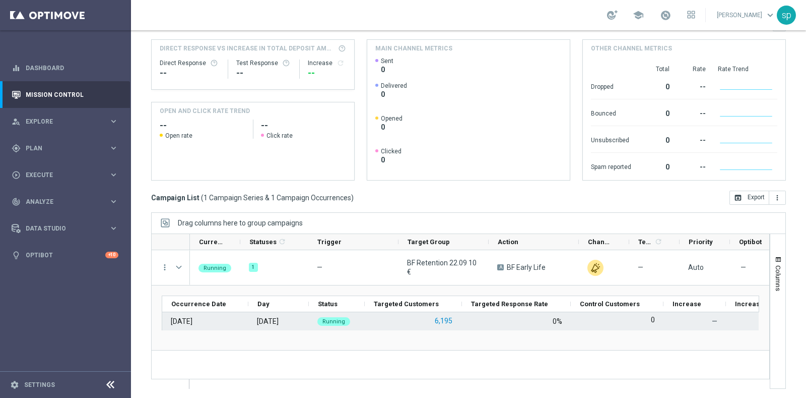
click at [444, 316] on button "6,195" at bounding box center [444, 321] width 20 height 13
click at [446, 320] on button "6,195" at bounding box center [444, 321] width 20 height 13
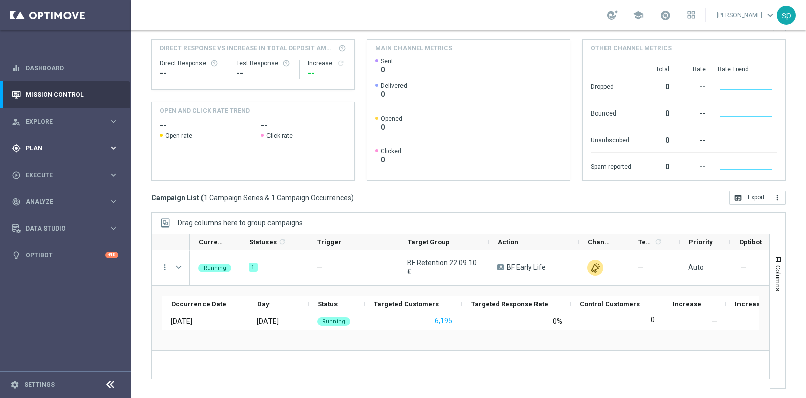
click at [27, 145] on span "Plan" at bounding box center [67, 148] width 83 height 6
click at [48, 167] on link "Target Groups" at bounding box center [65, 169] width 79 height 8
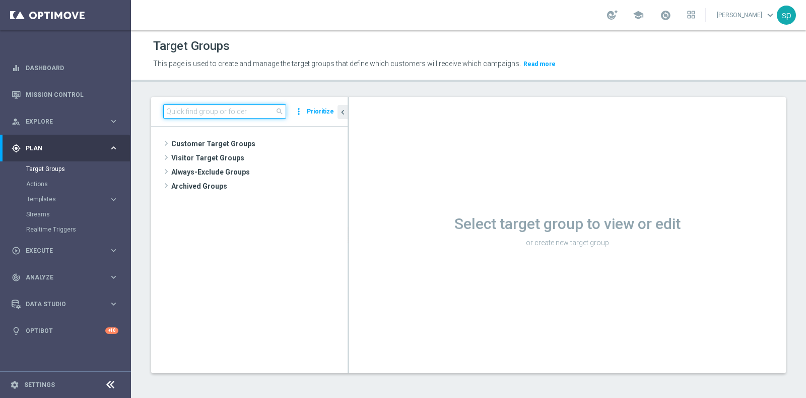
click at [244, 112] on input at bounding box center [224, 111] width 123 height 14
paste input "BF Retention 22.09 10€"
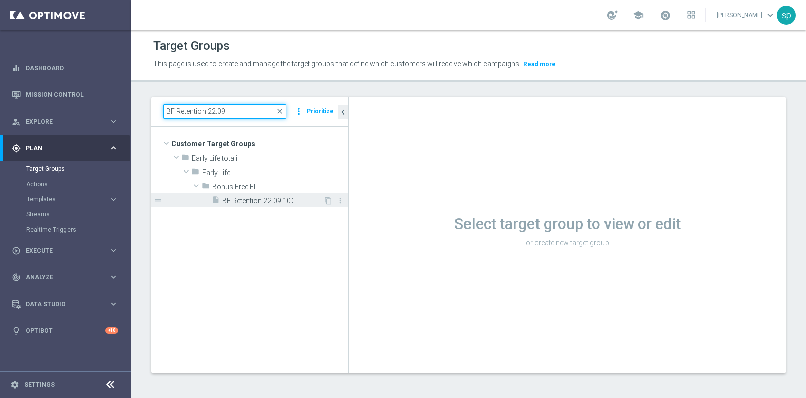
type input "BF Retention 22.09"
click at [280, 200] on span "BF Retention 22.09 10€" at bounding box center [272, 201] width 101 height 9
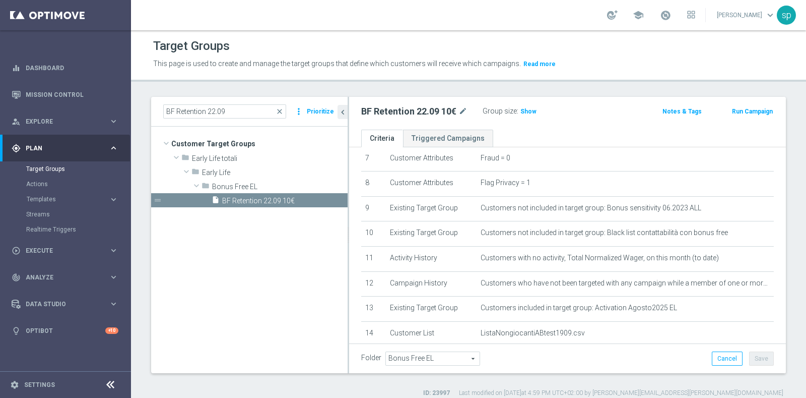
scroll to position [184, 0]
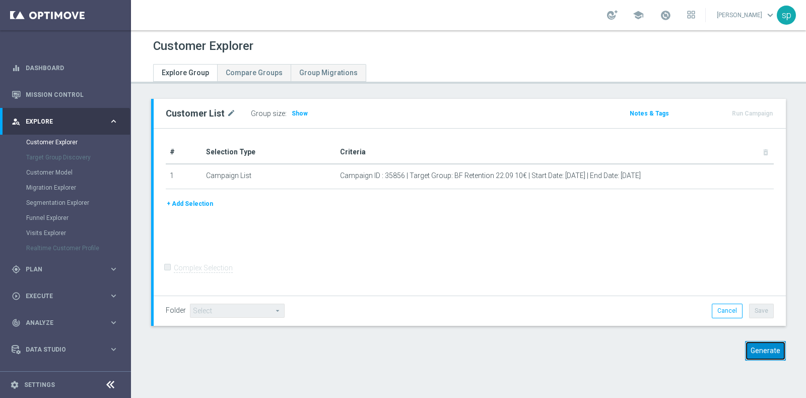
click at [763, 351] on button "Generate" at bounding box center [765, 351] width 41 height 20
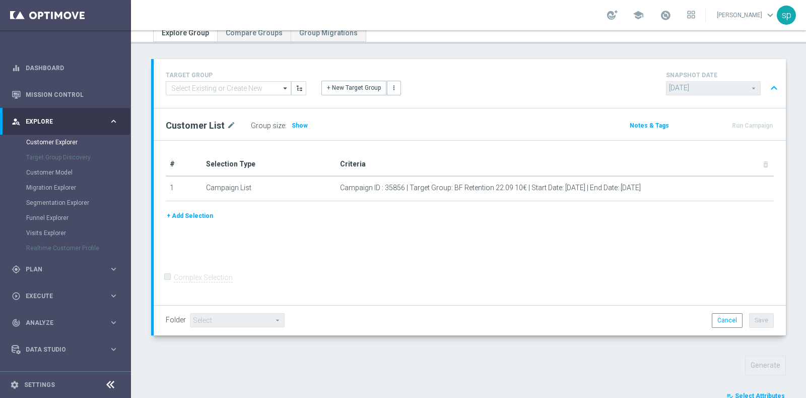
scroll to position [331, 0]
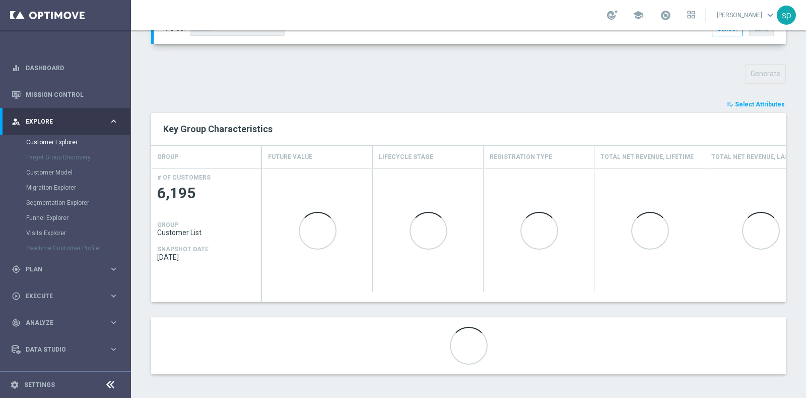
click at [750, 99] on button "playlist_add_check Select Attributes" at bounding box center [756, 104] width 60 height 11
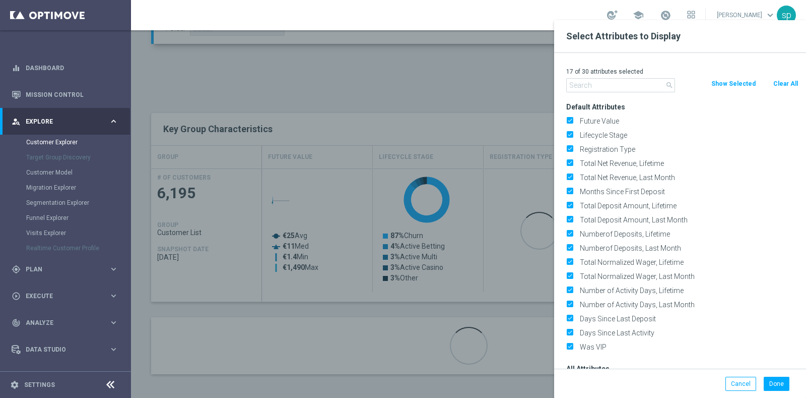
click at [780, 77] on div "17 of 30 attributes selected" at bounding box center [682, 71] width 247 height 13
click at [781, 84] on button "Clear All" at bounding box center [786, 83] width 27 height 11
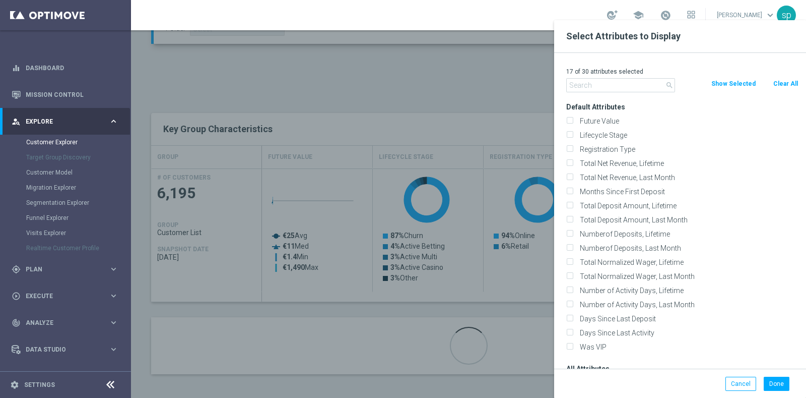
checkbox input "false"
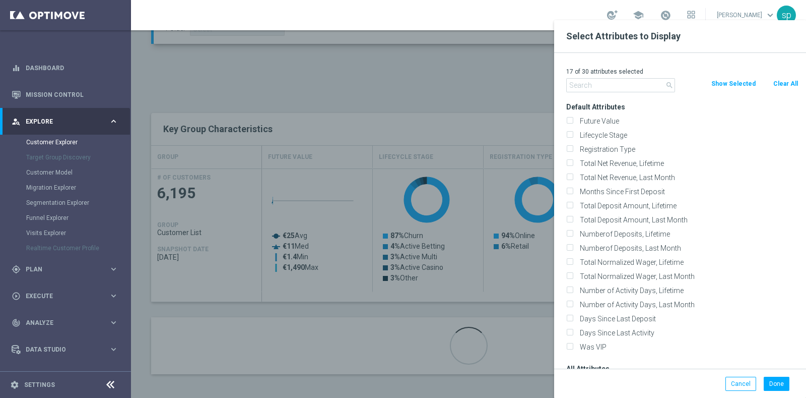
checkbox input "false"
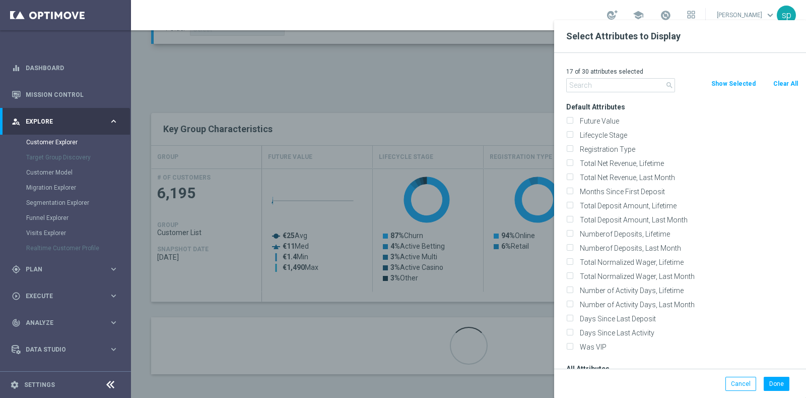
checkbox input "false"
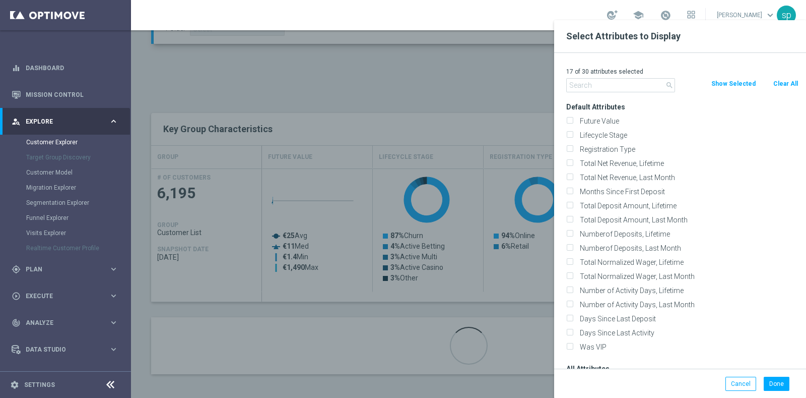
checkbox input "false"
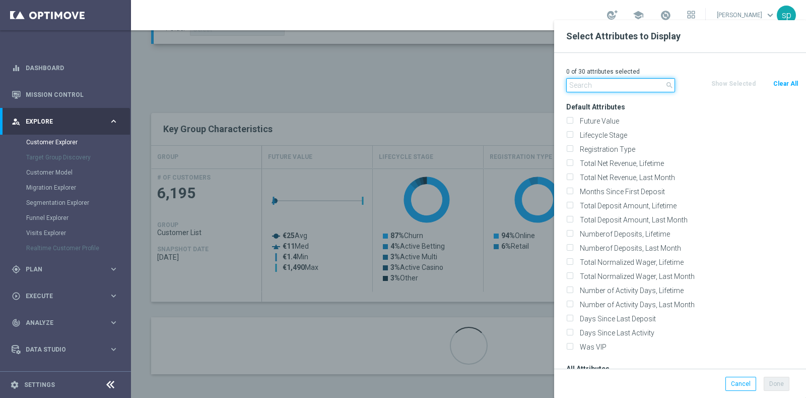
click at [612, 81] on input "text" at bounding box center [621, 85] width 109 height 14
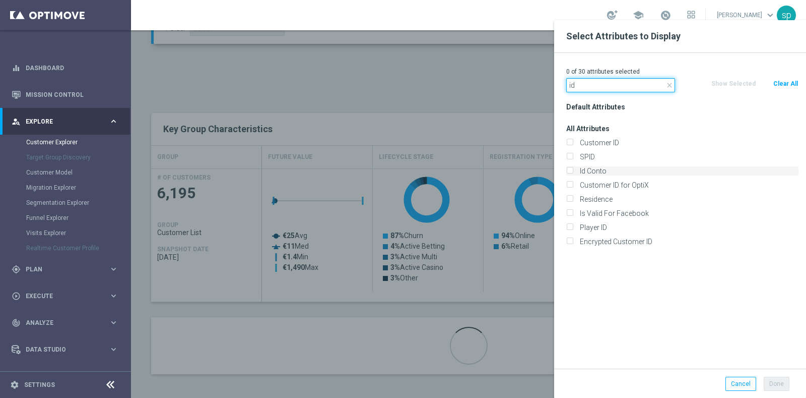
type input "id"
click at [610, 174] on label "Id Conto" at bounding box center [688, 170] width 222 height 9
click at [573, 174] on input "Id Conto" at bounding box center [570, 172] width 7 height 7
checkbox input "true"
click at [609, 89] on input "id" at bounding box center [621, 85] width 109 height 14
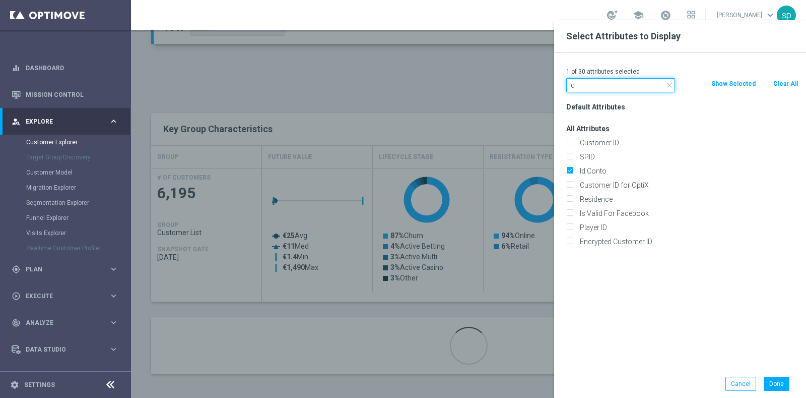
type input "i"
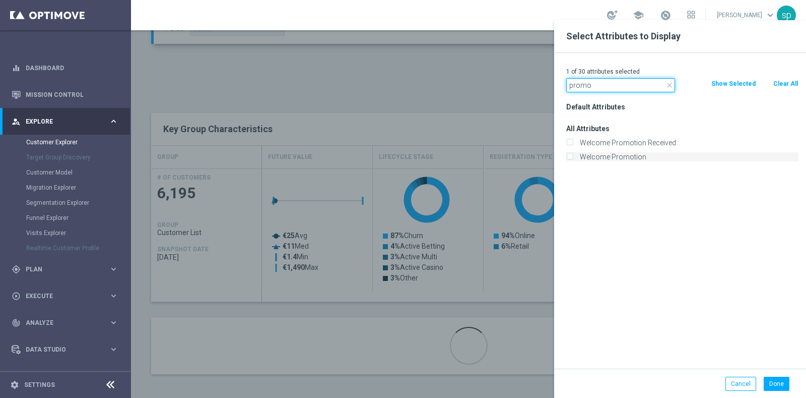
type input "promo"
click at [634, 153] on label "Welcome Promotion" at bounding box center [688, 156] width 222 height 9
click at [573, 155] on input "Welcome Promotion" at bounding box center [570, 158] width 7 height 7
checkbox input "true"
click at [784, 378] on button "Done" at bounding box center [777, 384] width 26 height 14
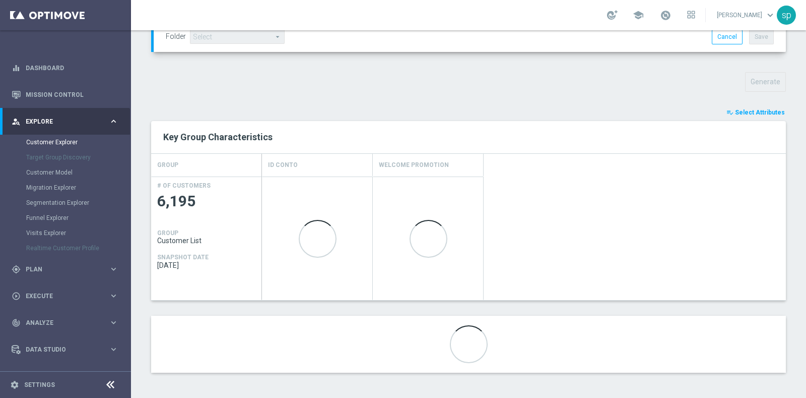
scroll to position [322, 0]
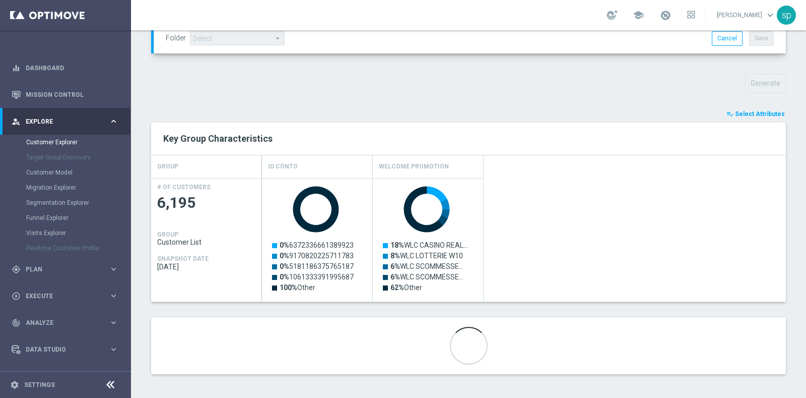
click at [747, 110] on span "Select Attributes" at bounding box center [760, 113] width 50 height 7
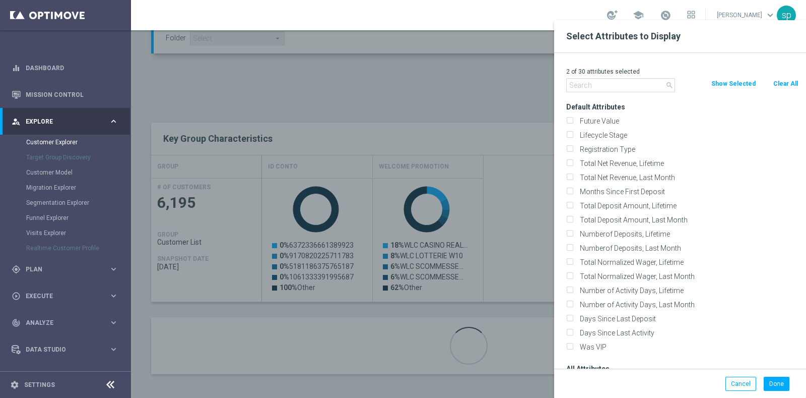
click at [625, 87] on input "text" at bounding box center [621, 85] width 109 height 14
type input "flag"
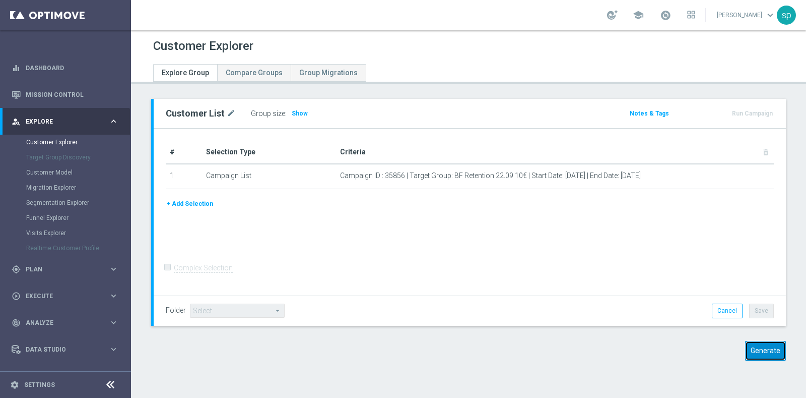
click at [764, 345] on button "Generate" at bounding box center [765, 351] width 41 height 20
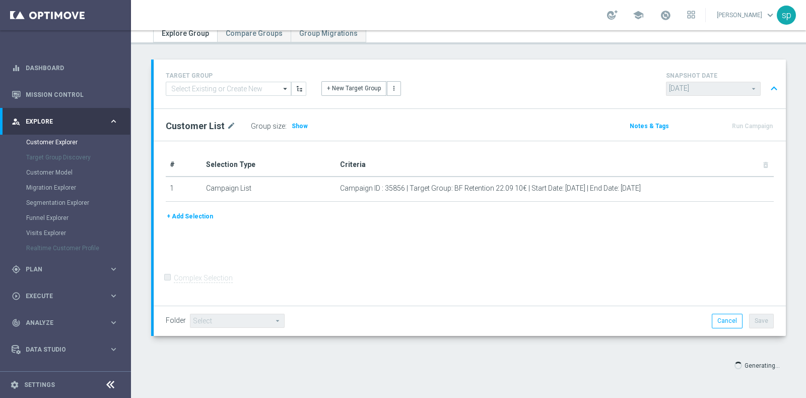
scroll to position [40, 0]
click at [746, 393] on span "Select Attributes" at bounding box center [760, 395] width 50 height 7
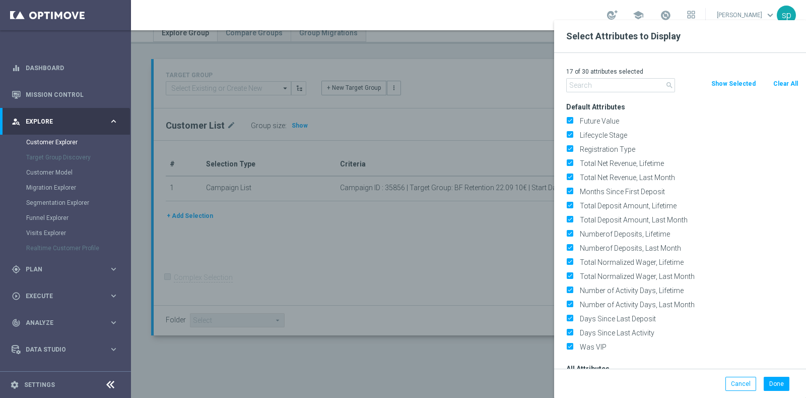
click at [781, 84] on button "Clear All" at bounding box center [786, 83] width 27 height 11
checkbox input "false"
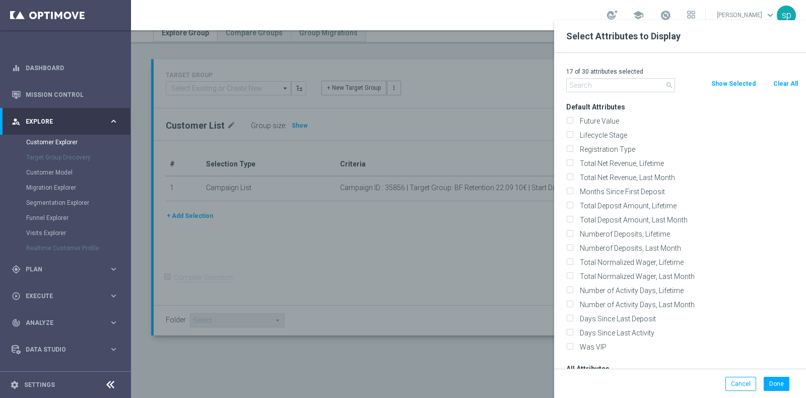
checkbox input "false"
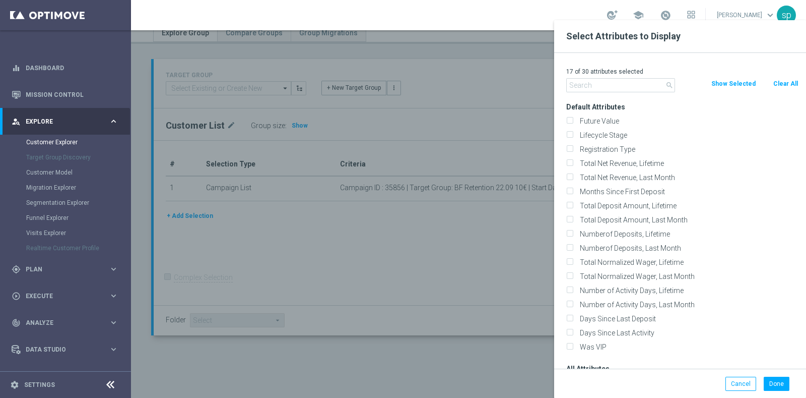
checkbox input "false"
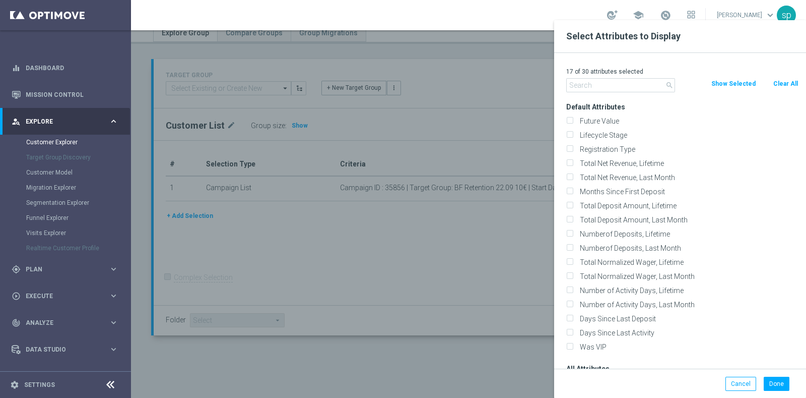
checkbox input "false"
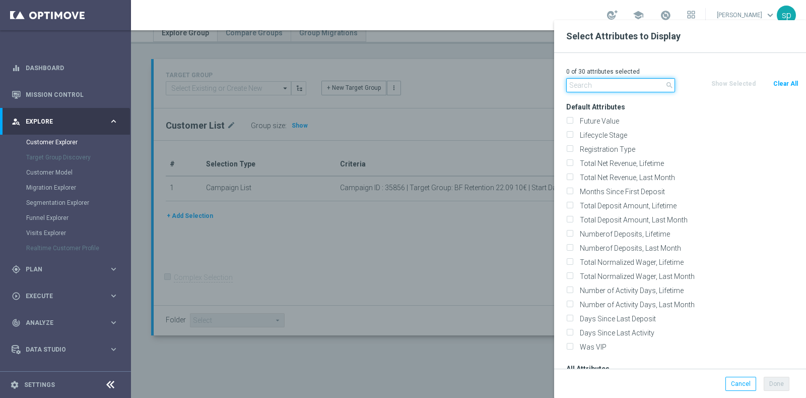
click at [570, 84] on input "text" at bounding box center [621, 85] width 109 height 14
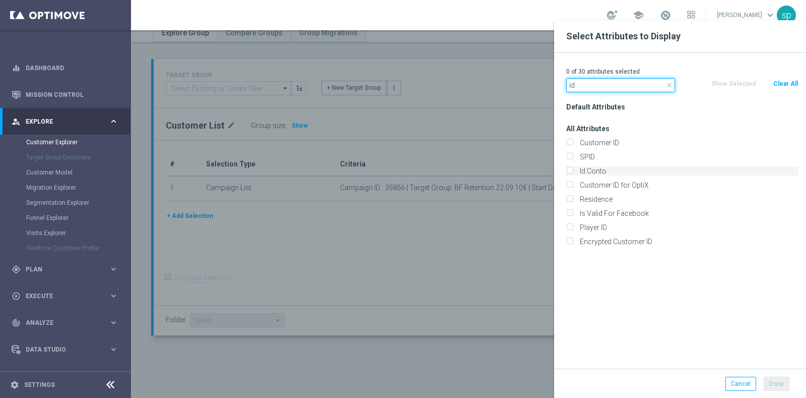
type input "id"
click at [592, 175] on label "Id Conto" at bounding box center [688, 170] width 222 height 9
click at [573, 175] on input "Id Conto" at bounding box center [570, 172] width 7 height 7
checkbox input "true"
click at [603, 90] on input "id" at bounding box center [621, 85] width 109 height 14
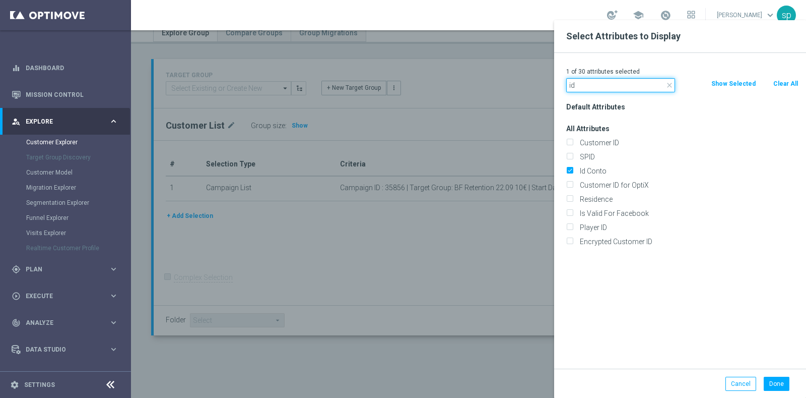
type input "i"
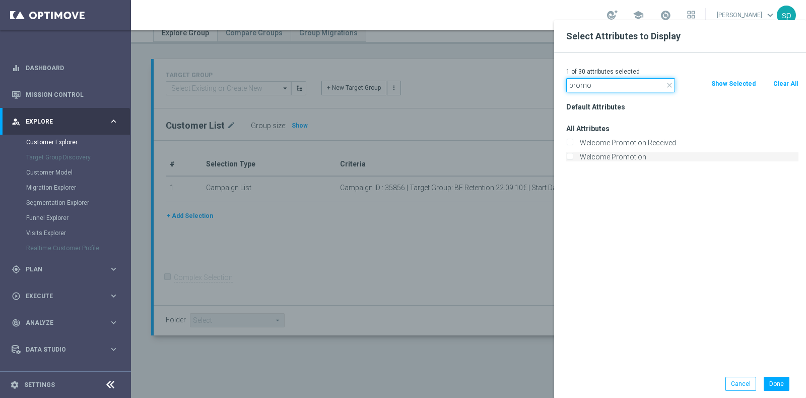
type input "promo"
click at [622, 156] on label "Welcome Promotion" at bounding box center [688, 156] width 222 height 9
click at [573, 156] on input "Welcome Promotion" at bounding box center [570, 158] width 7 height 7
checkbox input "true"
click at [617, 92] on div "2 of 30 attributes selected close promo Clear All Show Selected Default Attribu…" at bounding box center [680, 211] width 252 height 316
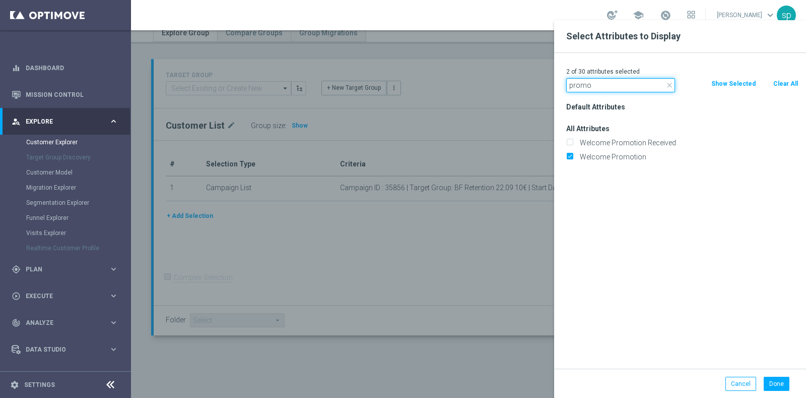
click at [609, 87] on input "promo" at bounding box center [621, 85] width 109 height 14
type input "p"
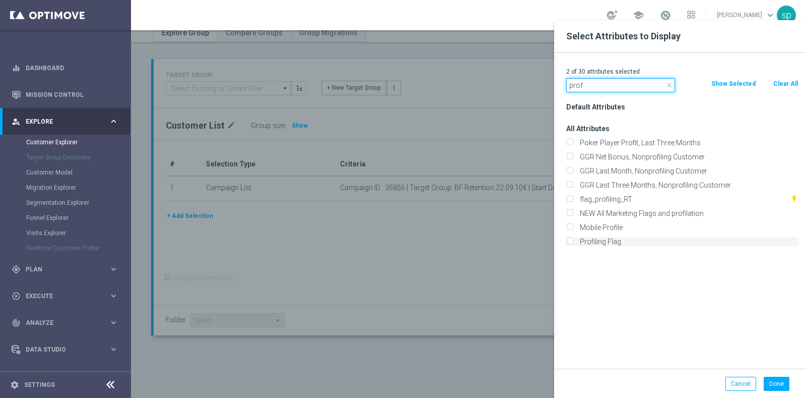
type input "prof"
click at [625, 240] on label "Profiling Flag" at bounding box center [688, 241] width 222 height 9
click at [573, 240] on input "Profiling Flag" at bounding box center [570, 242] width 7 height 7
checkbox input "true"
click at [634, 83] on input "prof" at bounding box center [621, 85] width 109 height 14
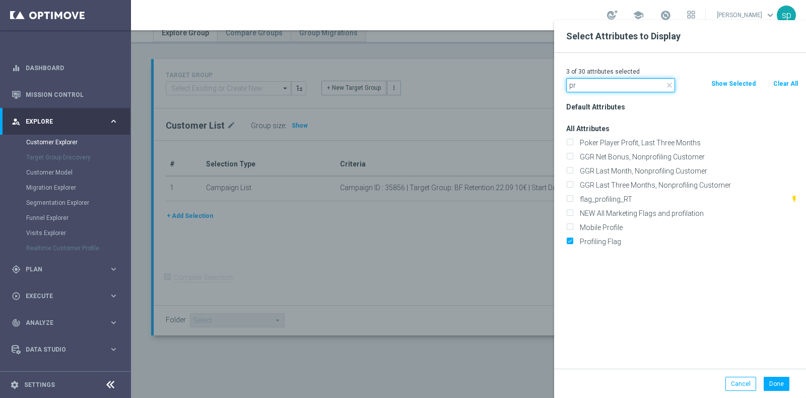
type input "p"
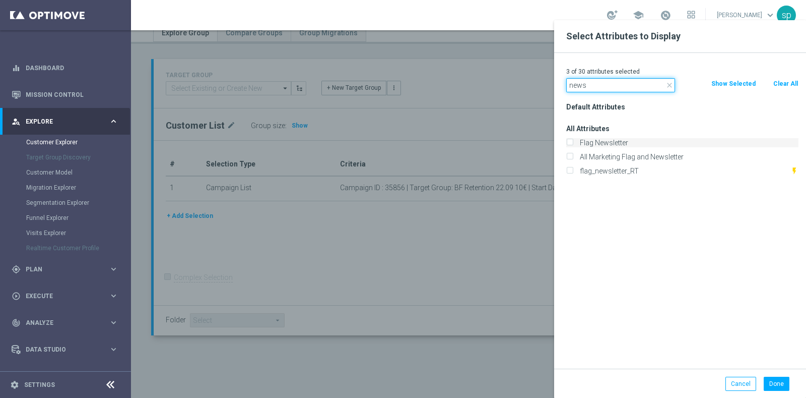
type input "news"
click at [645, 141] on label "Flag Newsletter" at bounding box center [688, 142] width 222 height 9
click at [573, 141] on input "Flag Newsletter" at bounding box center [570, 144] width 7 height 7
checkbox input "true"
click at [612, 86] on input "news" at bounding box center [621, 85] width 109 height 14
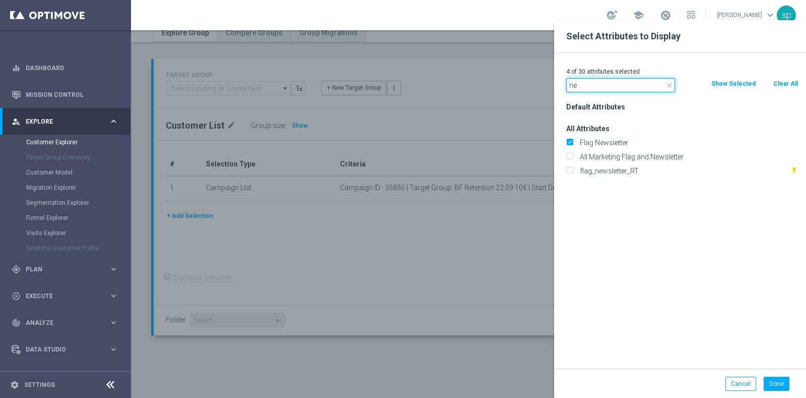
type input "n"
type input "sm"
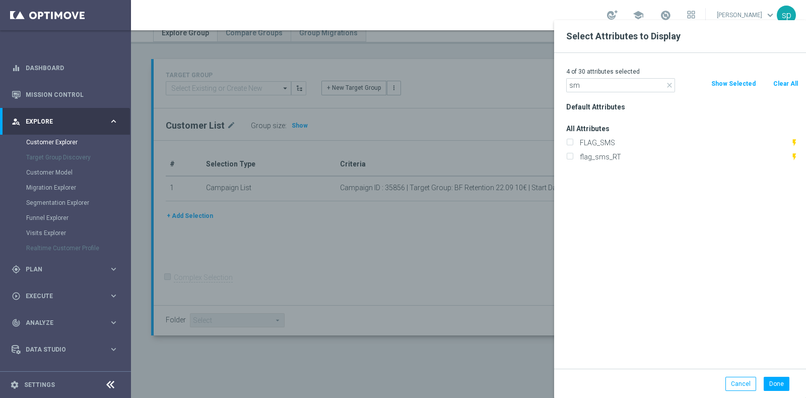
click at [608, 147] on div "FLAG_SMS flash_on" at bounding box center [682, 143] width 247 height 14
click at [617, 142] on label "FLAG_SMS" at bounding box center [684, 142] width 214 height 9
click at [573, 142] on input "FLAG_SMS" at bounding box center [570, 144] width 7 height 7
checkbox input "true"
click at [784, 382] on button "Done" at bounding box center [777, 384] width 26 height 14
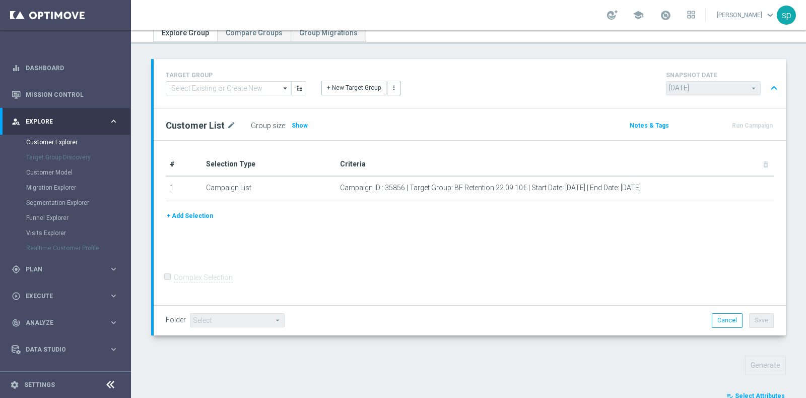
type input "Search"
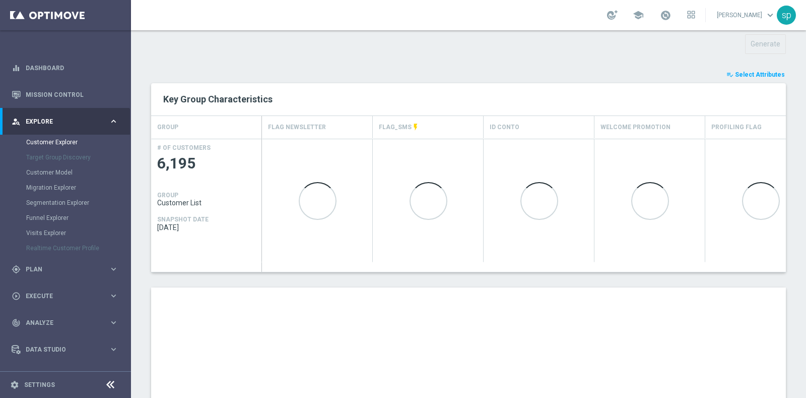
scroll to position [553, 0]
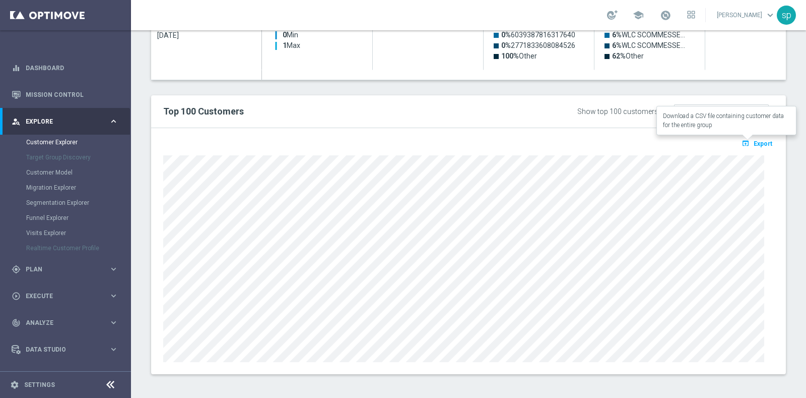
click at [754, 140] on span "Export" at bounding box center [763, 143] width 19 height 7
click at [746, 147] on button "open_in_browser Export" at bounding box center [757, 143] width 34 height 13
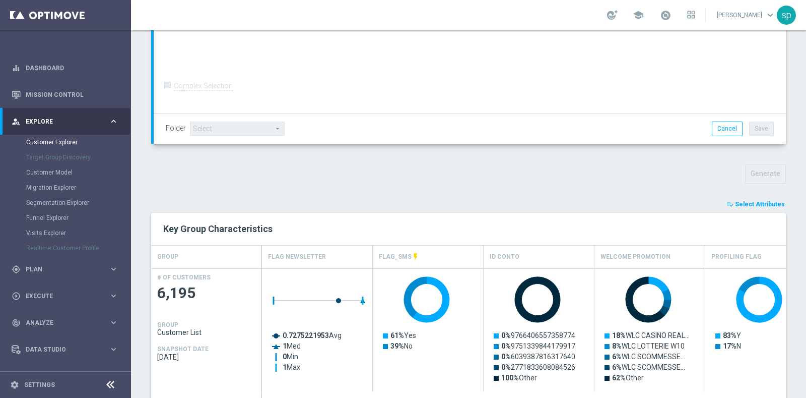
click at [754, 199] on button "playlist_add_check Select Attributes" at bounding box center [756, 204] width 60 height 11
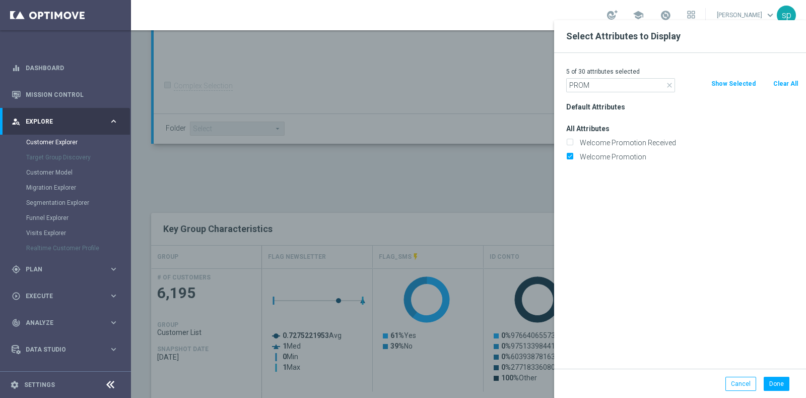
type input "PROM"
click at [652, 147] on div "Welcome Promotion Received" at bounding box center [682, 143] width 247 height 14
click at [662, 145] on label "Welcome Promotion Received" at bounding box center [688, 142] width 222 height 9
click at [573, 145] on input "Welcome Promotion Received" at bounding box center [570, 144] width 7 height 7
checkbox input "true"
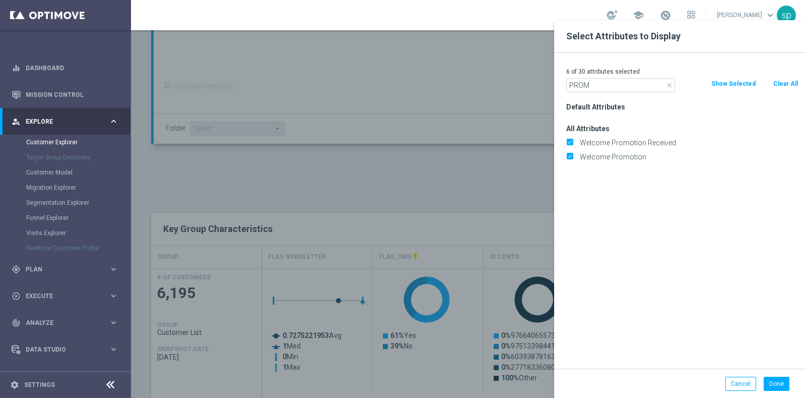
click at [771, 374] on div "Done Cancel" at bounding box center [680, 383] width 252 height 30
click at [775, 381] on button "Done" at bounding box center [777, 384] width 26 height 14
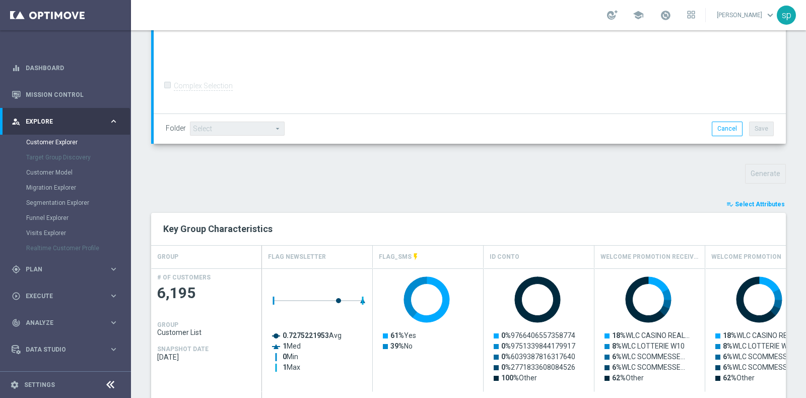
scroll to position [0, 0]
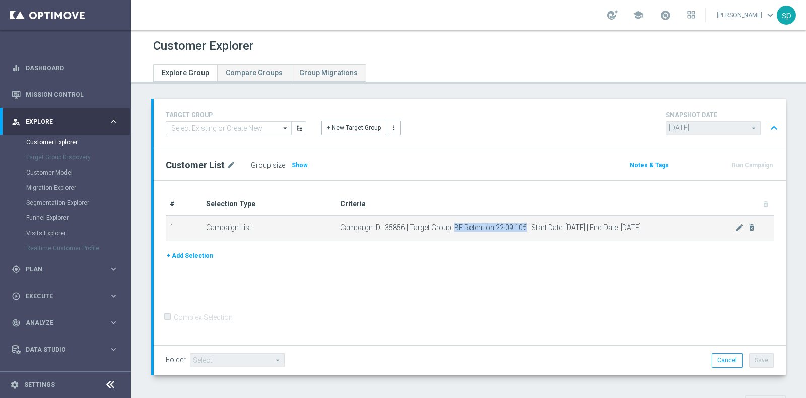
drag, startPoint x: 451, startPoint y: 226, endPoint x: 523, endPoint y: 223, distance: 71.6
click at [523, 223] on span "Campaign ID : 35856 | Target Group: BF Retention 22.09 10€ | Start Date: [DATE]…" at bounding box center [538, 227] width 396 height 9
copy span "BF Retention 22.09 10€"
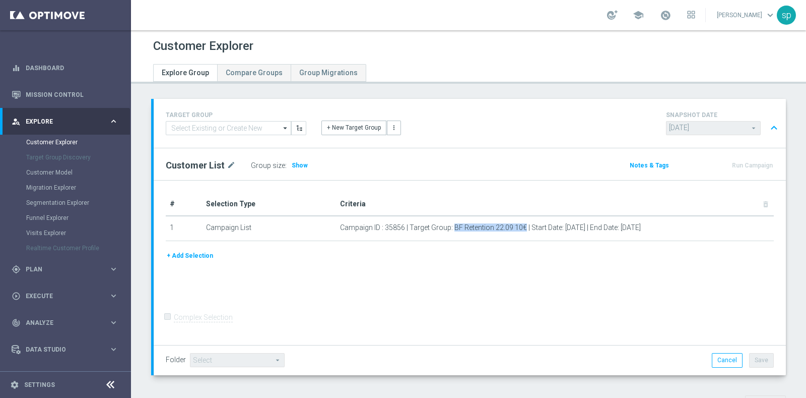
scroll to position [321, 0]
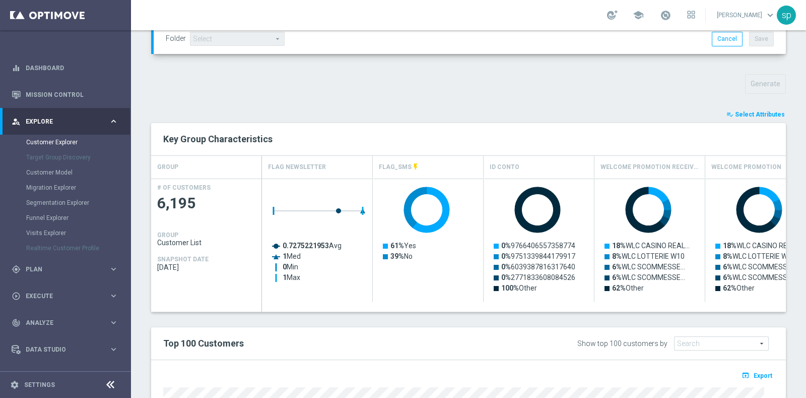
click at [746, 109] on button "playlist_add_check Select Attributes" at bounding box center [756, 114] width 60 height 11
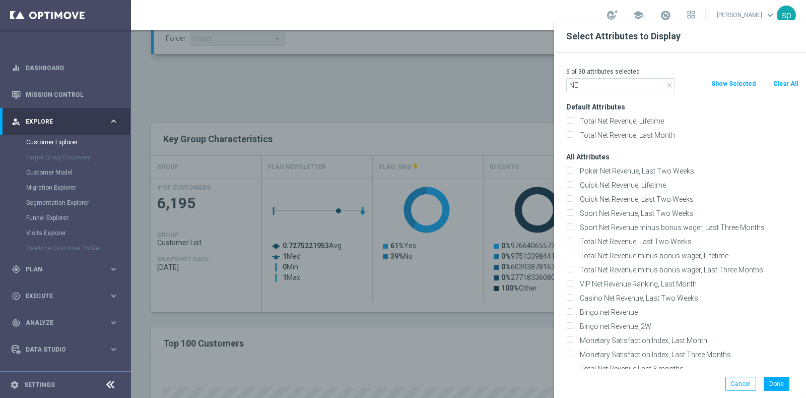
type input "N"
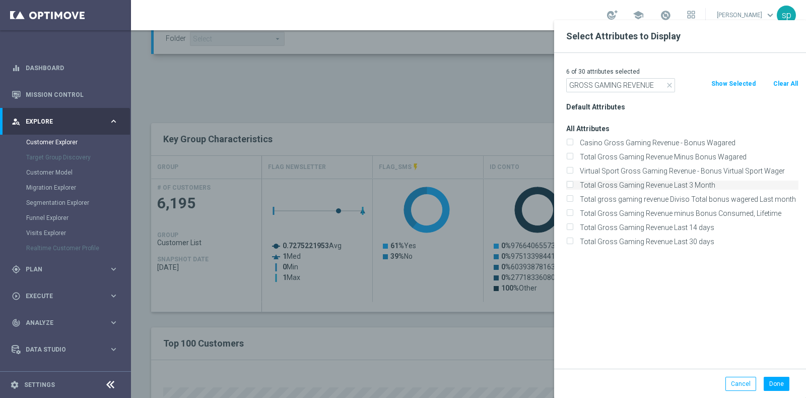
type input "GROSS GAMING REVENUE"
click at [695, 184] on label "Total Gross Gaming Revenue Last 3 Month" at bounding box center [688, 184] width 222 height 9
click at [573, 184] on input "Total Gross Gaming Revenue Last 3 Month" at bounding box center [570, 186] width 7 height 7
checkbox input "true"
click at [617, 217] on label "Total Gross Gaming Revenue minus Bonus Consumed, Lifetime" at bounding box center [688, 213] width 222 height 9
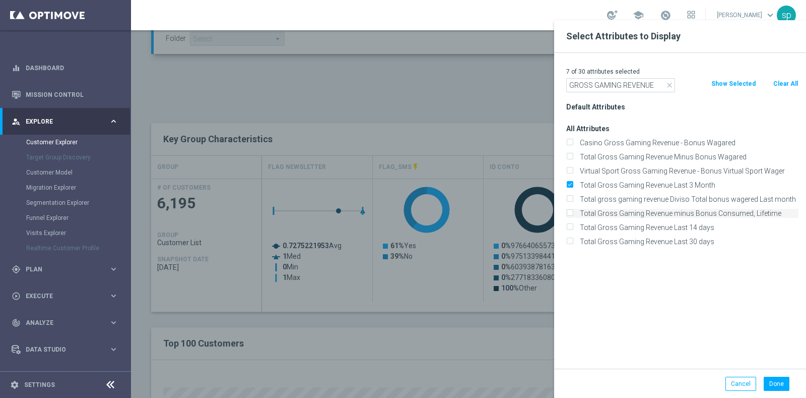
click at [573, 217] on input "Total Gross Gaming Revenue minus Bonus Consumed, Lifetime" at bounding box center [570, 214] width 7 height 7
checkbox input "true"
click at [577, 181] on label "Total Gross Gaming Revenue Last 3 Month" at bounding box center [688, 184] width 222 height 9
click at [572, 183] on input "Total Gross Gaming Revenue Last 3 Month" at bounding box center [570, 186] width 7 height 7
checkbox input "false"
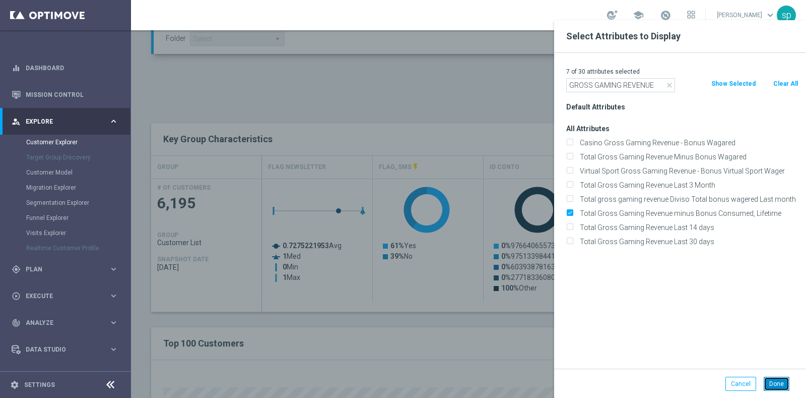
click at [782, 382] on button "Done" at bounding box center [777, 384] width 26 height 14
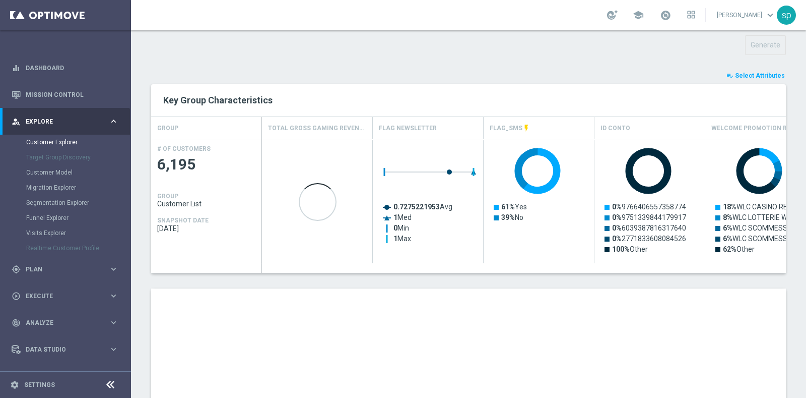
scroll to position [326, 0]
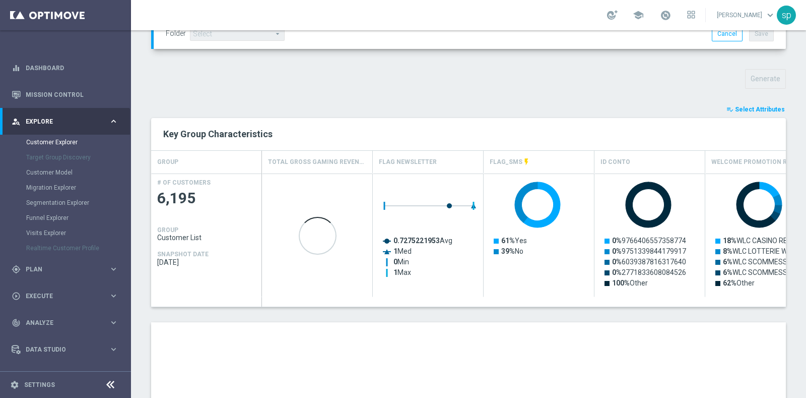
click at [763, 111] on span "Select Attributes" at bounding box center [760, 109] width 50 height 7
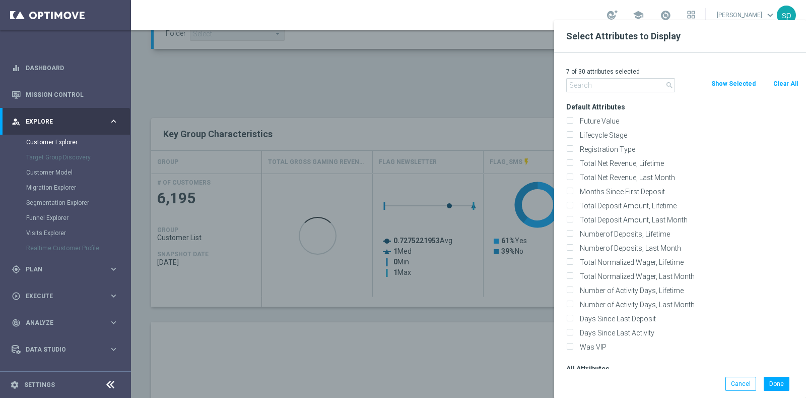
click at [736, 83] on button "Show Selected" at bounding box center [734, 83] width 46 height 11
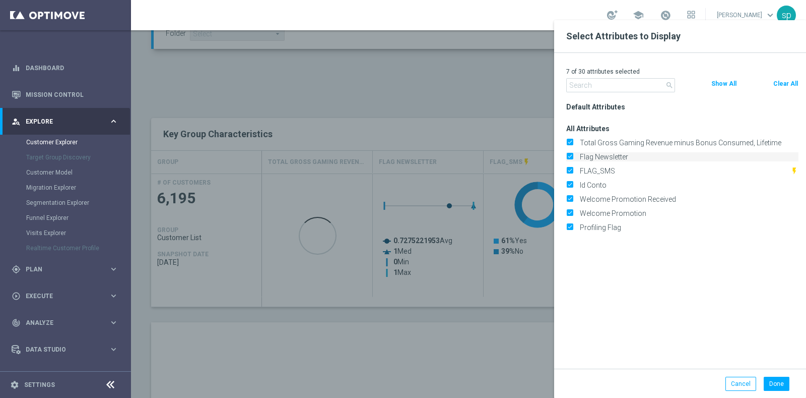
click at [577, 154] on label "Flag Newsletter" at bounding box center [688, 156] width 222 height 9
click at [568, 155] on input "Flag Newsletter" at bounding box center [570, 158] width 7 height 7
click at [572, 172] on input "Id Conto" at bounding box center [570, 172] width 7 height 7
click at [577, 196] on label "Profiling Flag" at bounding box center [688, 199] width 222 height 9
click at [573, 197] on input "Profiling Flag" at bounding box center [570, 200] width 7 height 7
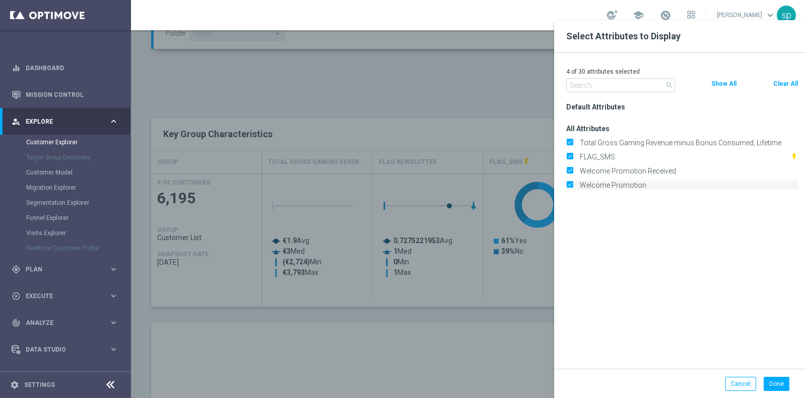
click at [572, 183] on input "Welcome Promotion" at bounding box center [570, 186] width 7 height 7
click at [570, 169] on input "Welcome Promotion Received" at bounding box center [570, 172] width 7 height 7
click at [577, 153] on label "FLAG_SMS" at bounding box center [684, 156] width 214 height 9
click at [570, 155] on input "FLAG_SMS" at bounding box center [570, 158] width 7 height 7
click at [774, 382] on button "Done" at bounding box center [777, 384] width 26 height 14
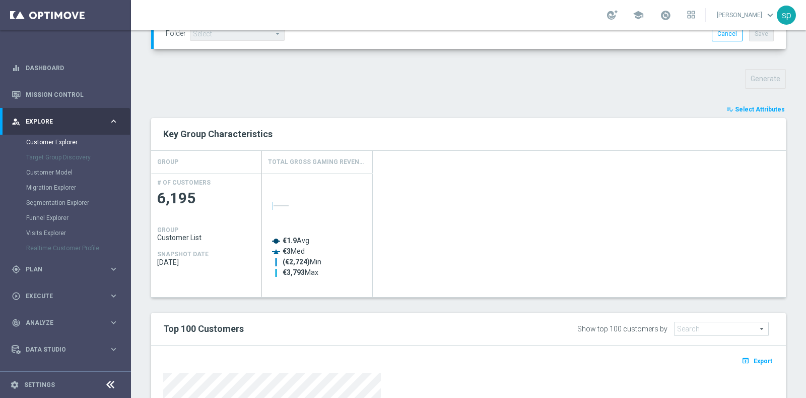
scroll to position [543, 0]
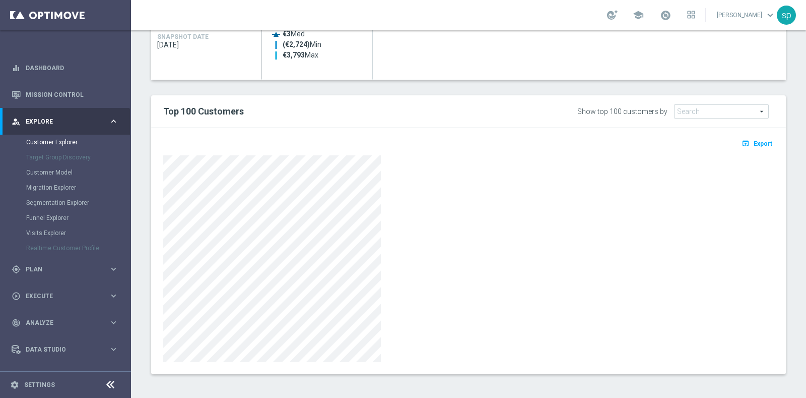
click at [746, 150] on div "open_in_browser Export" at bounding box center [469, 146] width 626 height 13
click at [754, 140] on span "Export" at bounding box center [763, 143] width 19 height 7
